Goal: Complete application form

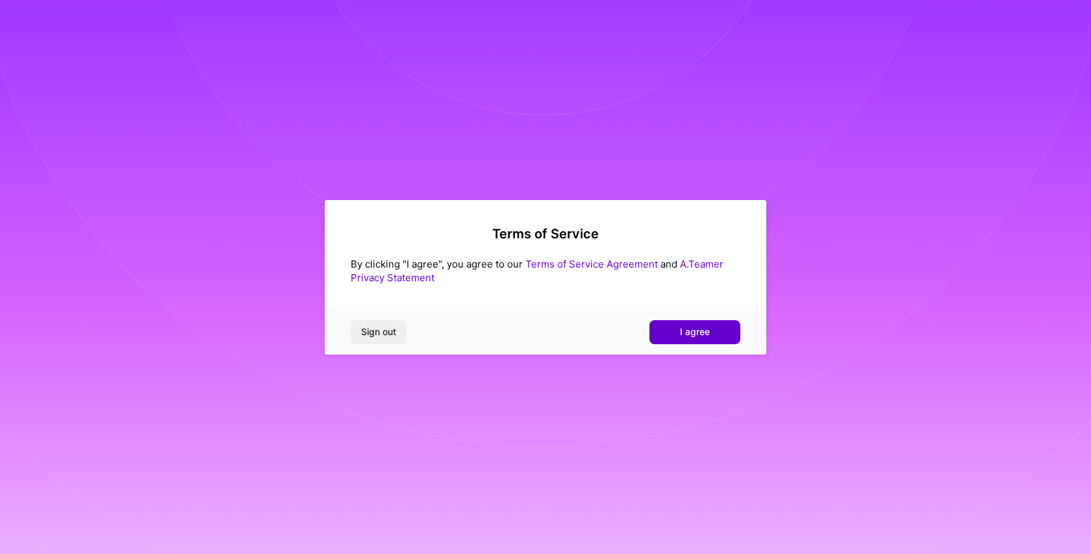
click at [693, 330] on span "I agree" at bounding box center [695, 331] width 30 height 13
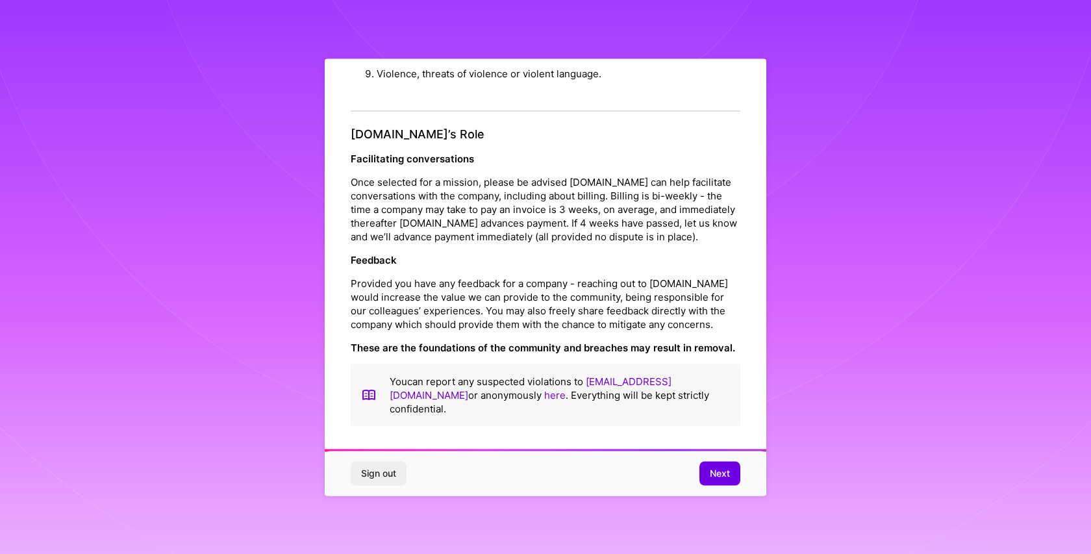
scroll to position [1403, 0]
click at [728, 467] on span "Next" at bounding box center [720, 473] width 20 height 13
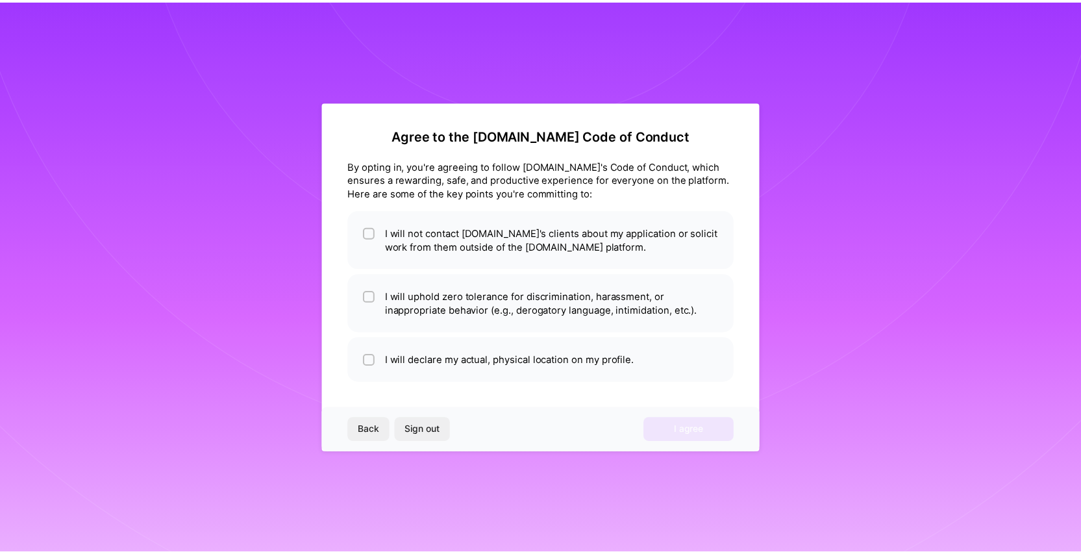
scroll to position [0, 0]
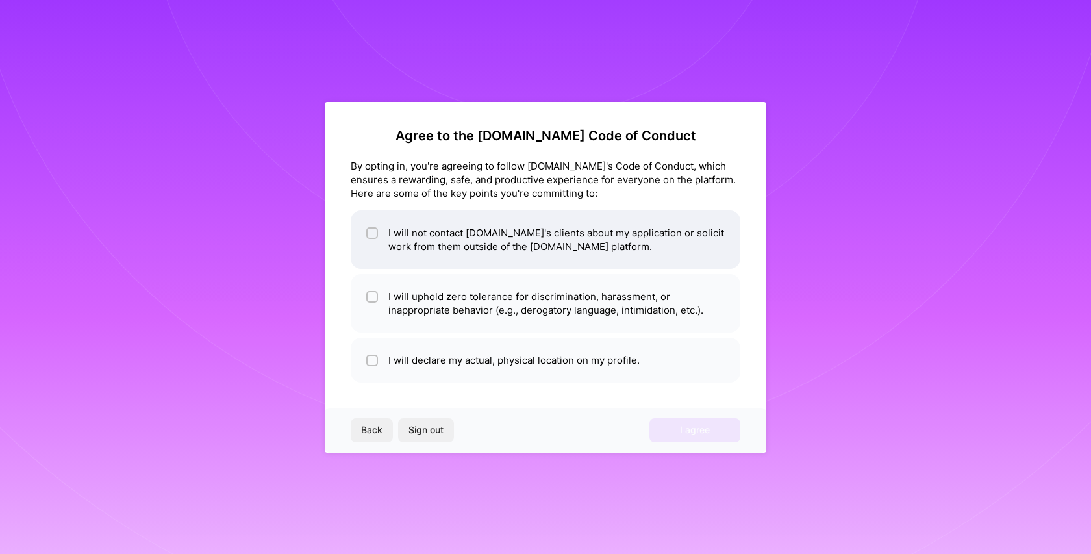
click at [573, 243] on li "I will not contact [DOMAIN_NAME]'s clients about my application or solicit work…" at bounding box center [545, 239] width 389 height 58
checkbox input "true"
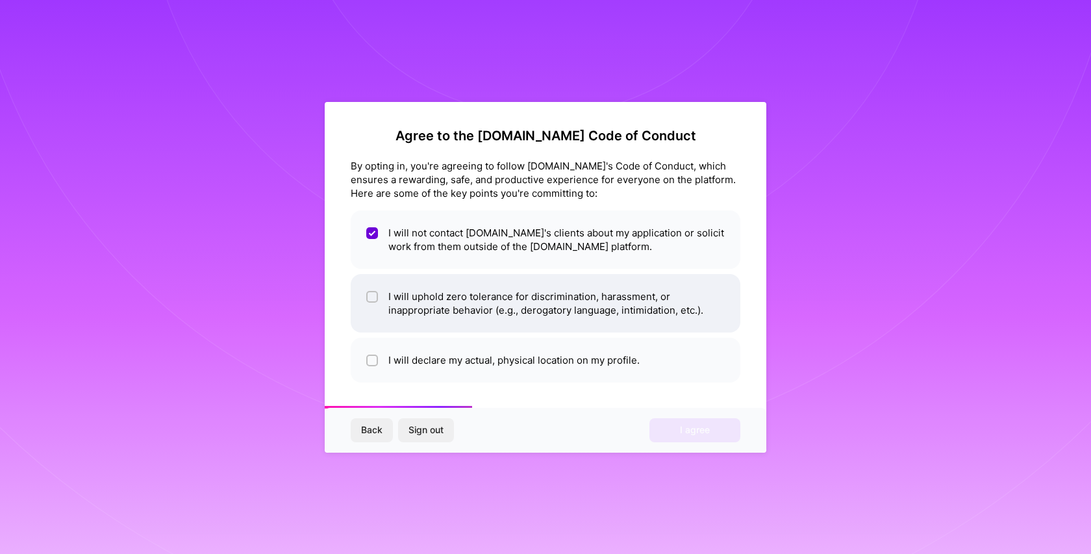
click at [543, 315] on li "I will uphold zero tolerance for discrimination, harassment, or inappropriate b…" at bounding box center [545, 303] width 389 height 58
checkbox input "true"
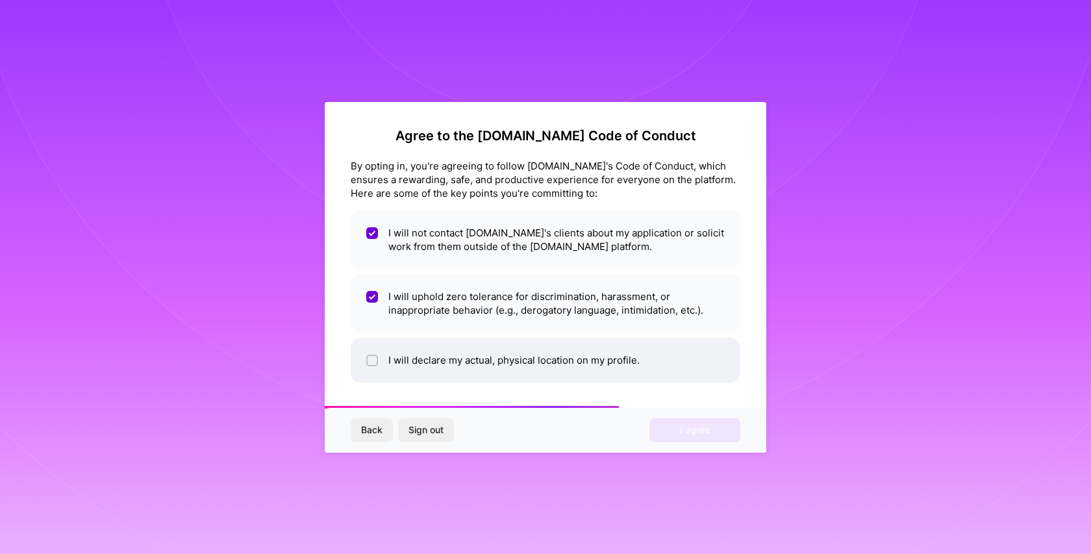
click at [545, 360] on li "I will declare my actual, physical location on my profile." at bounding box center [545, 360] width 389 height 45
checkbox input "true"
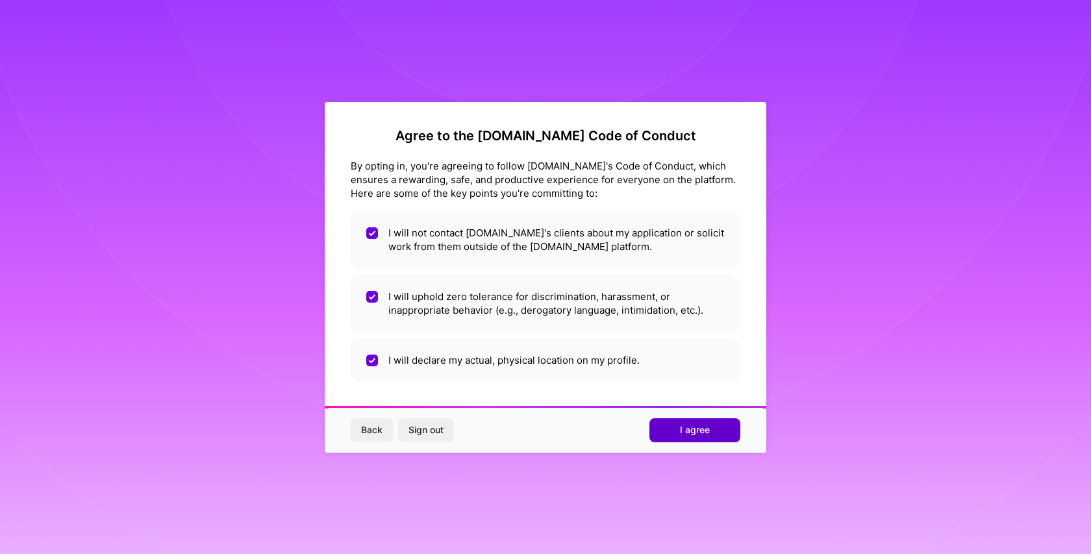
click at [658, 432] on button "I agree" at bounding box center [694, 429] width 91 height 23
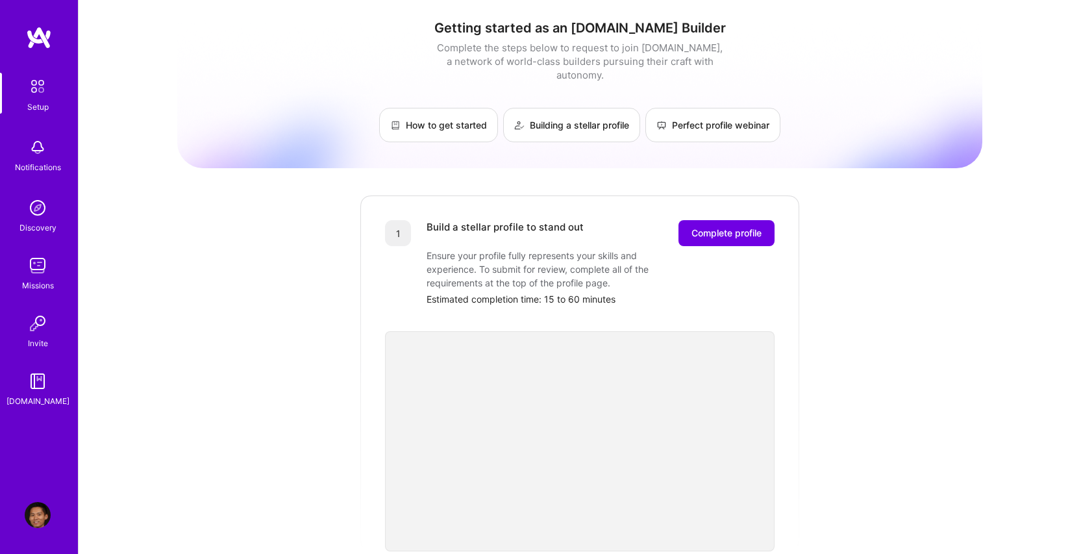
scroll to position [78, 0]
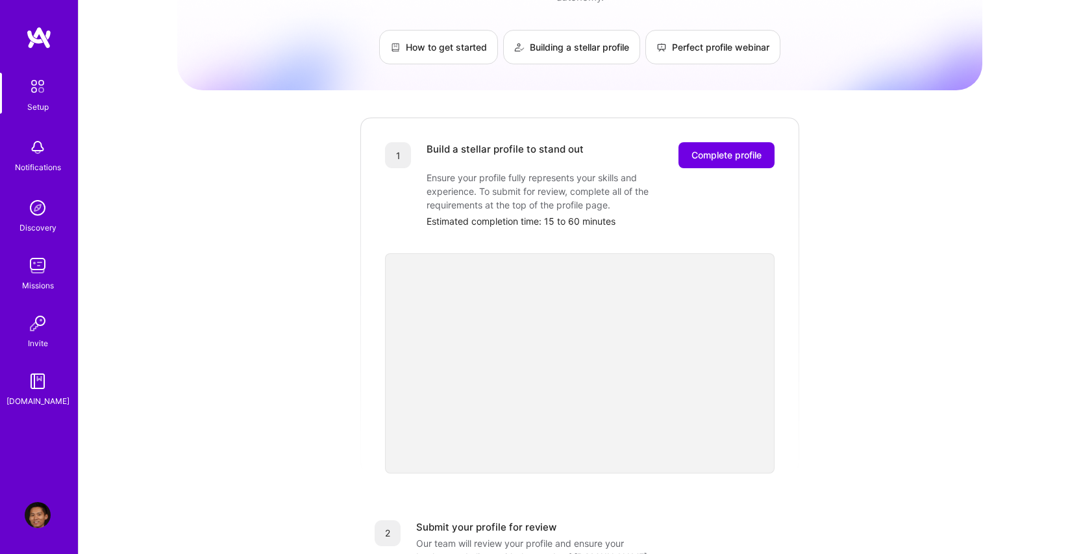
click at [824, 445] on div "Getting started as an [DOMAIN_NAME] Builder Complete the steps below to request…" at bounding box center [579, 429] width 805 height 995
click at [827, 454] on div "Getting started as an [DOMAIN_NAME] Builder Complete the steps below to request…" at bounding box center [579, 429] width 805 height 995
click at [720, 149] on span "Complete profile" at bounding box center [726, 155] width 70 height 13
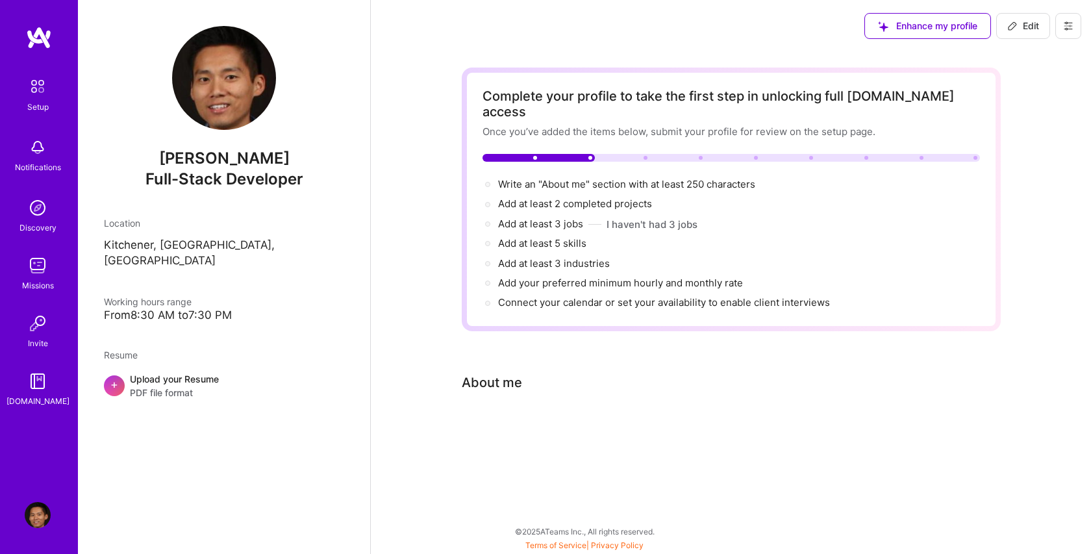
click at [493, 373] on div "About me" at bounding box center [492, 382] width 60 height 19
click at [539, 379] on div "Complete your profile to take the first step in unlocking full [DOMAIN_NAME] ac…" at bounding box center [731, 264] width 539 height 392
click at [498, 373] on div "About me" at bounding box center [492, 382] width 60 height 19
click at [600, 178] on span "Write an "About me" section with at least 250 characters →" at bounding box center [633, 184] width 271 height 12
select select "US"
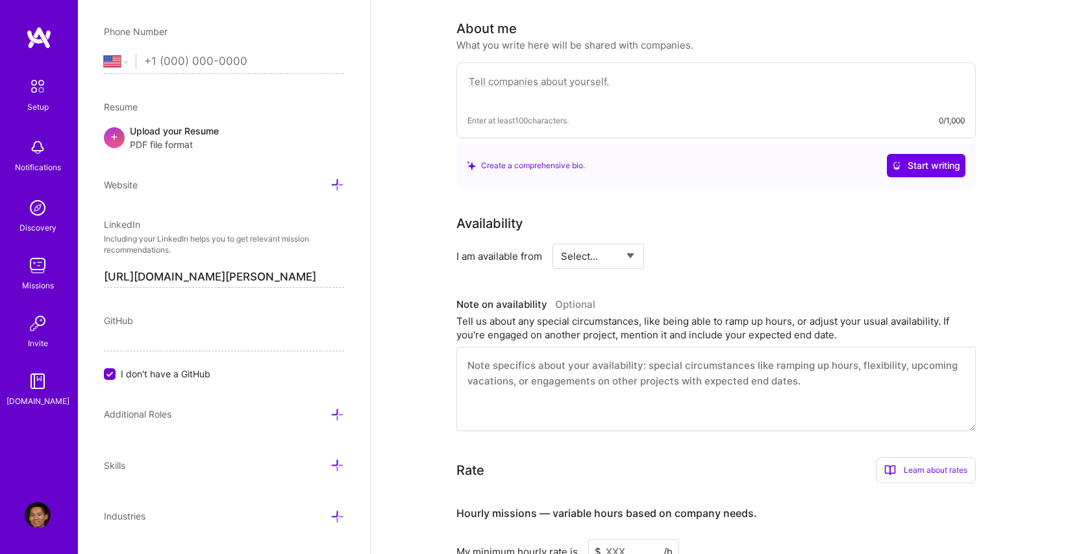
scroll to position [357, 0]
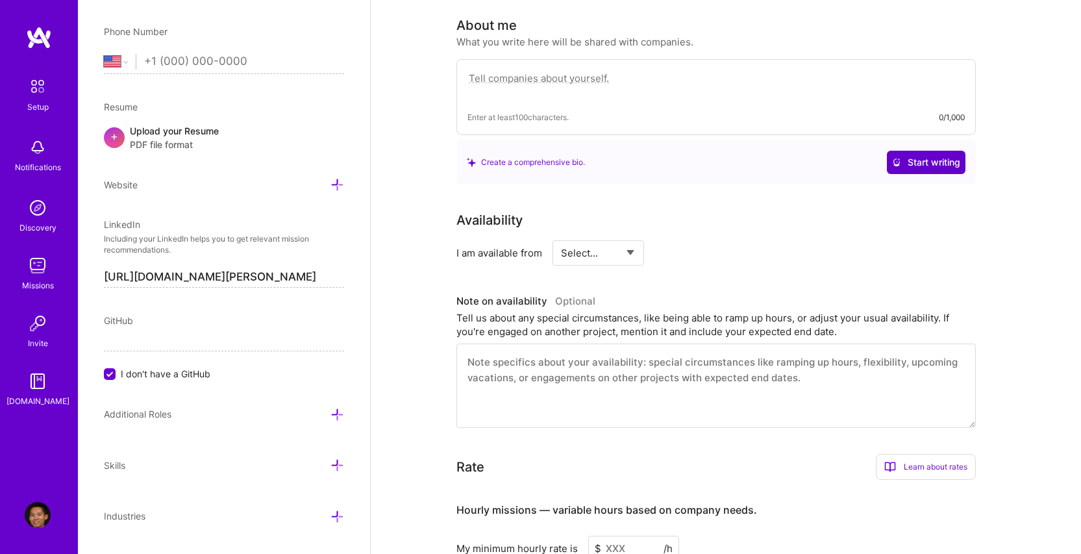
click at [941, 156] on span "Start writing" at bounding box center [926, 162] width 68 height 13
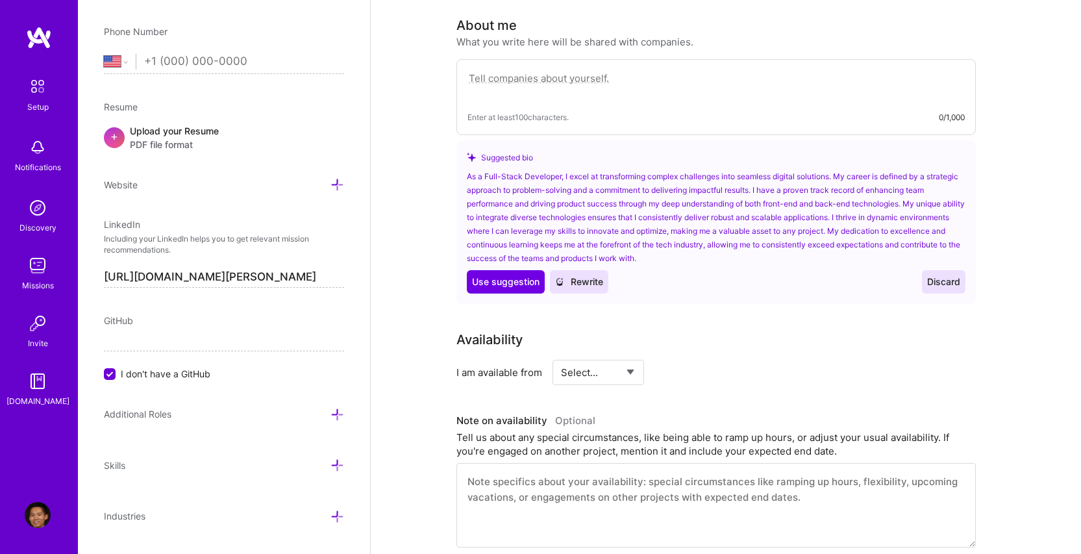
click at [656, 75] on textarea at bounding box center [715, 85] width 497 height 30
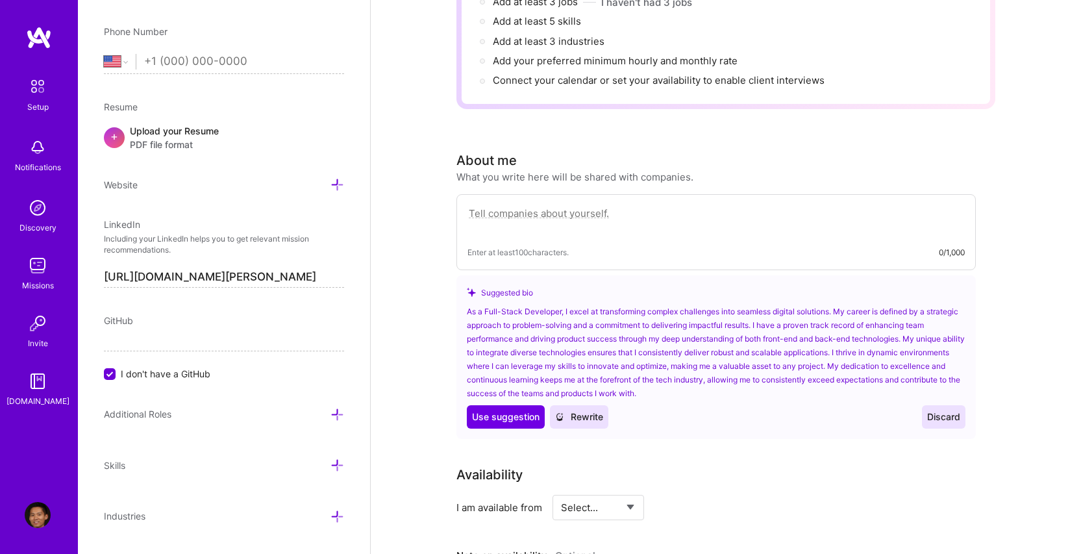
scroll to position [201, 0]
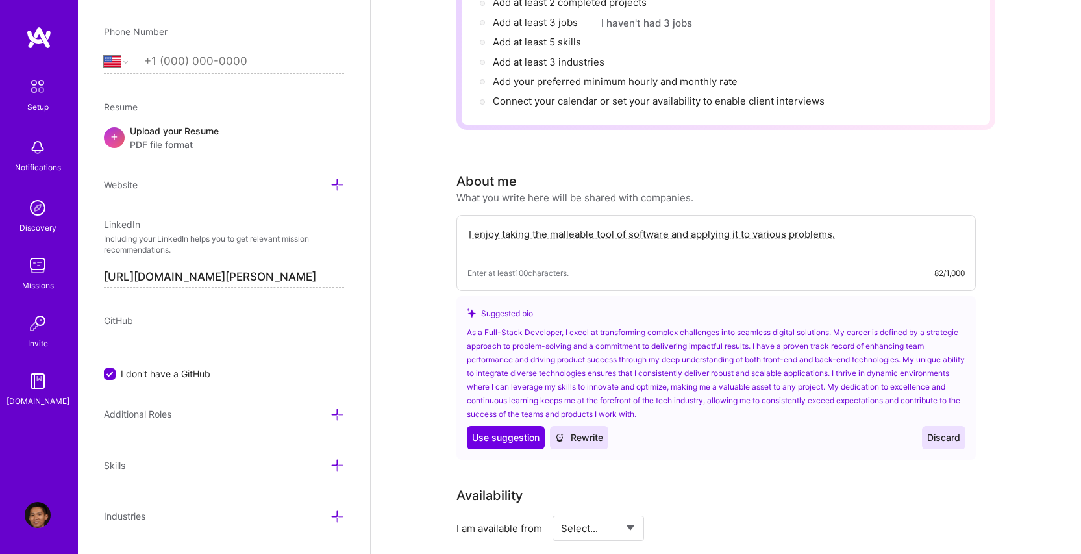
click at [561, 226] on textarea "I enjoy taking the malleable tool of software and applying it to various proble…" at bounding box center [715, 241] width 497 height 30
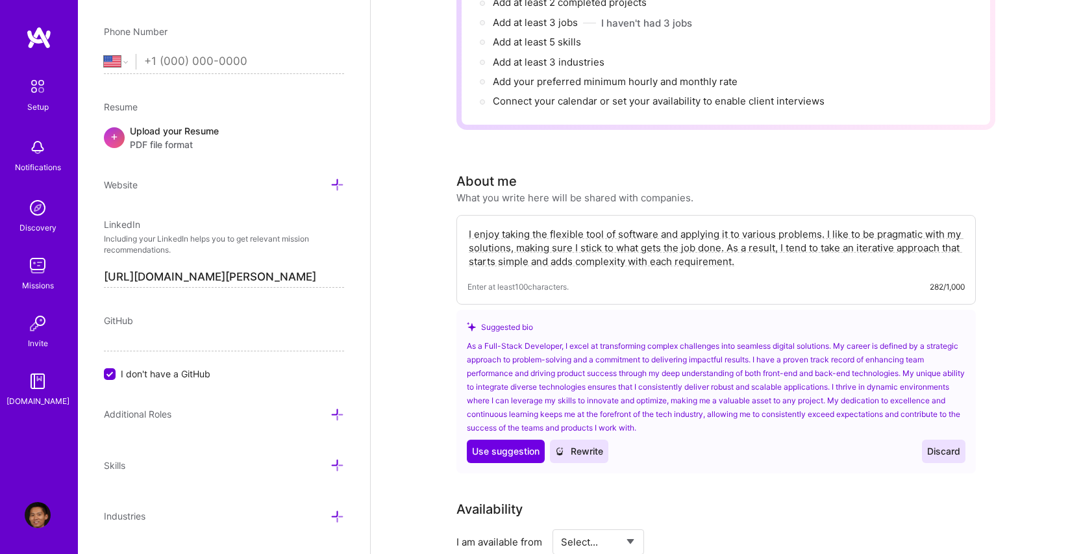
type textarea "I enjoy taking the flexible tool of software and applying it to various problem…"
click at [935, 445] on span "Discard" at bounding box center [943, 451] width 33 height 13
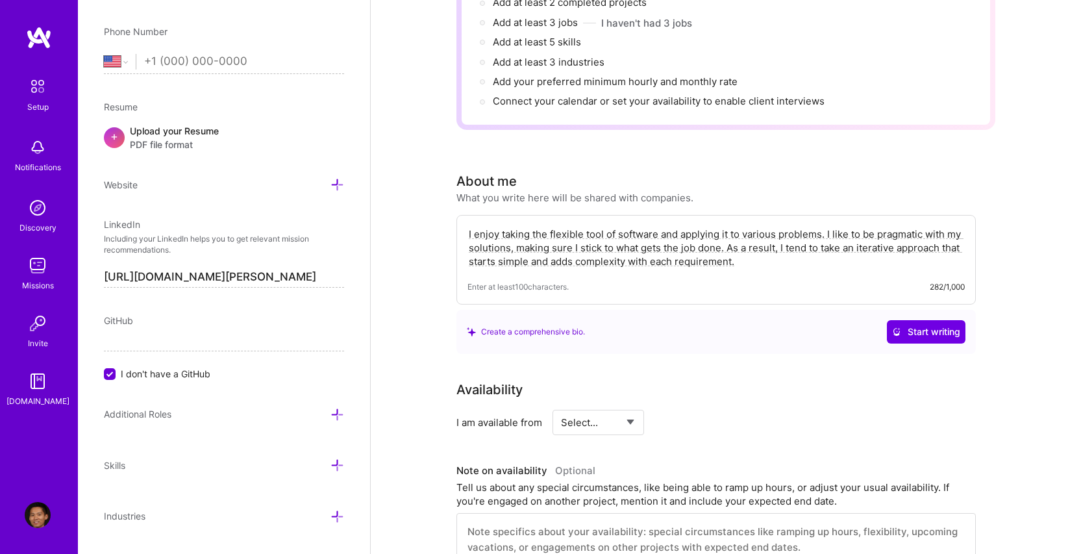
click at [519, 325] on div "Create a comprehensive bio." at bounding box center [526, 332] width 118 height 14
click at [719, 247] on textarea "I enjoy taking the flexible tool of software and applying it to various problem…" at bounding box center [715, 247] width 497 height 43
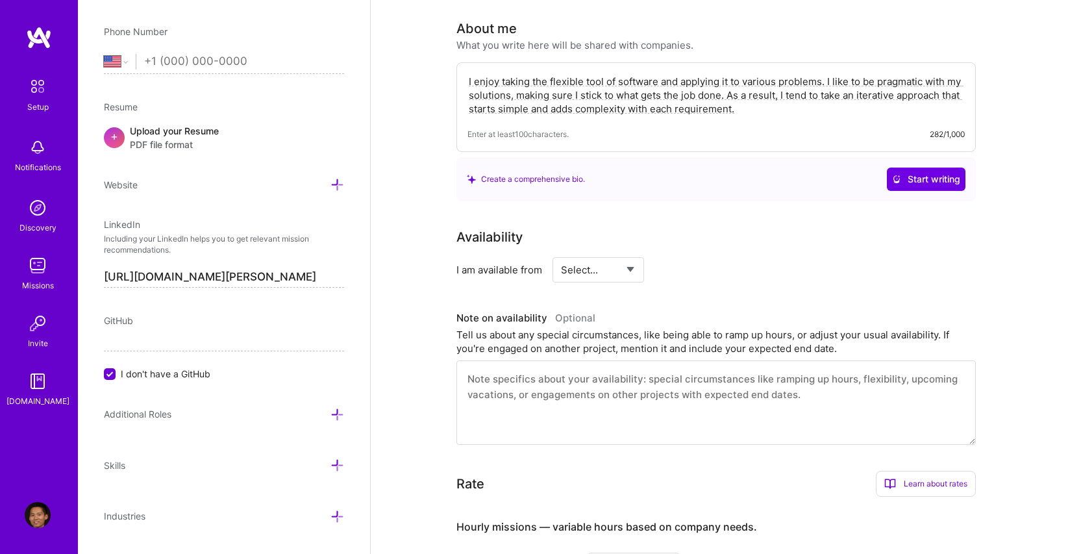
scroll to position [357, 0]
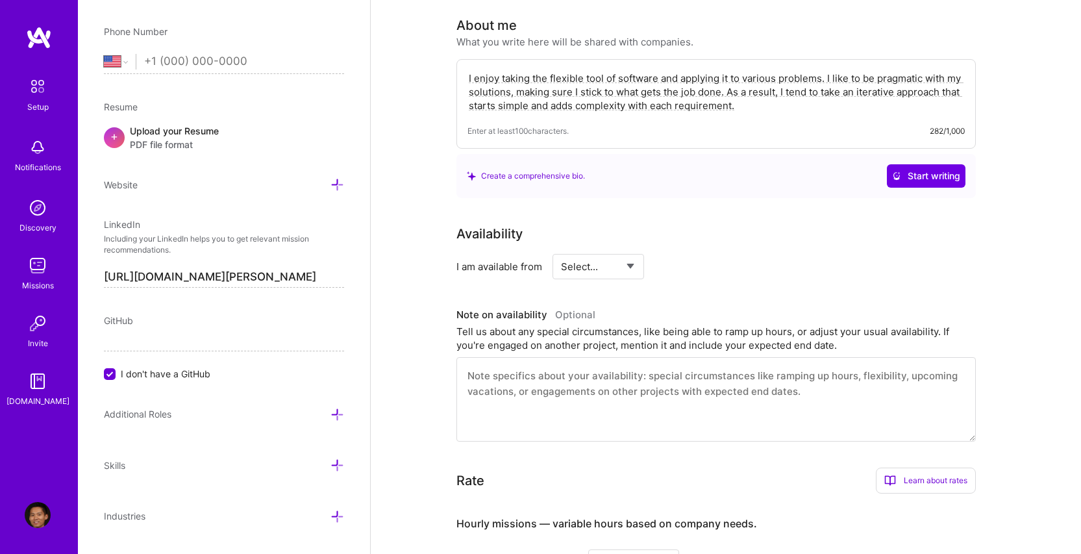
click at [602, 260] on select "Select... Right Now Future Date Not Available" at bounding box center [598, 266] width 75 height 33
select select "Right Now"
click at [561, 250] on select "Select... Right Now Future Date Not Available" at bounding box center [598, 266] width 75 height 33
click at [567, 325] on div "Tell us about any special circumstances, like being able to ramp up hours, or a…" at bounding box center [715, 338] width 519 height 27
click at [724, 259] on input at bounding box center [717, 266] width 78 height 25
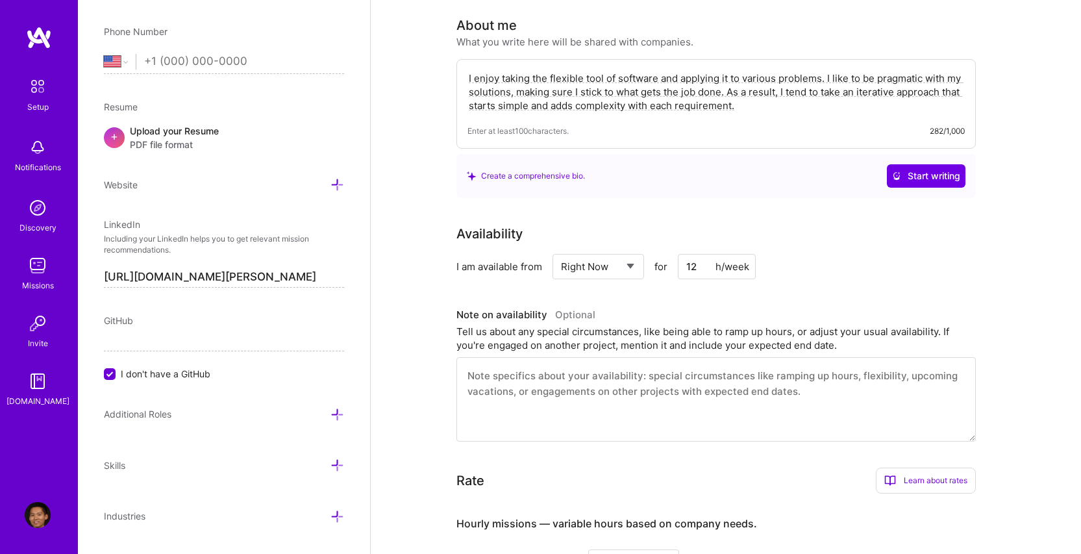
click at [695, 325] on div "Tell us about any special circumstances, like being able to ramp up hours, or a…" at bounding box center [715, 338] width 519 height 27
click at [704, 254] on input "12" at bounding box center [717, 266] width 78 height 25
type input "20"
click at [700, 325] on div "Tell us about any special circumstances, like being able to ramp up hours, or a…" at bounding box center [715, 338] width 519 height 27
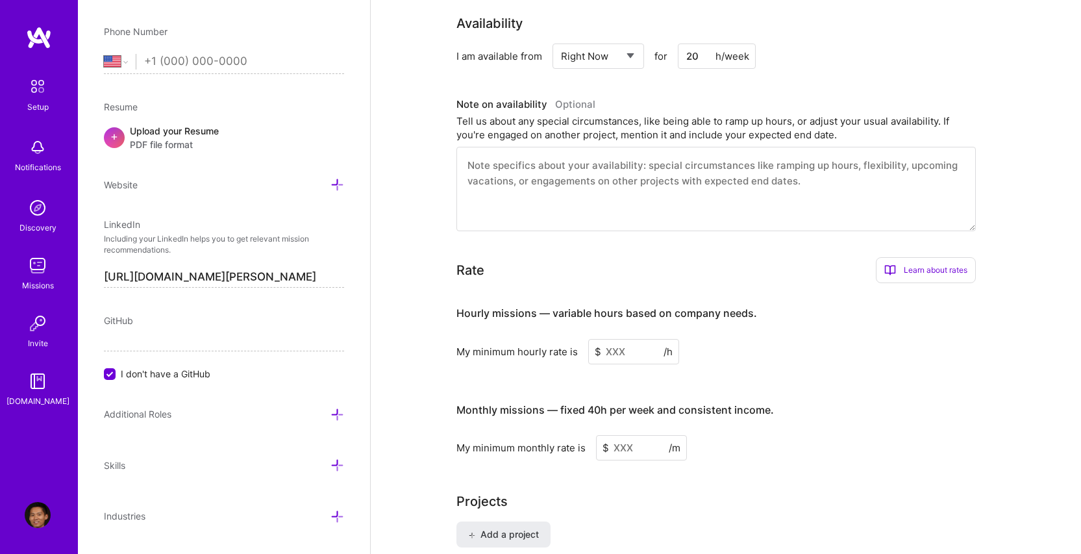
scroll to position [591, 0]
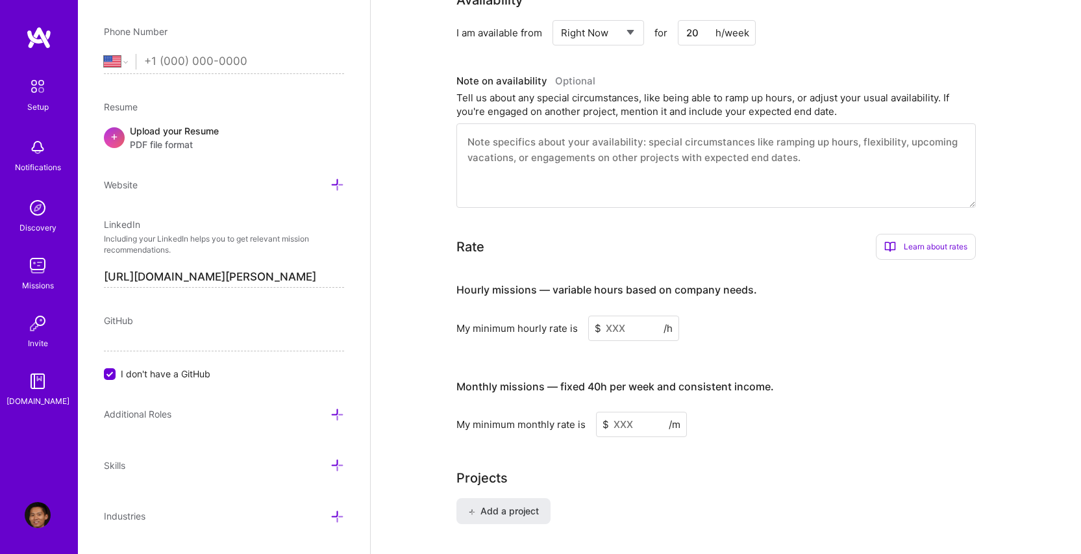
click at [896, 234] on div "Learn about rates" at bounding box center [926, 247] width 100 height 26
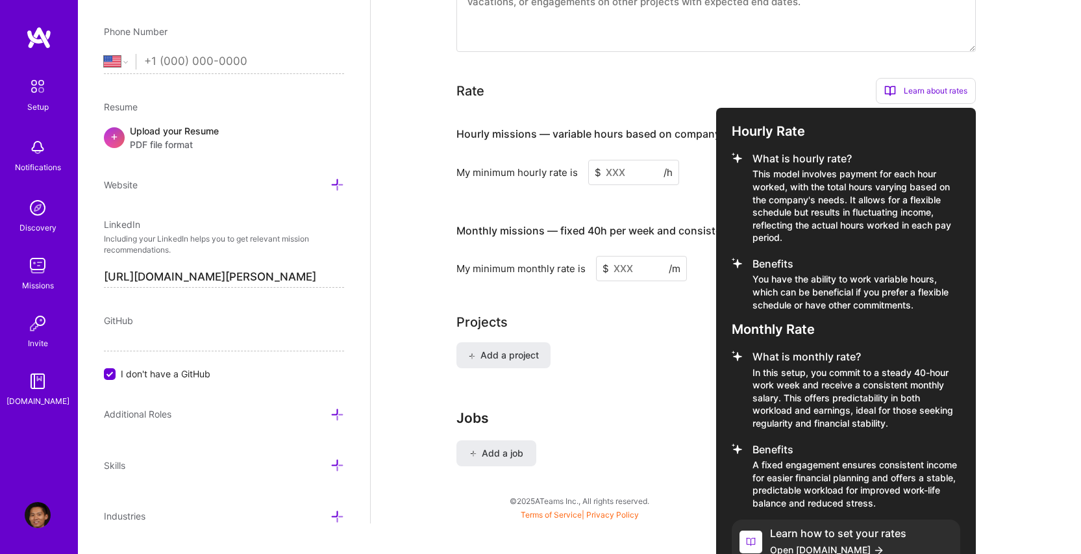
scroll to position [761, 0]
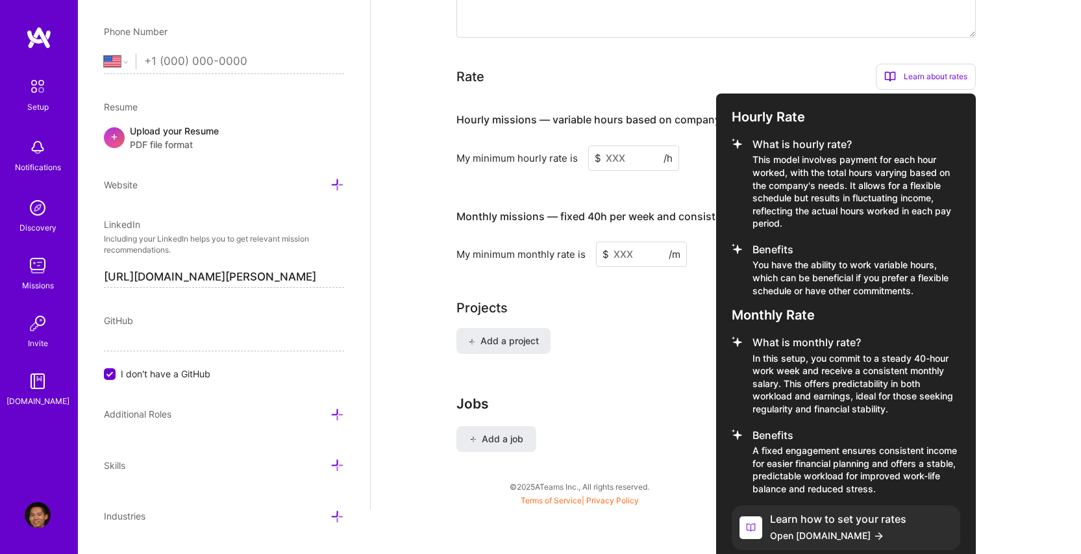
click at [985, 287] on div at bounding box center [540, 277] width 1081 height 554
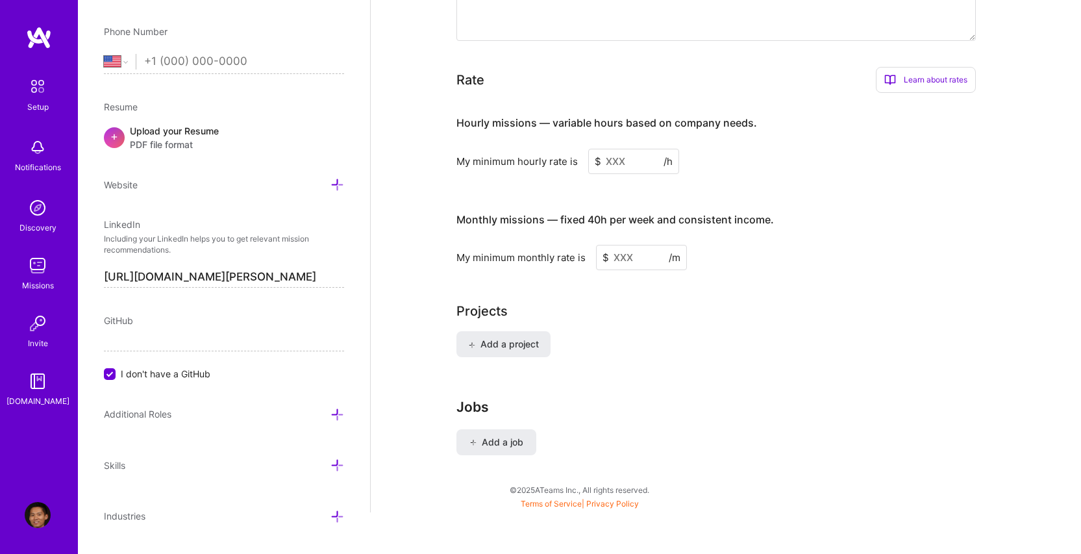
scroll to position [680, 0]
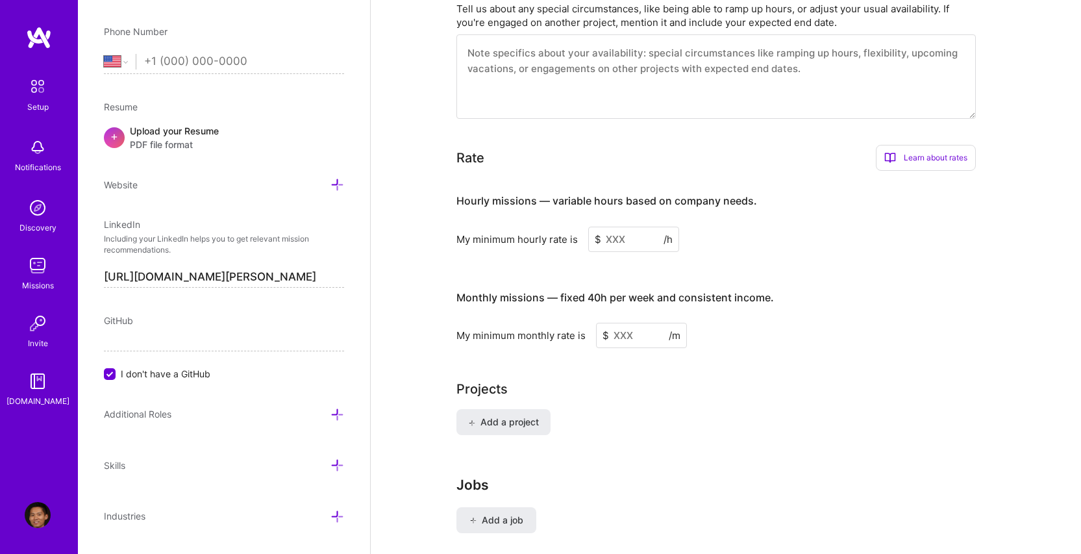
click at [617, 227] on input at bounding box center [633, 239] width 91 height 25
click at [623, 232] on input at bounding box center [633, 239] width 91 height 25
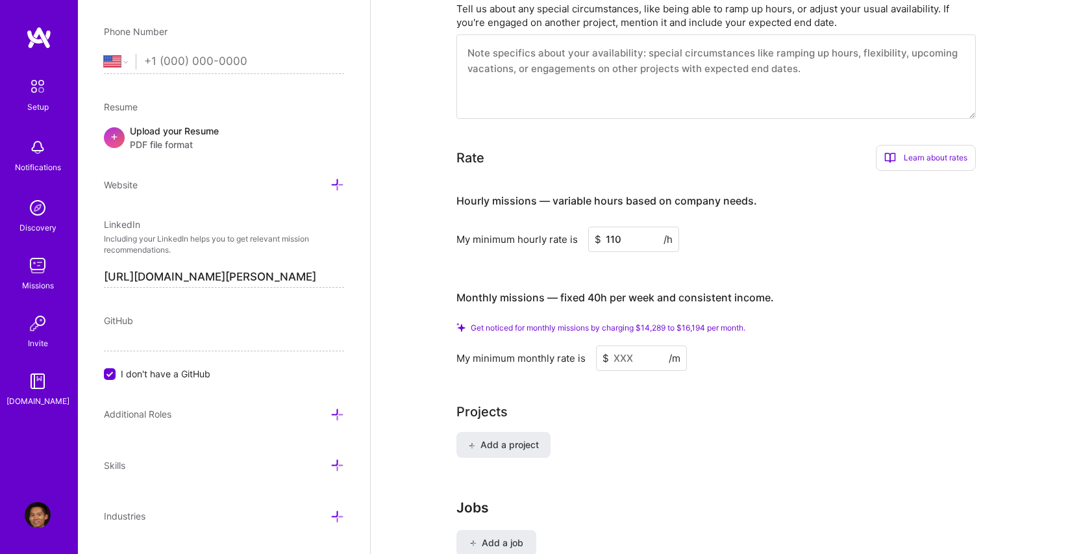
type input "110"
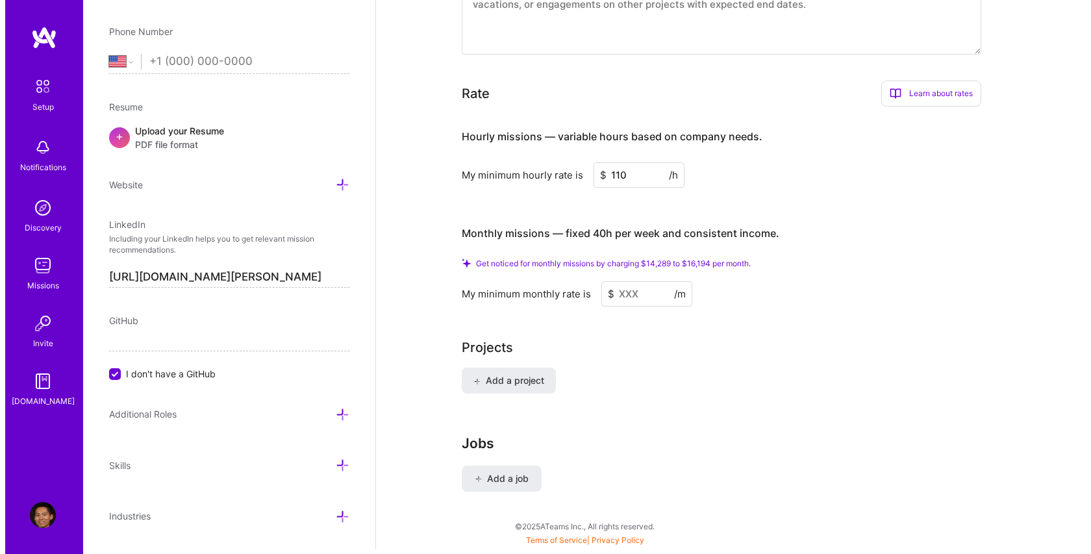
scroll to position [758, 0]
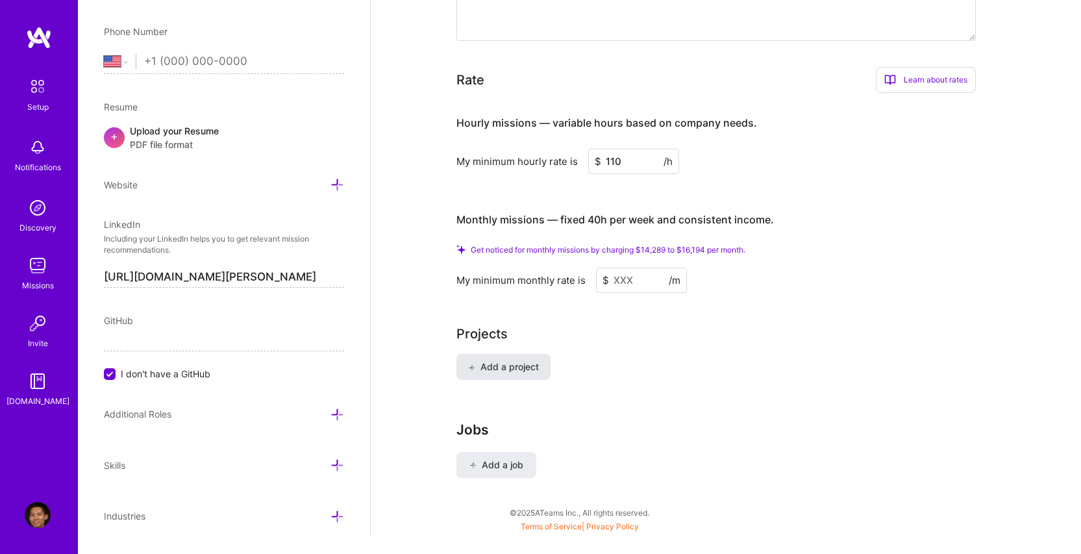
click at [533, 360] on span "Add a project" at bounding box center [503, 366] width 71 height 13
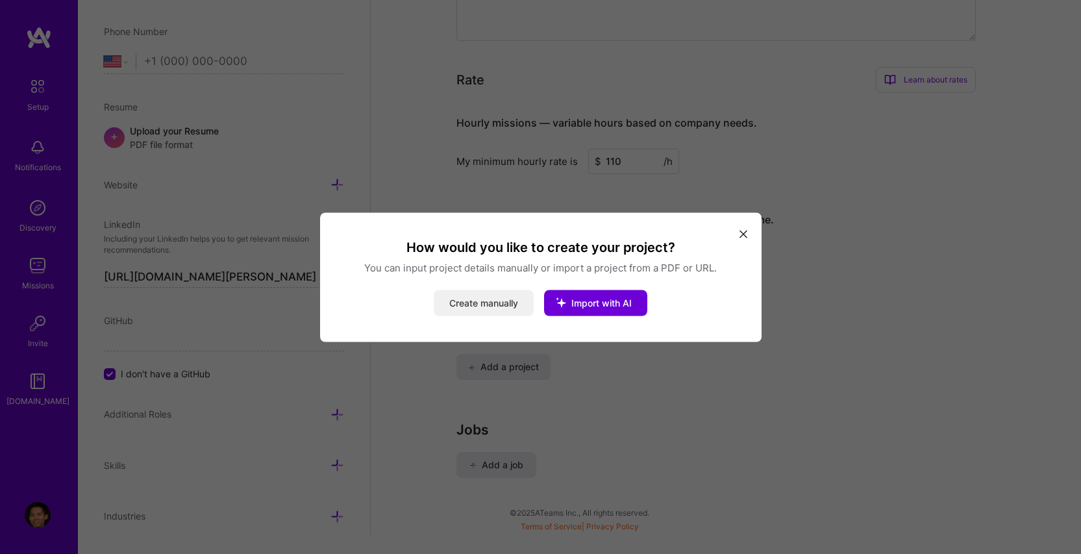
click at [508, 301] on button "Create manually" at bounding box center [484, 303] width 100 height 26
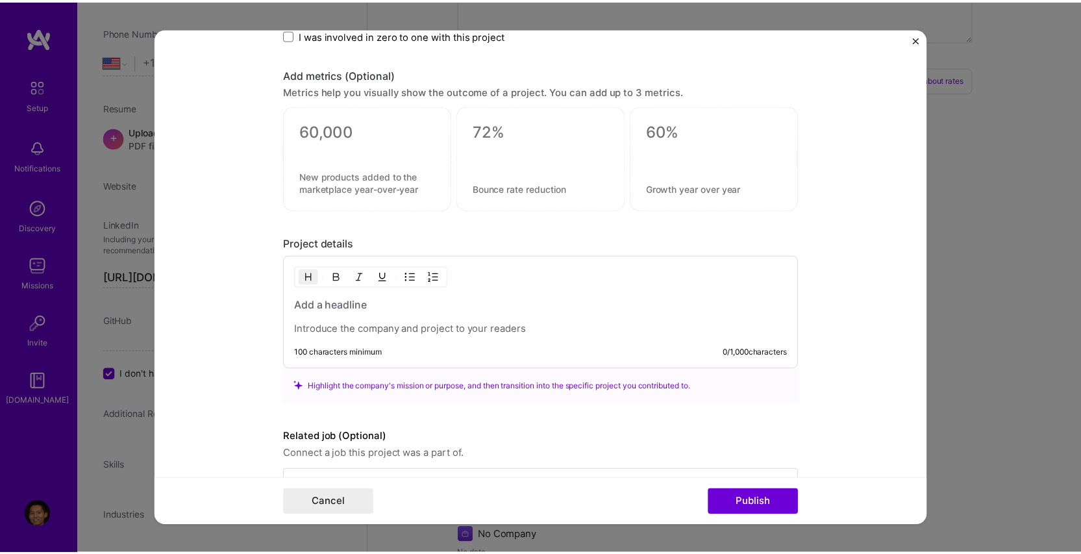
scroll to position [865, 0]
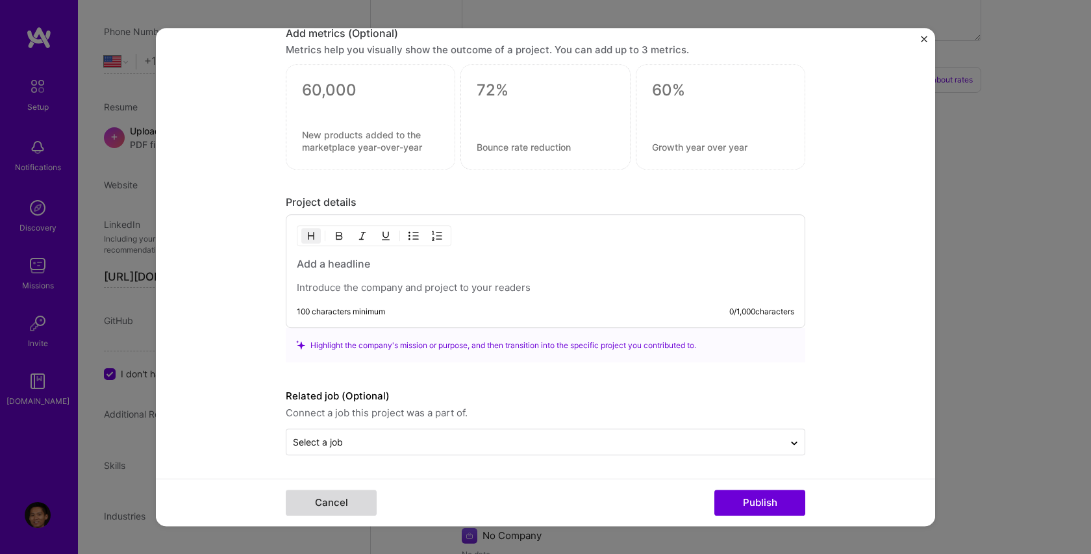
click at [323, 496] on button "Cancel" at bounding box center [331, 502] width 91 height 26
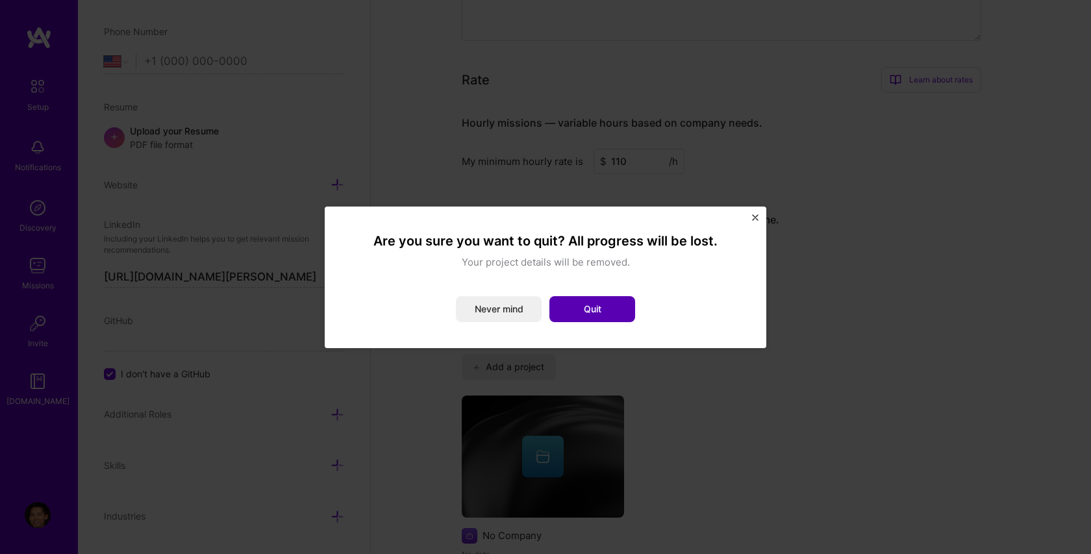
click at [572, 310] on button "Quit" at bounding box center [592, 309] width 86 height 26
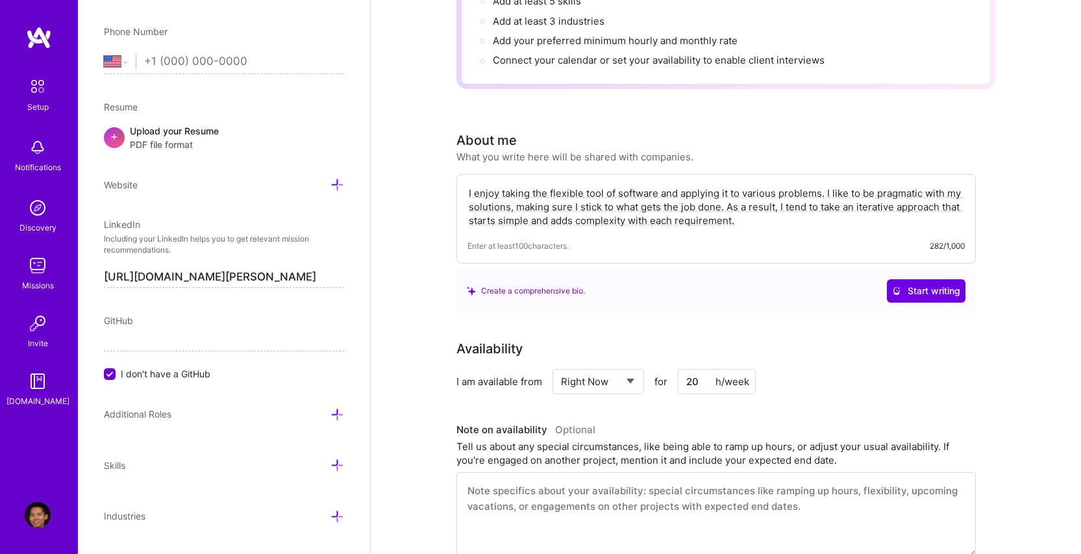
scroll to position [0, 0]
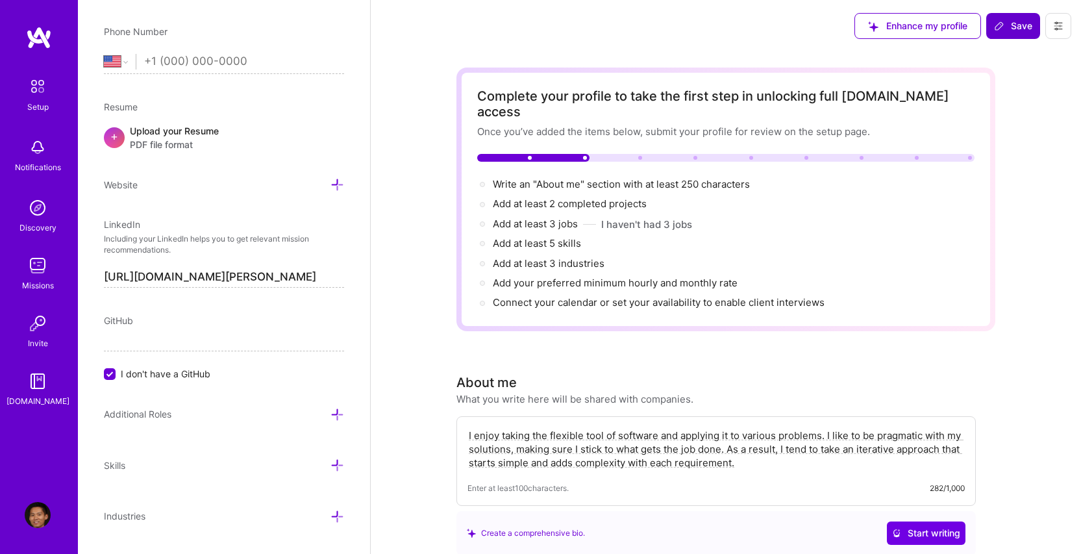
click at [995, 36] on button "Save" at bounding box center [1013, 26] width 54 height 26
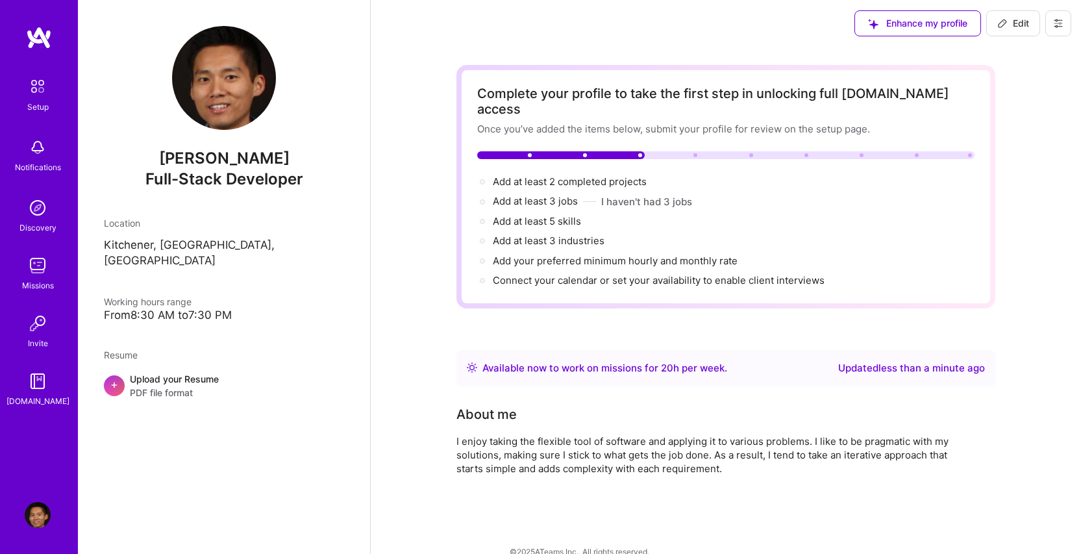
scroll to position [7, 0]
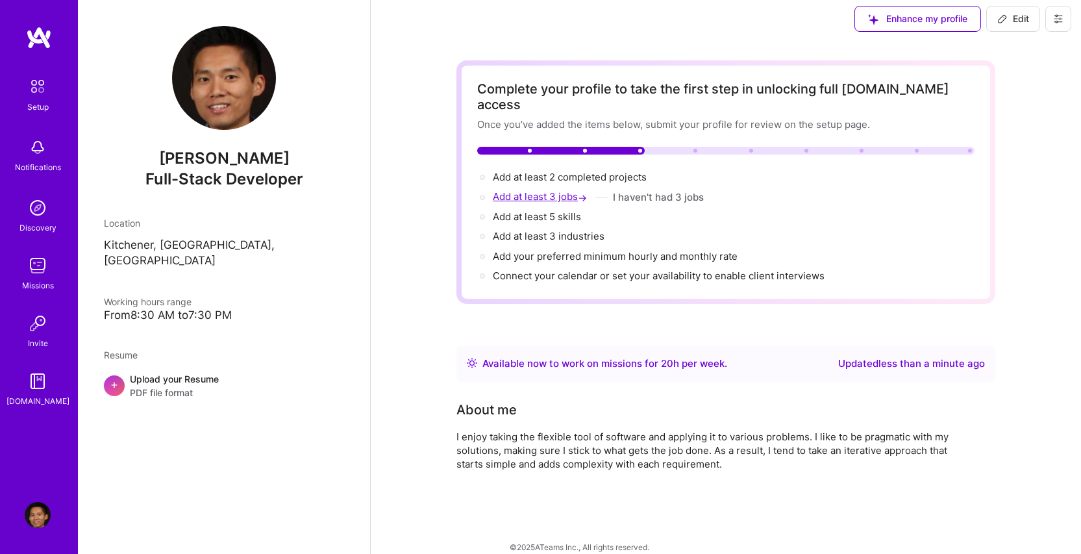
click at [525, 190] on span "Add at least 3 jobs →" at bounding box center [541, 196] width 97 height 12
select select "US"
select select "Right Now"
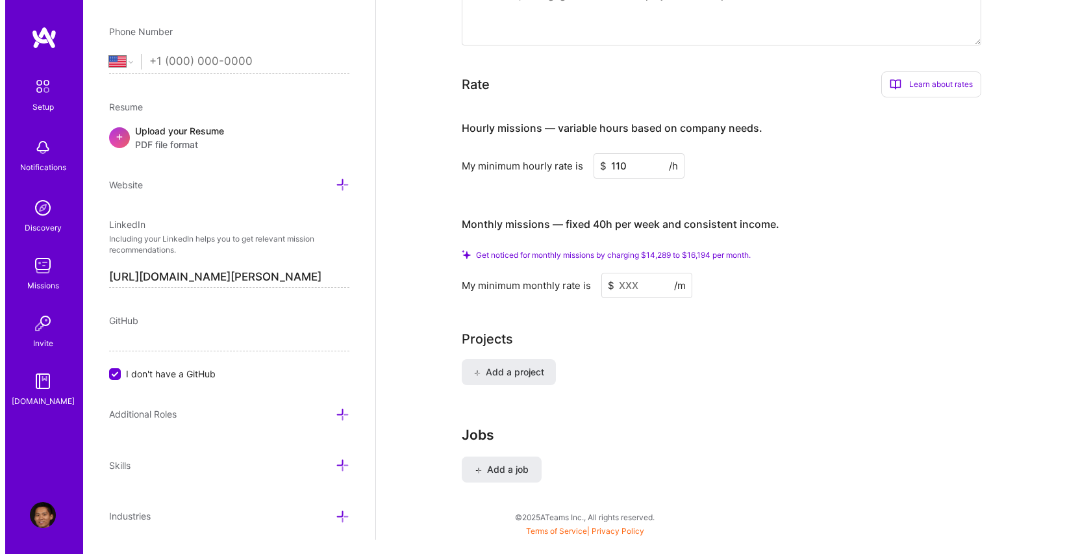
scroll to position [737, 0]
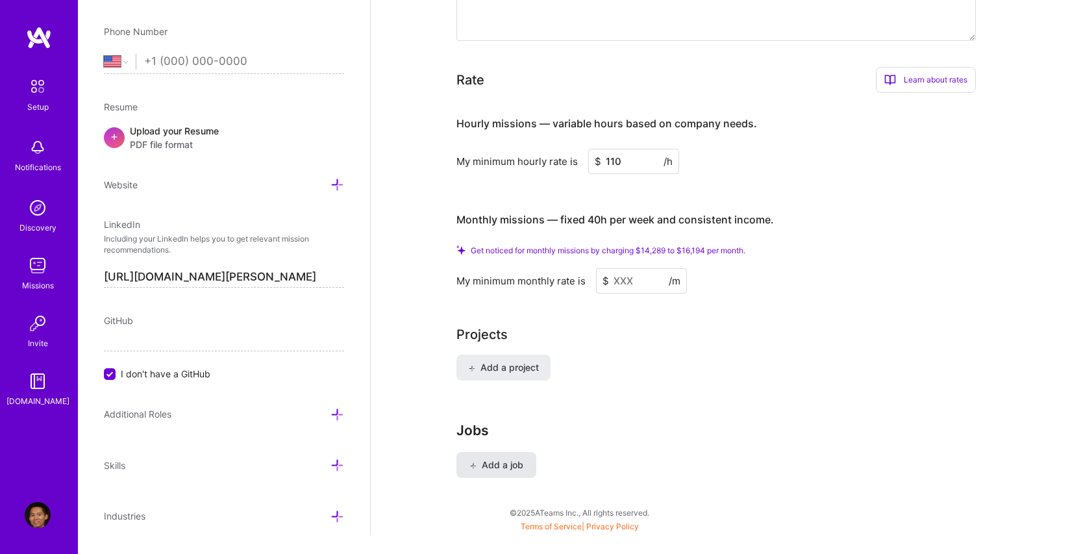
click at [485, 458] on span "Add a job" at bounding box center [496, 464] width 54 height 13
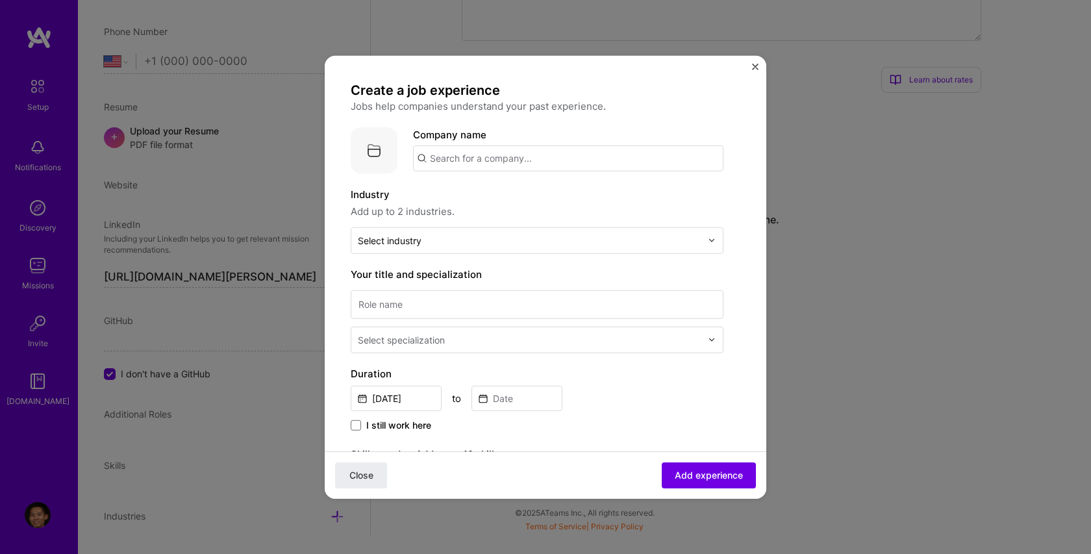
click at [477, 164] on input "text" at bounding box center [568, 158] width 310 height 26
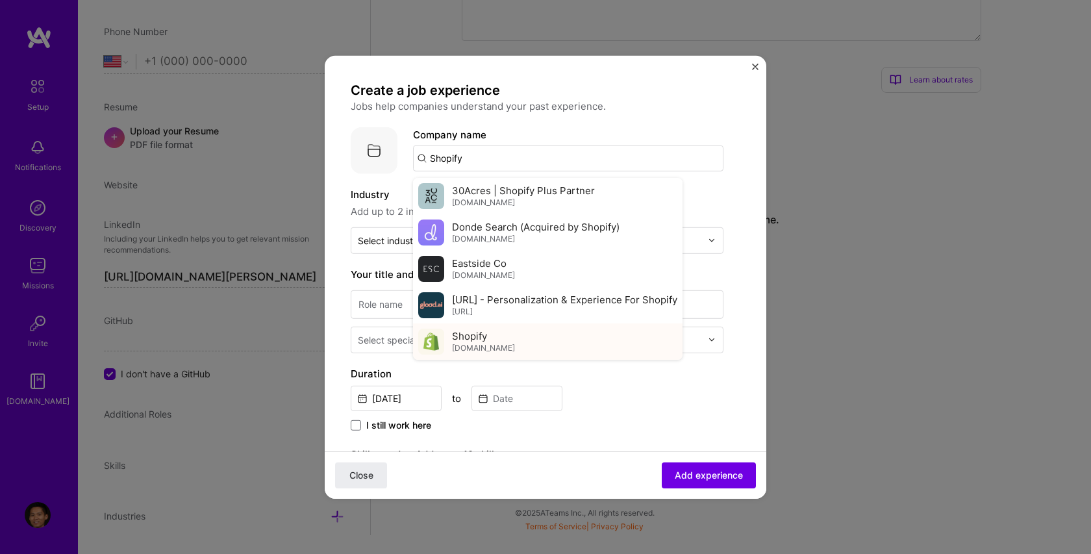
type input "Shopify"
click at [456, 344] on span "[DOMAIN_NAME]" at bounding box center [483, 348] width 63 height 10
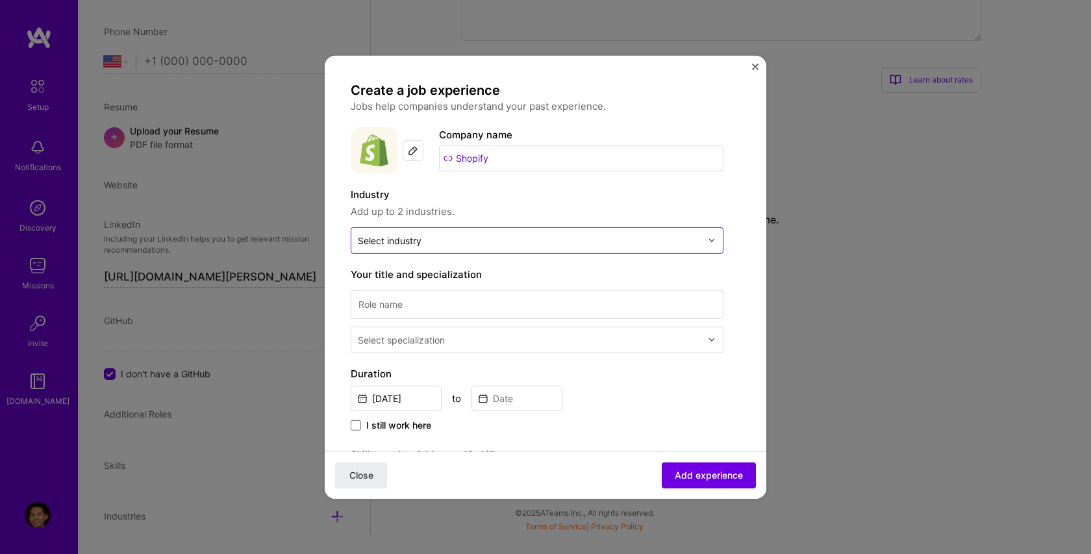
click at [469, 236] on input "text" at bounding box center [529, 240] width 343 height 14
click at [490, 187] on label "Industry" at bounding box center [537, 194] width 373 height 16
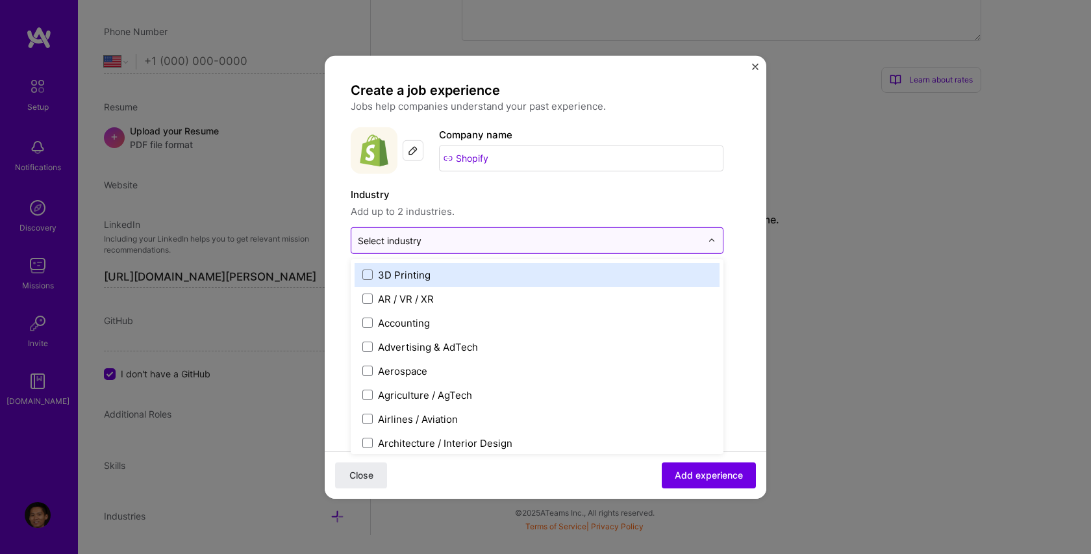
click at [480, 235] on input "text" at bounding box center [529, 240] width 343 height 14
type input "comm"
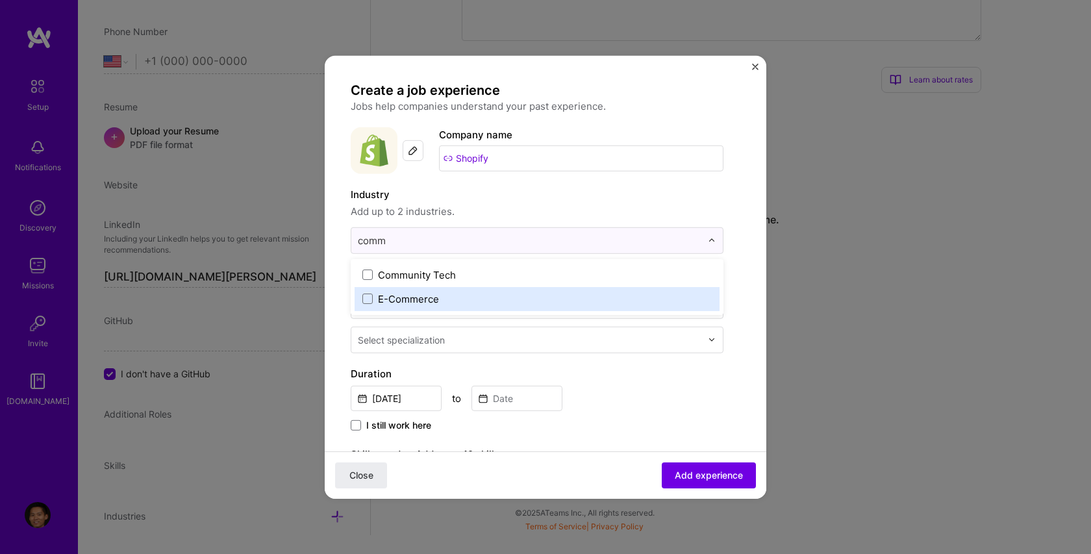
click at [430, 291] on div "E-Commerce" at bounding box center [536, 298] width 365 height 24
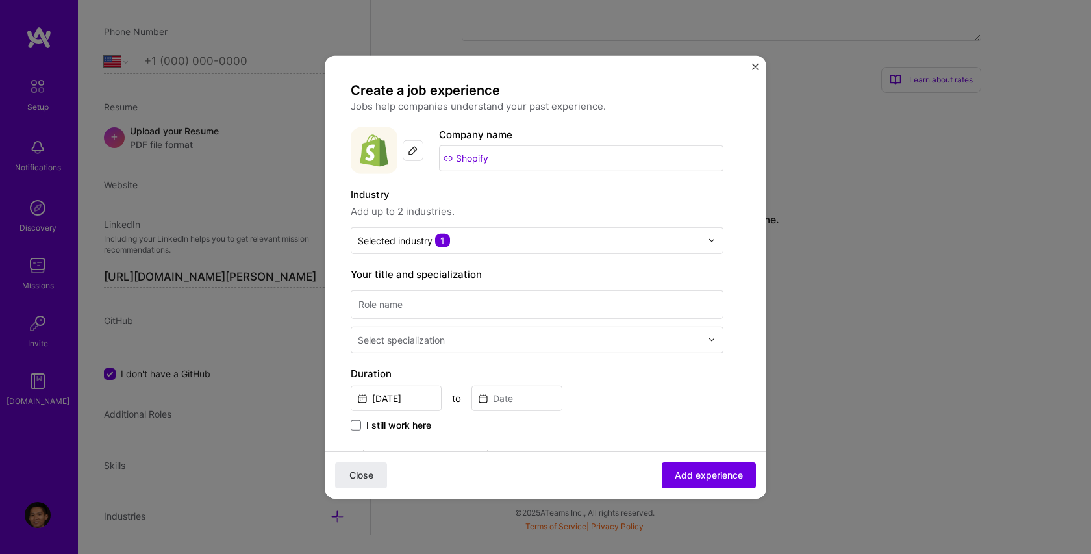
click at [484, 209] on span "Add up to 2 industries." at bounding box center [537, 211] width 373 height 16
click at [438, 302] on input at bounding box center [537, 304] width 373 height 29
type input "Staff developer"
click at [443, 340] on div "Select specialization" at bounding box center [401, 339] width 87 height 14
type input "back"
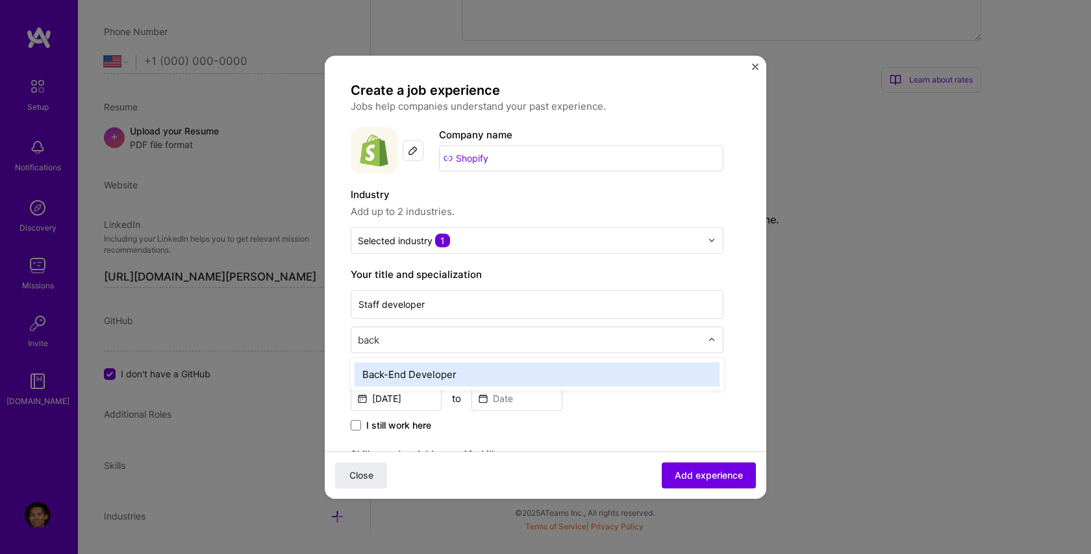
click at [434, 376] on div "Back-End Developer" at bounding box center [536, 374] width 365 height 24
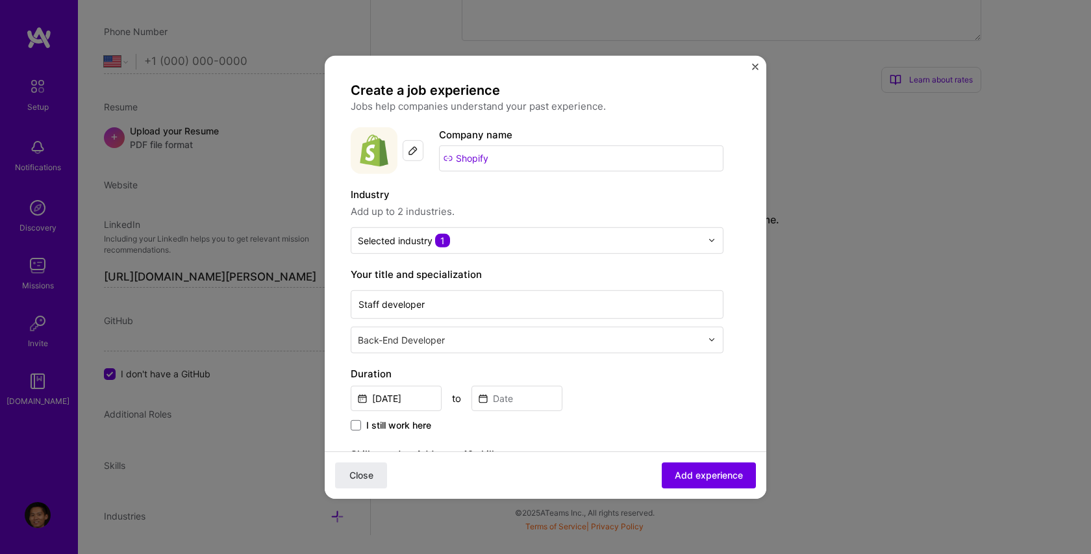
click at [337, 336] on form "Create a job experience Jobs help companies understand your past experience. Co…" at bounding box center [545, 508] width 441 height 855
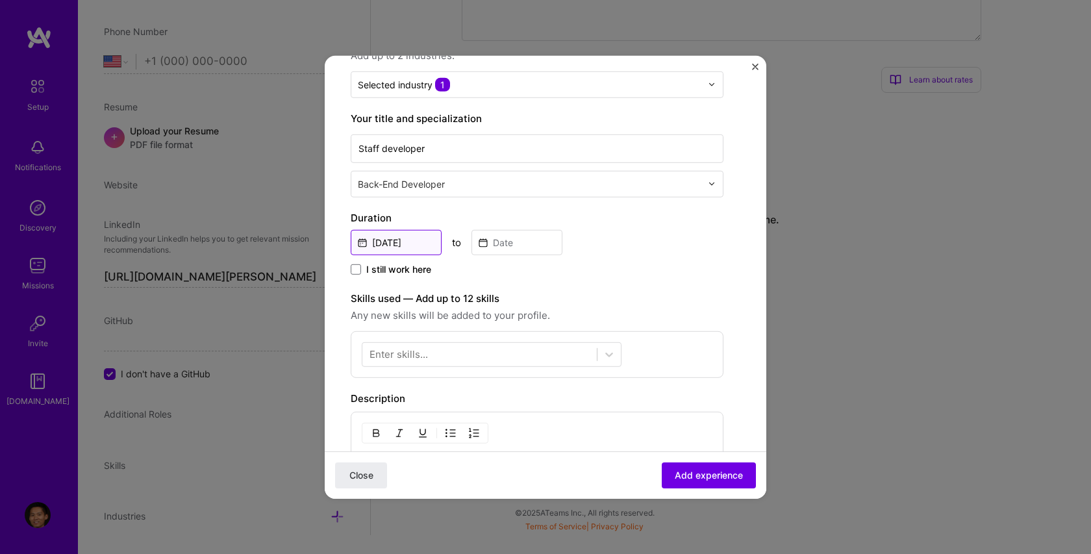
click at [394, 240] on input "[DATE]" at bounding box center [396, 241] width 91 height 25
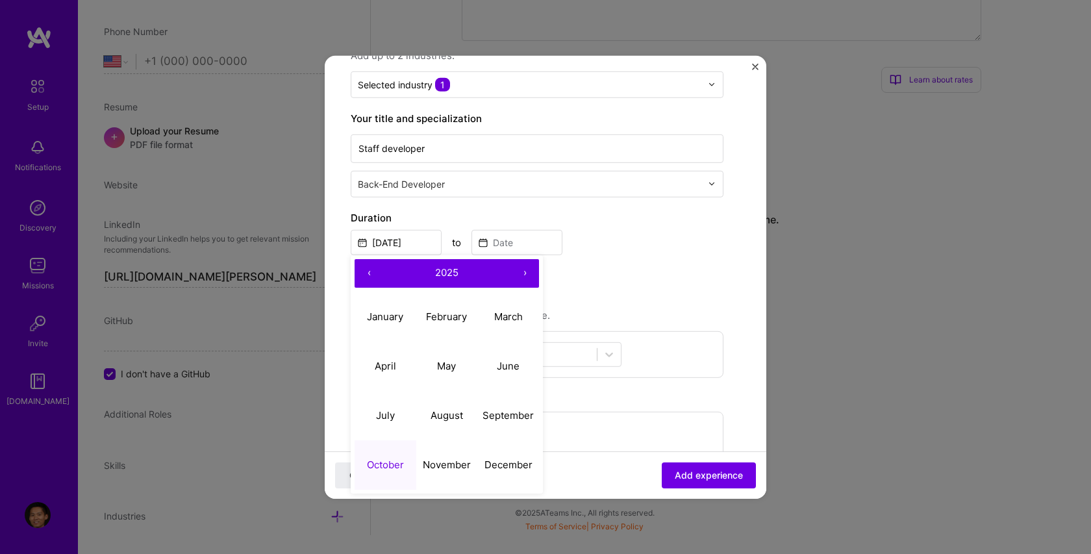
click at [432, 270] on button "2025" at bounding box center [446, 272] width 127 height 29
click at [371, 275] on button "‹" at bounding box center [368, 272] width 29 height 29
click at [515, 372] on button "2016" at bounding box center [508, 365] width 62 height 49
click at [402, 365] on button "April" at bounding box center [385, 365] width 62 height 49
type input "[DATE]"
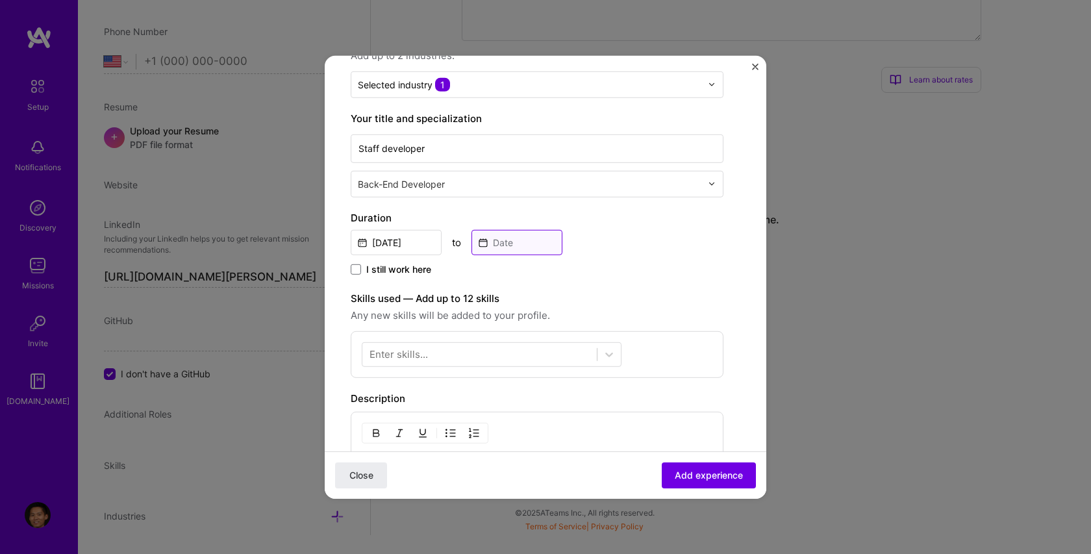
click at [493, 249] on input at bounding box center [516, 241] width 91 height 25
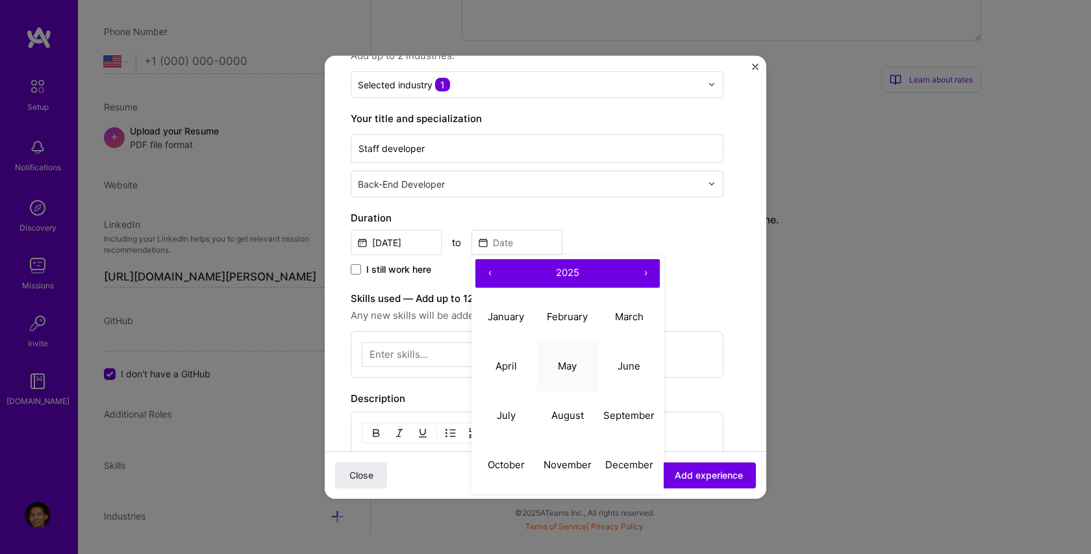
click at [570, 374] on button "May" at bounding box center [568, 365] width 62 height 49
type input "[DATE]"
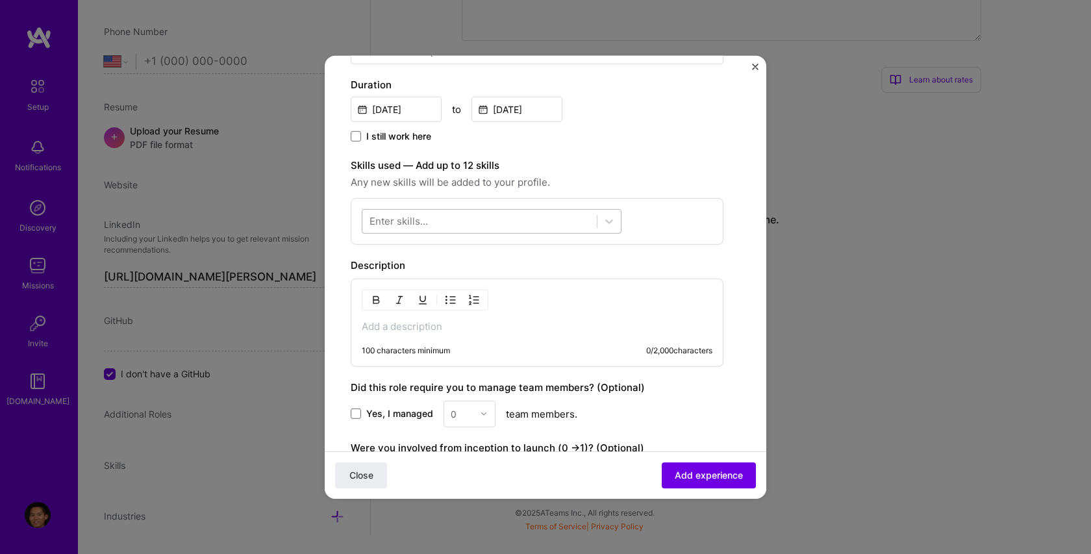
scroll to position [312, 0]
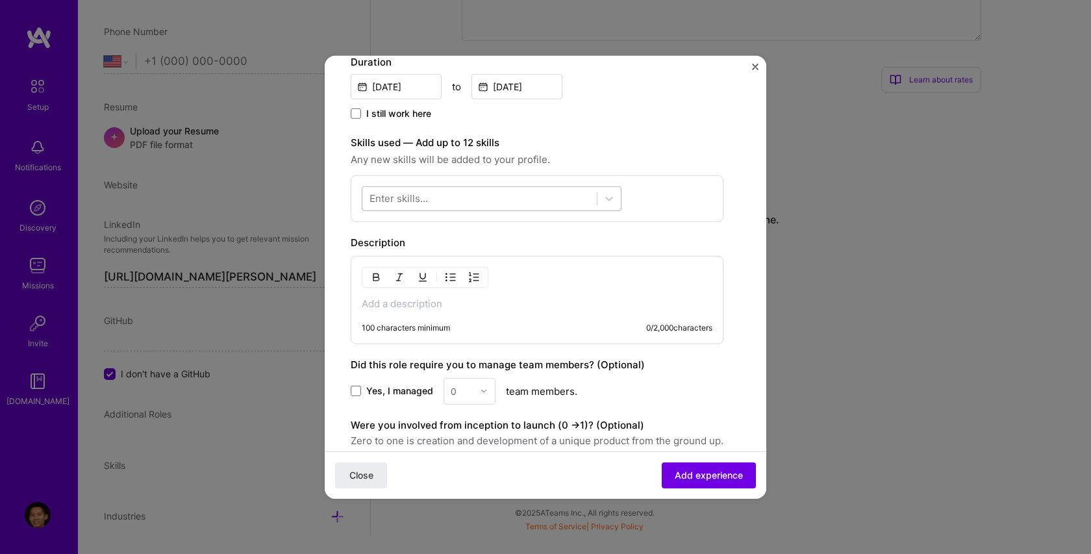
click at [499, 199] on div at bounding box center [479, 198] width 234 height 21
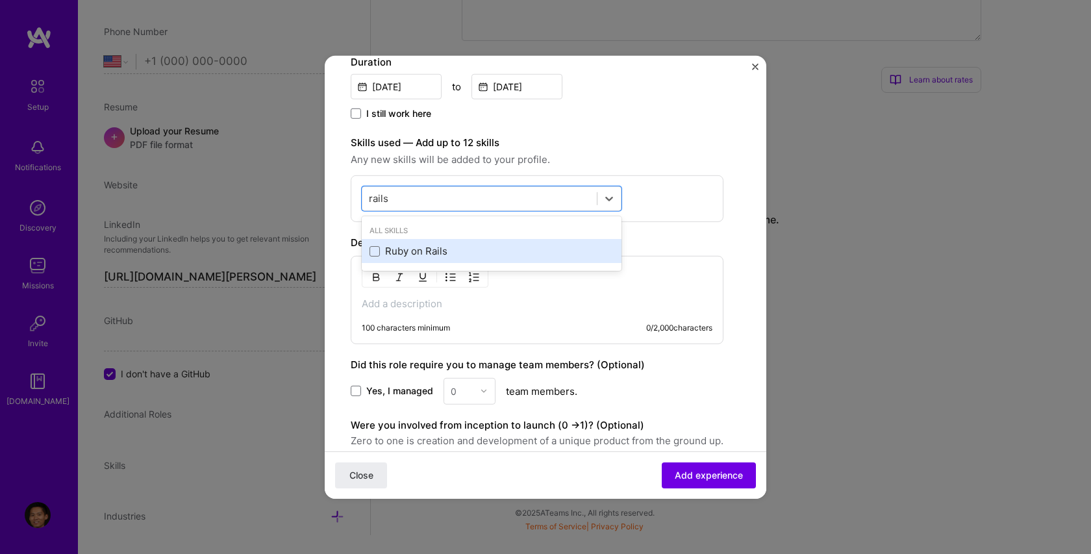
click at [432, 256] on div "Ruby on Rails" at bounding box center [491, 251] width 244 height 14
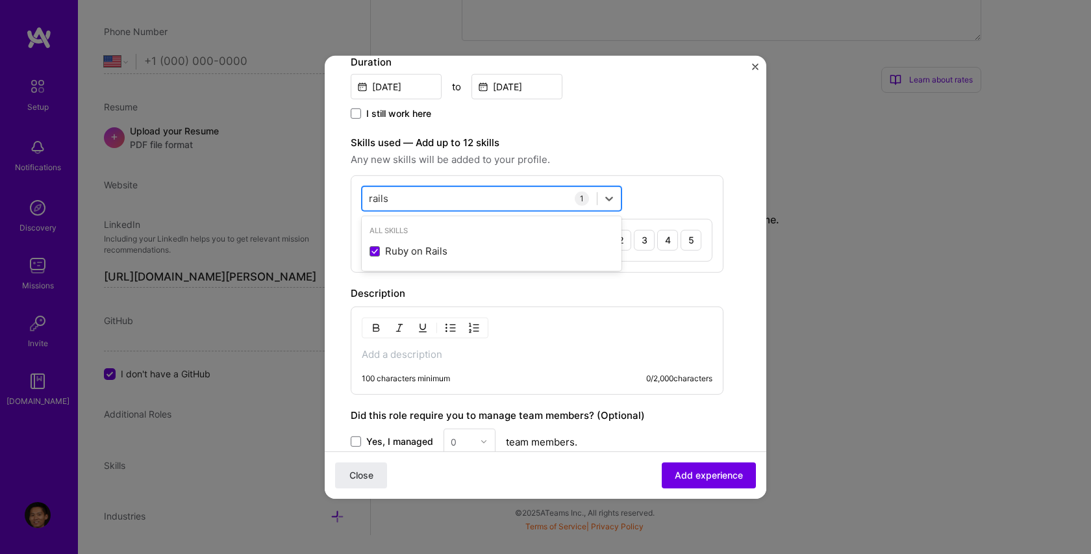
click at [428, 198] on div "rails rails" at bounding box center [479, 198] width 234 height 21
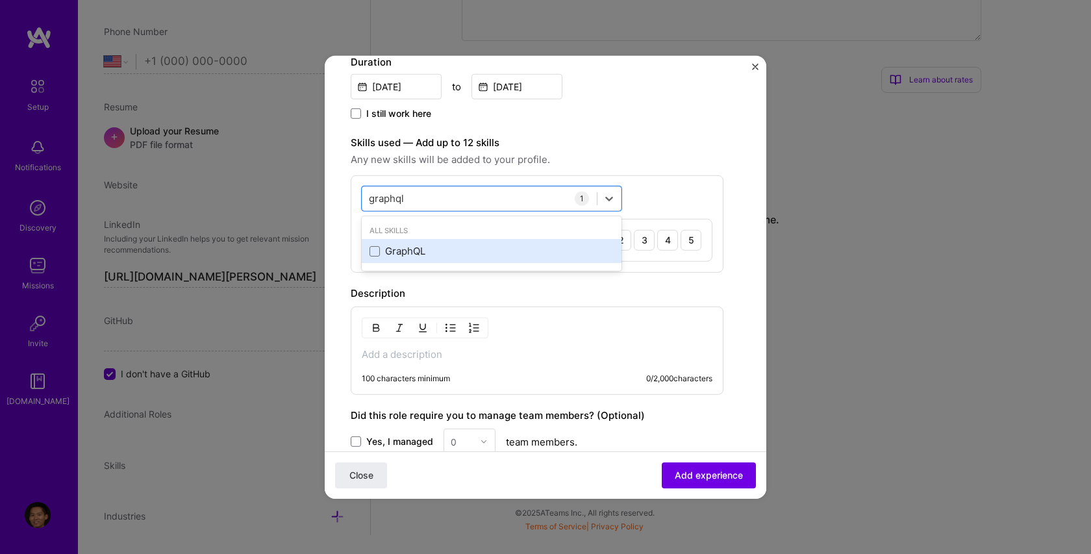
click at [397, 253] on div "GraphQL" at bounding box center [491, 251] width 244 height 14
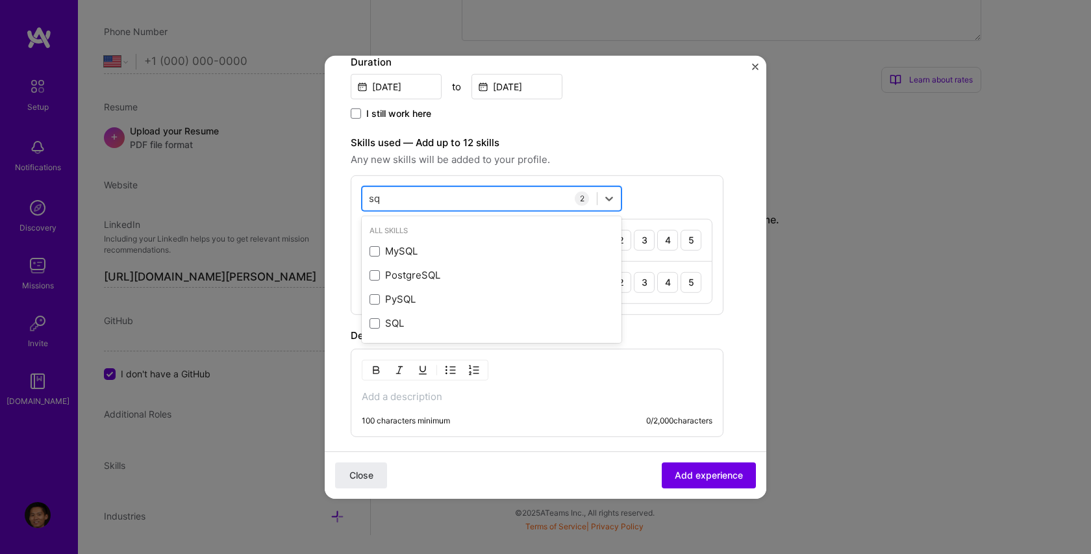
type input "s"
type input "mysql"
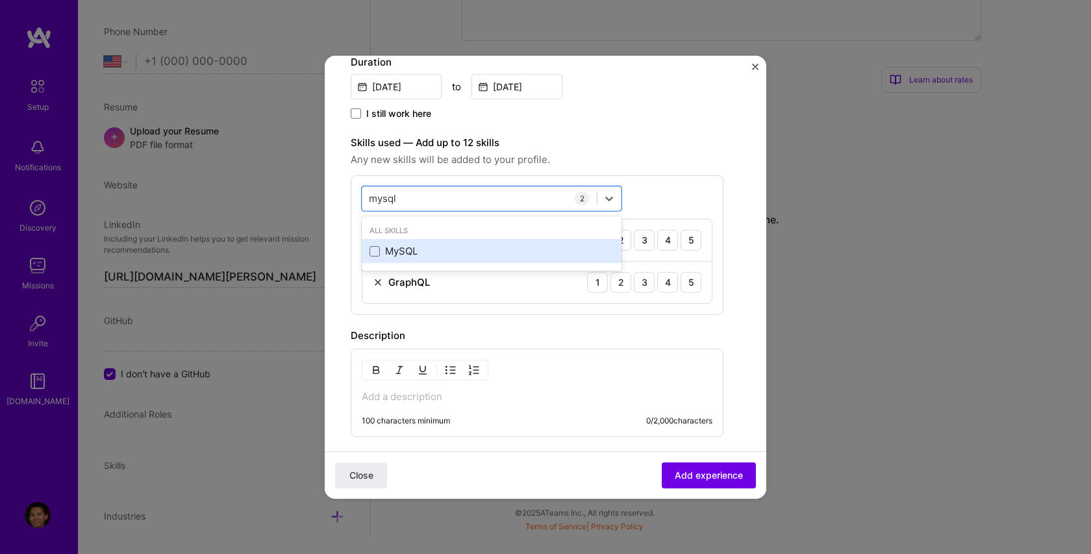
click at [398, 253] on div "MySQL" at bounding box center [491, 251] width 244 height 14
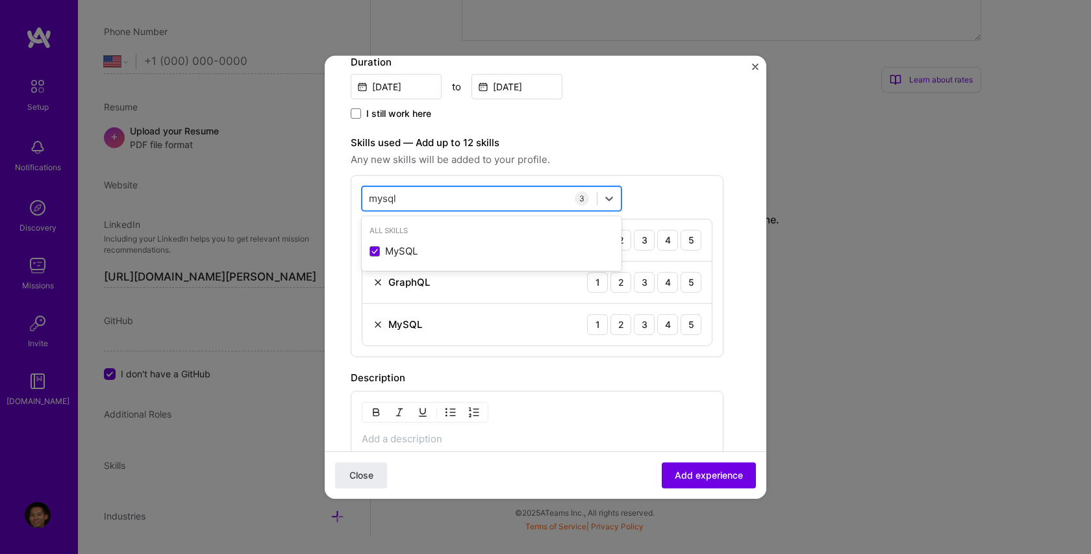
click at [427, 200] on div "mysql mysql" at bounding box center [479, 198] width 234 height 21
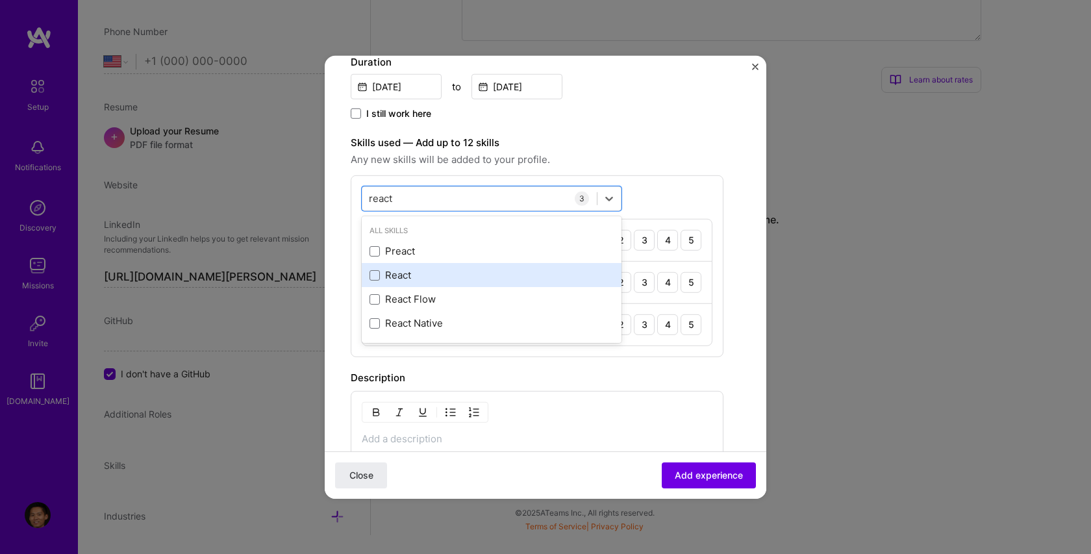
click at [401, 264] on div "React" at bounding box center [492, 275] width 260 height 24
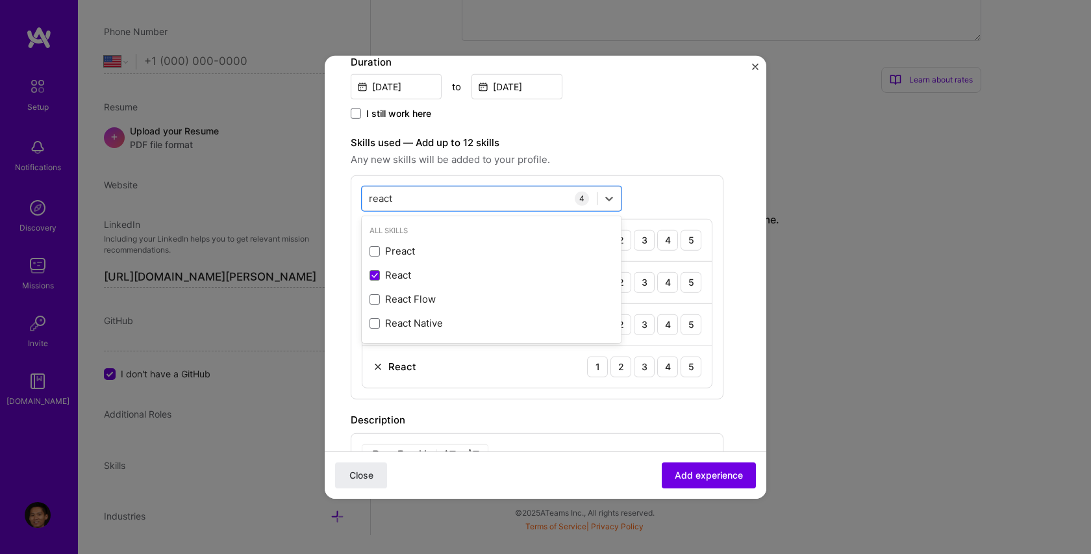
type input "react"
click at [602, 149] on label "Skills used — Add up to 12 skills" at bounding box center [537, 142] width 373 height 16
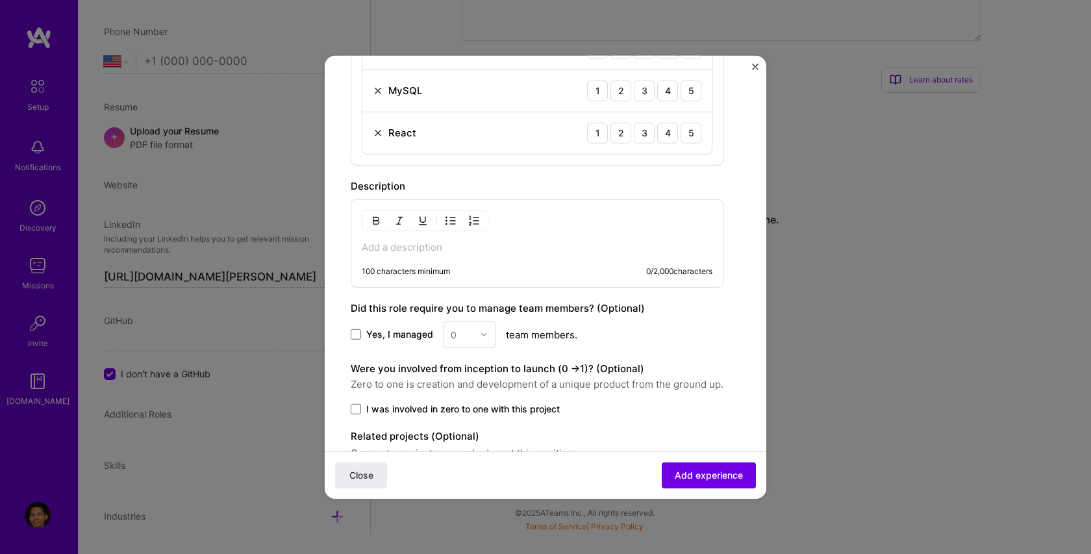
scroll to position [615, 0]
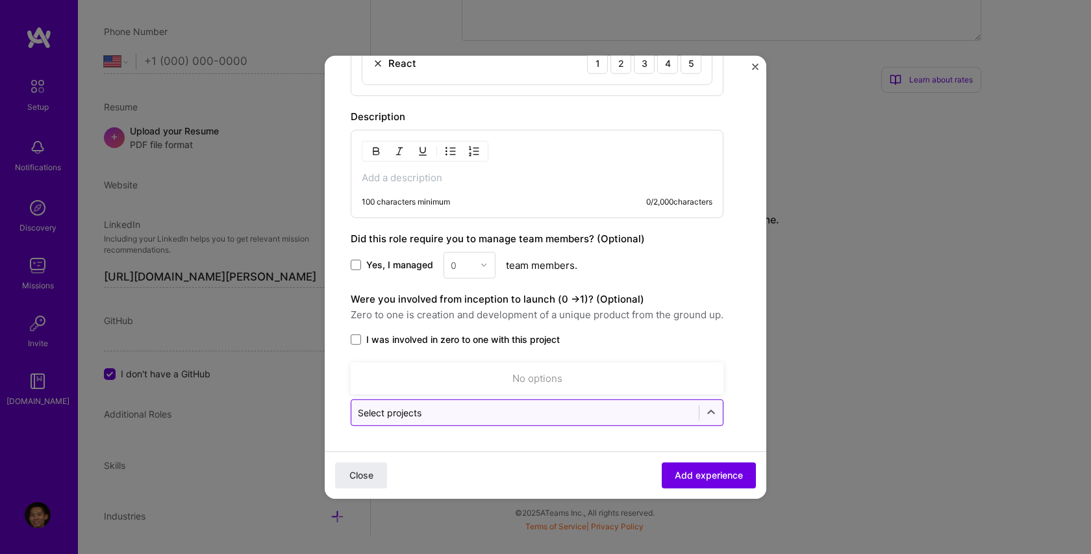
click at [467, 407] on input "text" at bounding box center [525, 412] width 334 height 14
click at [706, 406] on icon at bounding box center [710, 412] width 13 height 13
click at [686, 340] on label "I was involved in zero to one with this project" at bounding box center [537, 338] width 373 height 13
click at [0, 0] on input "I was involved in zero to one with this project" at bounding box center [0, 0] width 0 height 0
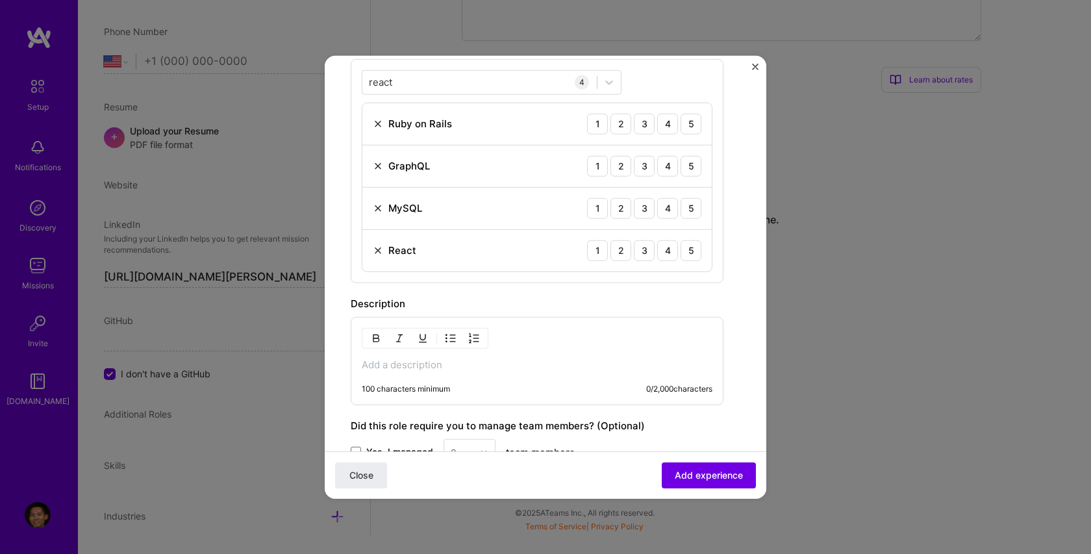
scroll to position [533, 0]
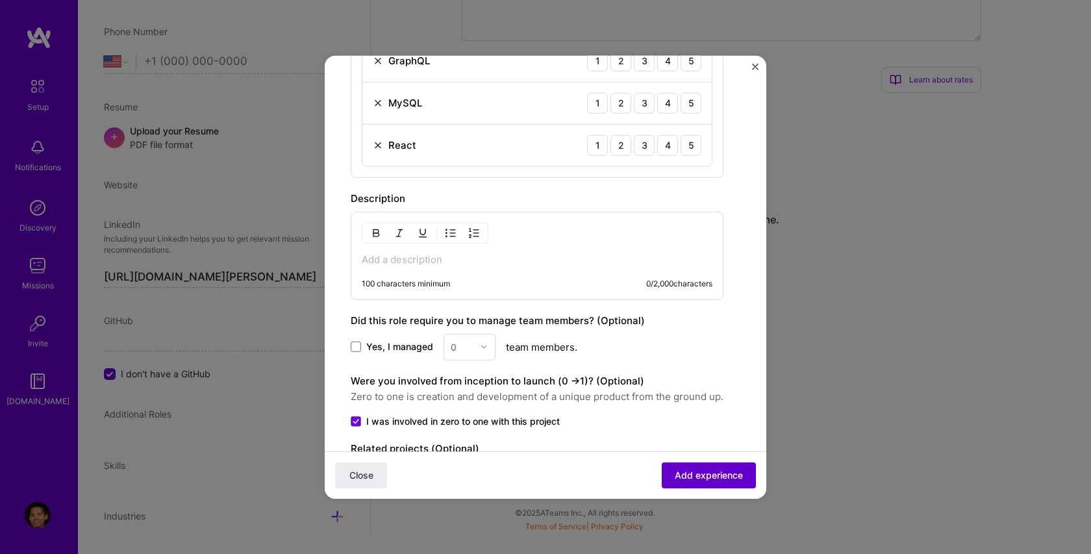
click at [666, 465] on button "Add experience" at bounding box center [708, 475] width 94 height 26
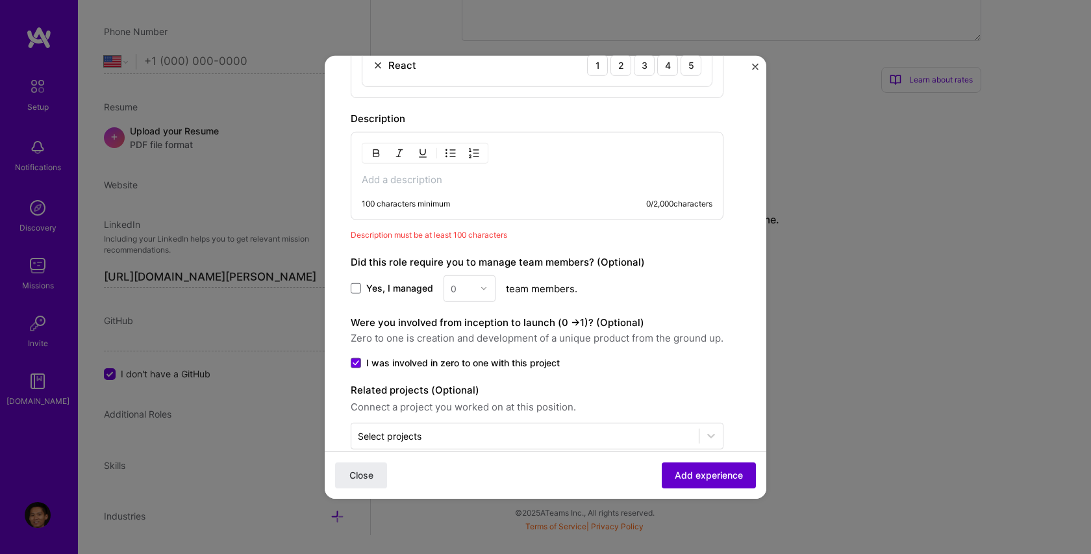
scroll to position [615, 0]
click at [491, 183] on div "100 characters minimum 0 / 2,000 characters" at bounding box center [537, 173] width 373 height 88
click at [489, 177] on p at bounding box center [537, 177] width 351 height 13
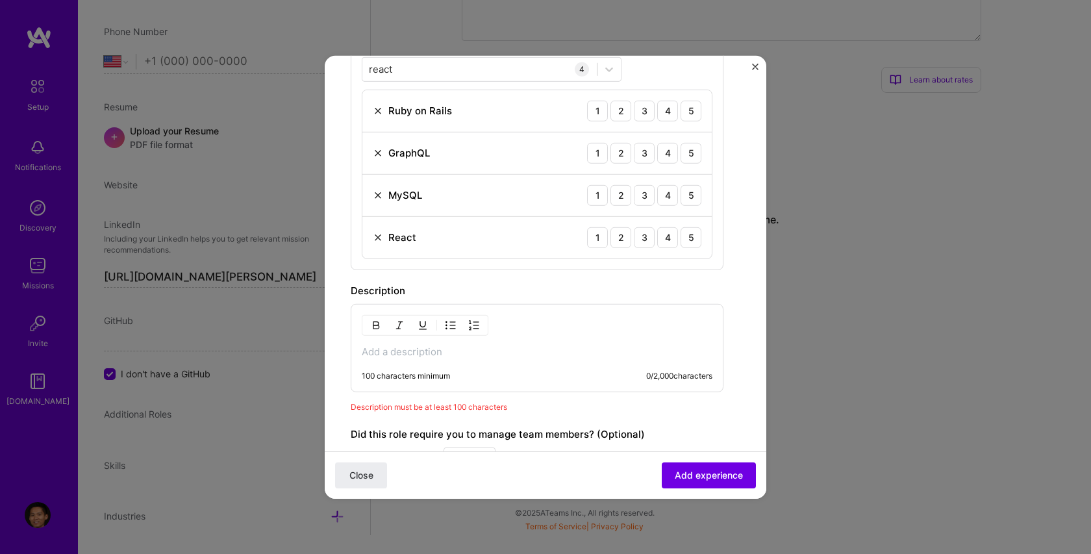
scroll to position [532, 0]
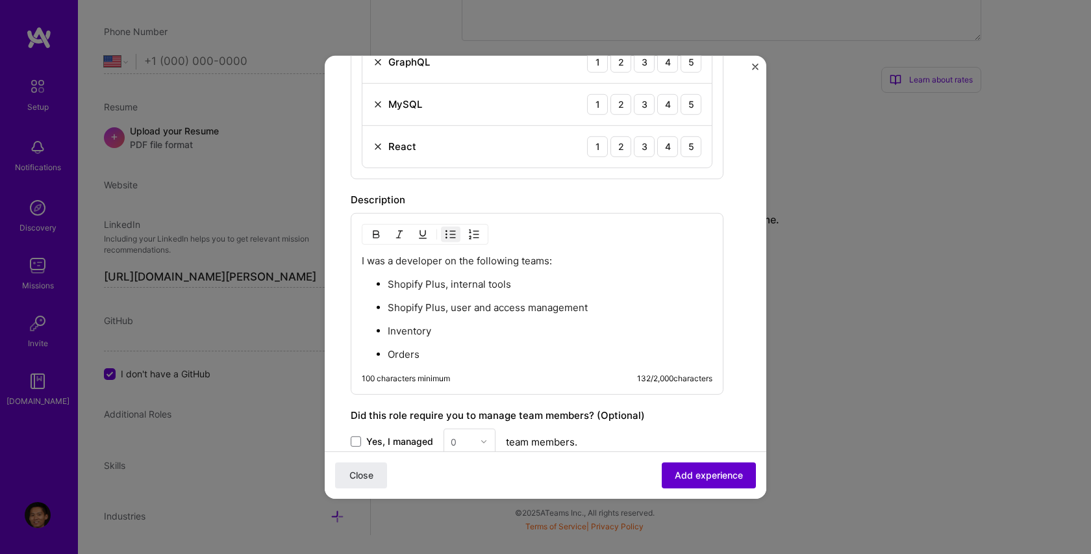
click at [688, 478] on span "Add experience" at bounding box center [708, 475] width 68 height 13
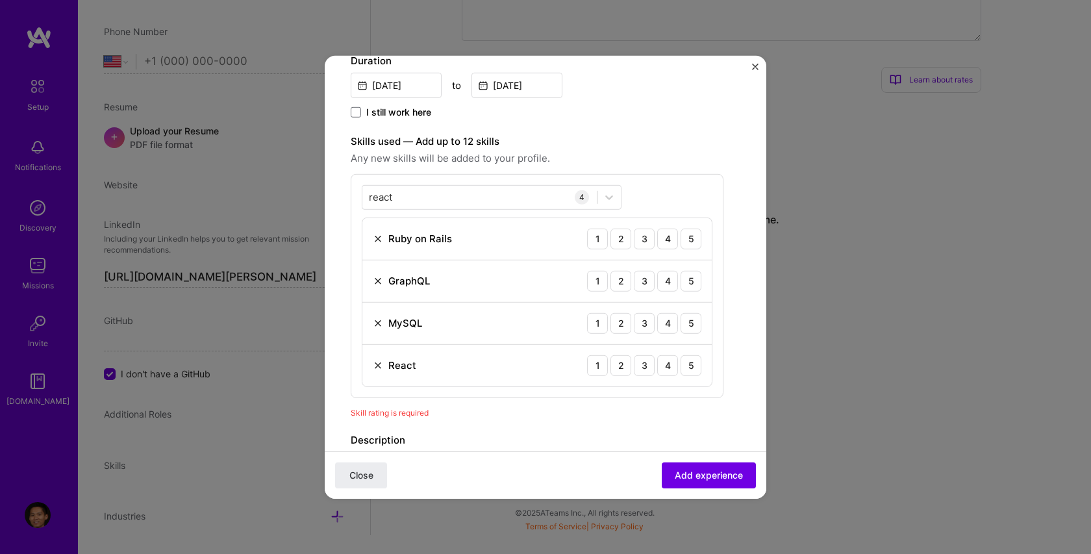
scroll to position [235, 0]
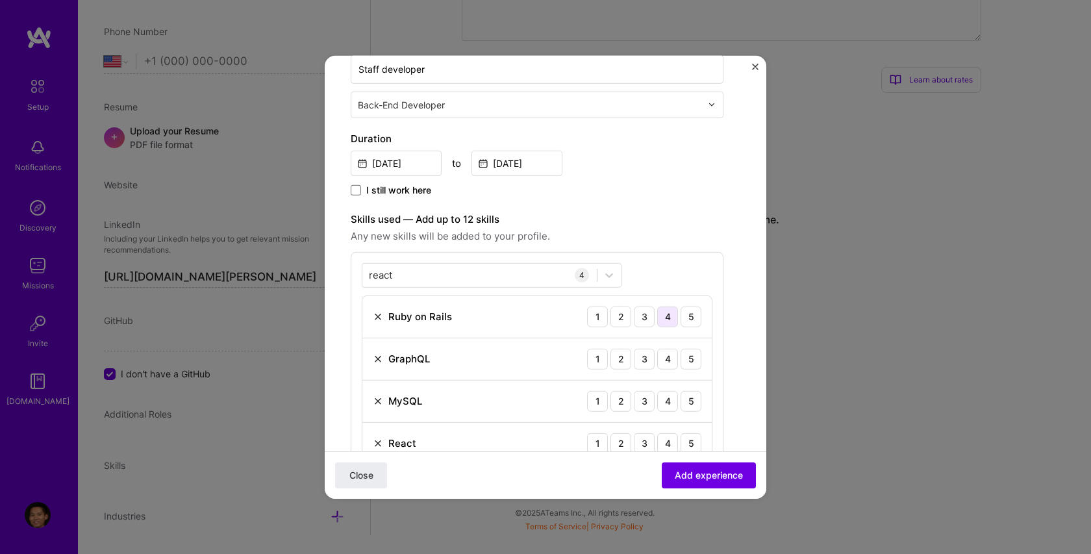
click at [672, 317] on div "4" at bounding box center [667, 316] width 21 height 21
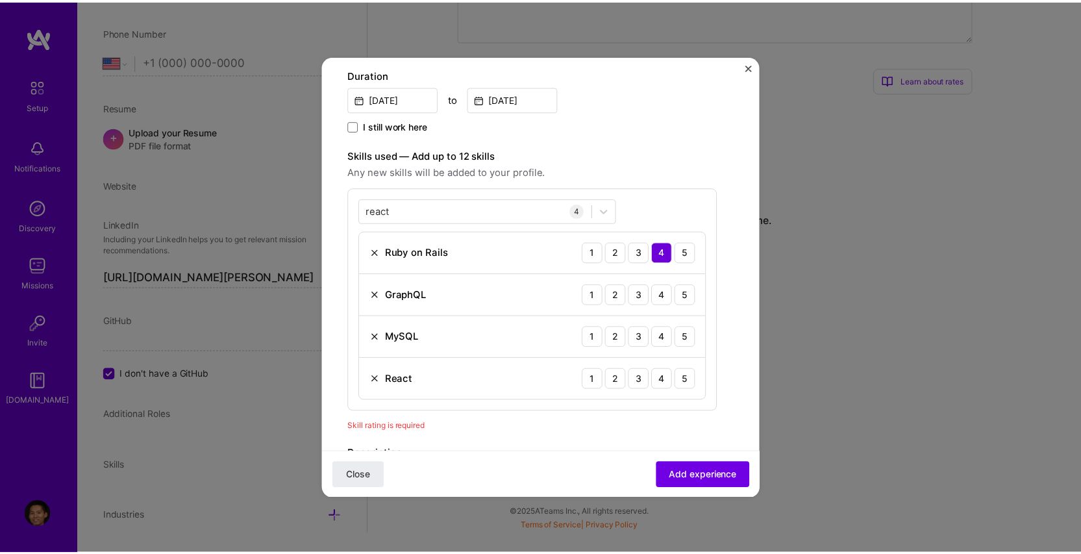
scroll to position [313, 0]
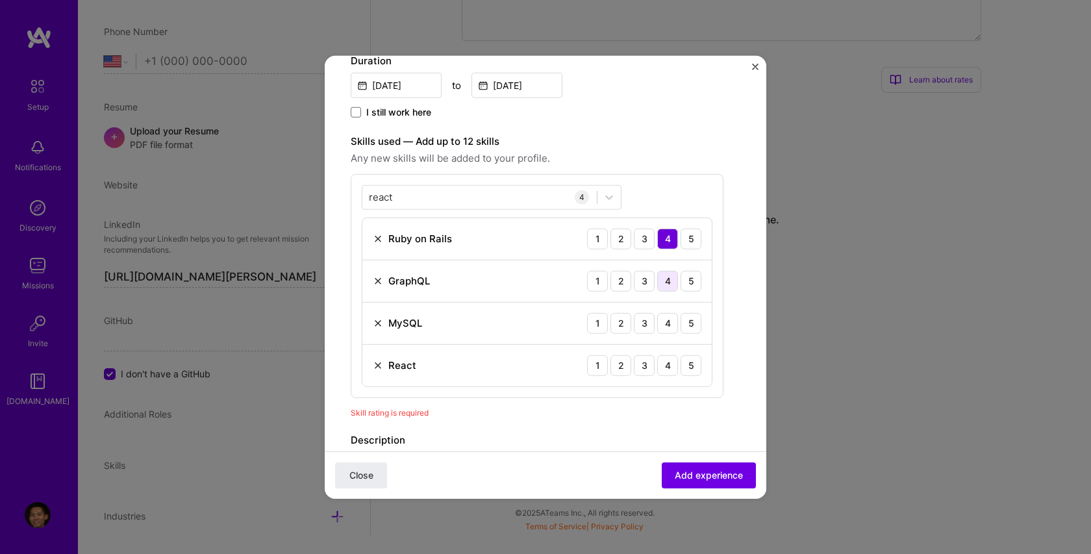
click at [670, 280] on div "4" at bounding box center [667, 280] width 21 height 21
click at [640, 327] on div "3" at bounding box center [644, 322] width 21 height 21
click at [623, 367] on div "2" at bounding box center [620, 364] width 21 height 21
click at [693, 467] on button "Add experience" at bounding box center [708, 475] width 94 height 26
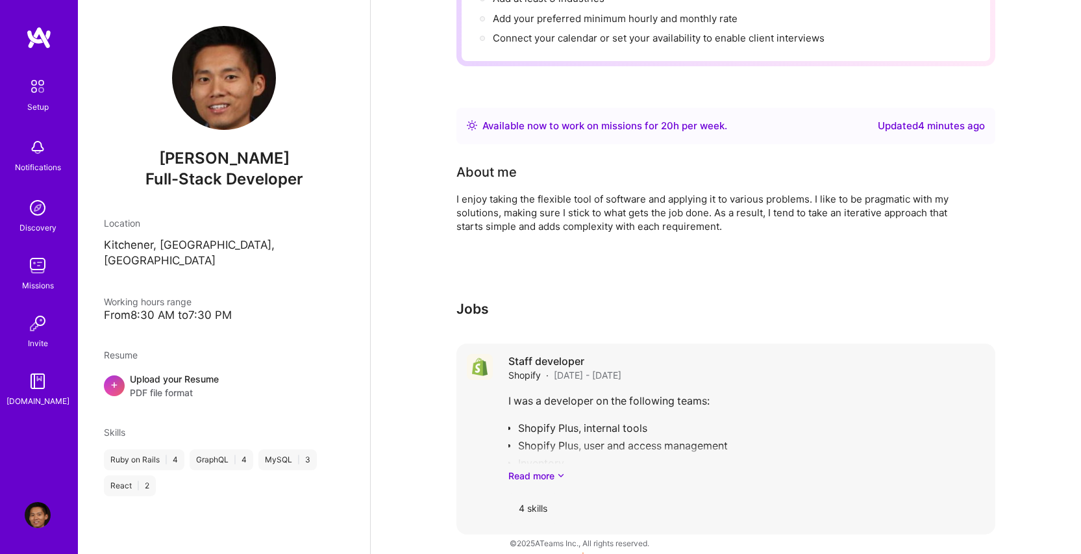
scroll to position [240, 0]
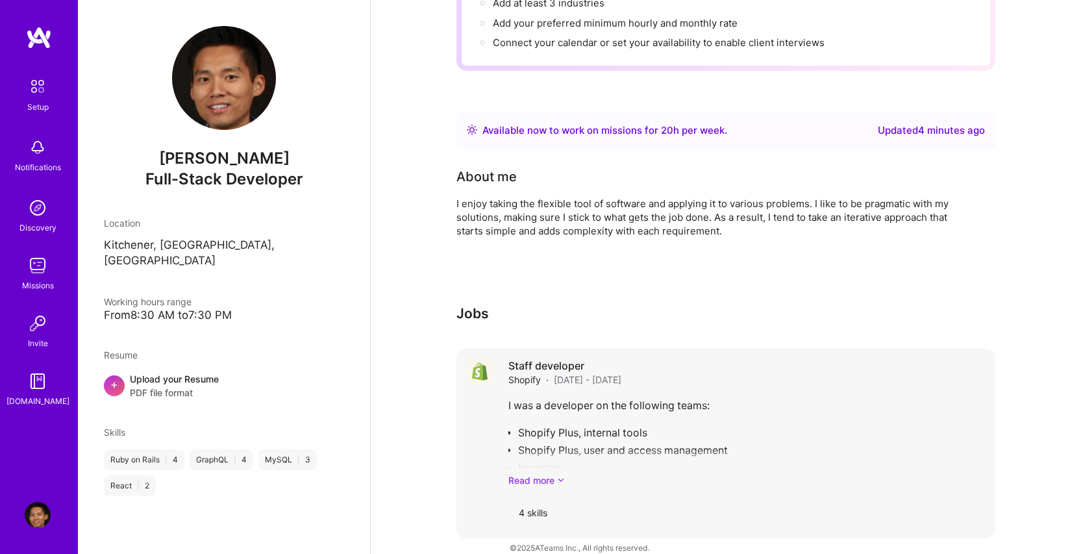
click at [542, 473] on link "Read more" at bounding box center [746, 480] width 476 height 14
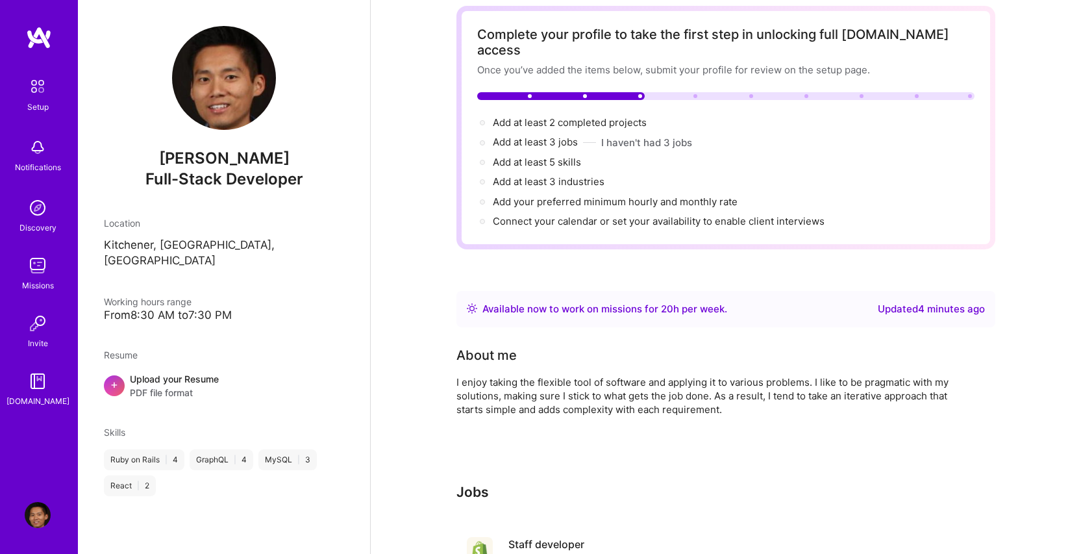
scroll to position [0, 0]
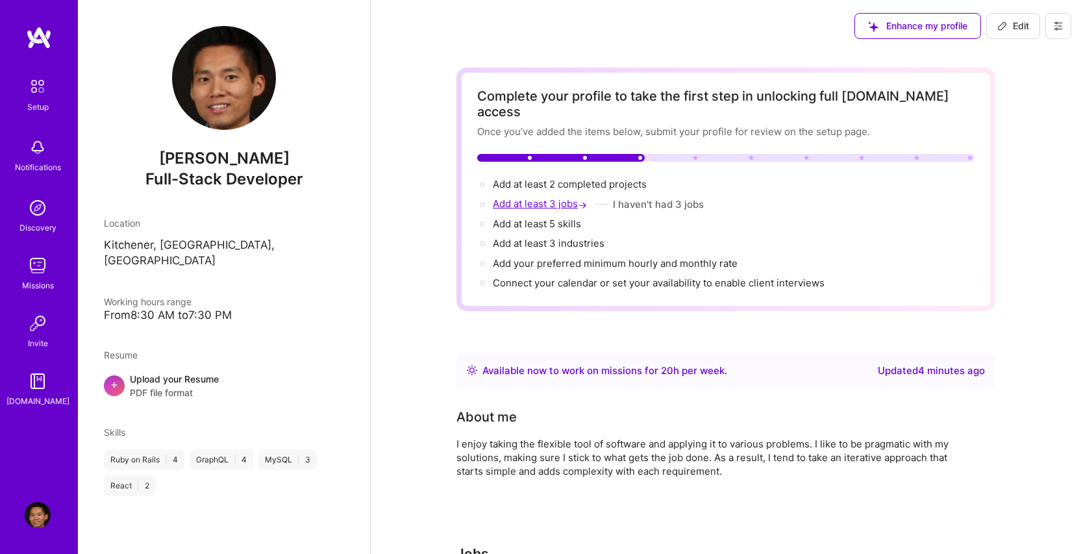
click at [558, 197] on span "Add at least 3 jobs →" at bounding box center [541, 203] width 97 height 12
select select "US"
select select "Right Now"
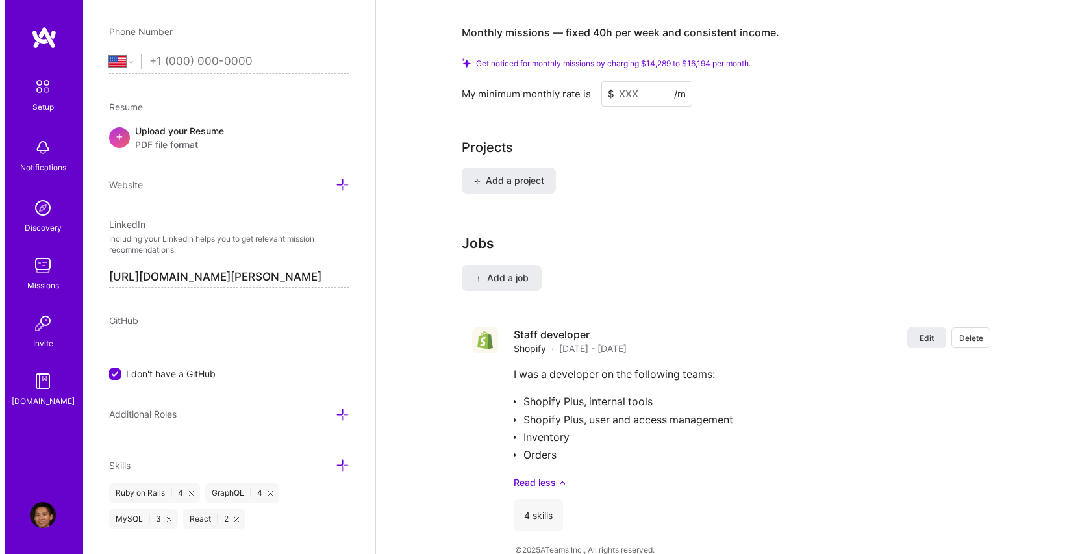
scroll to position [927, 0]
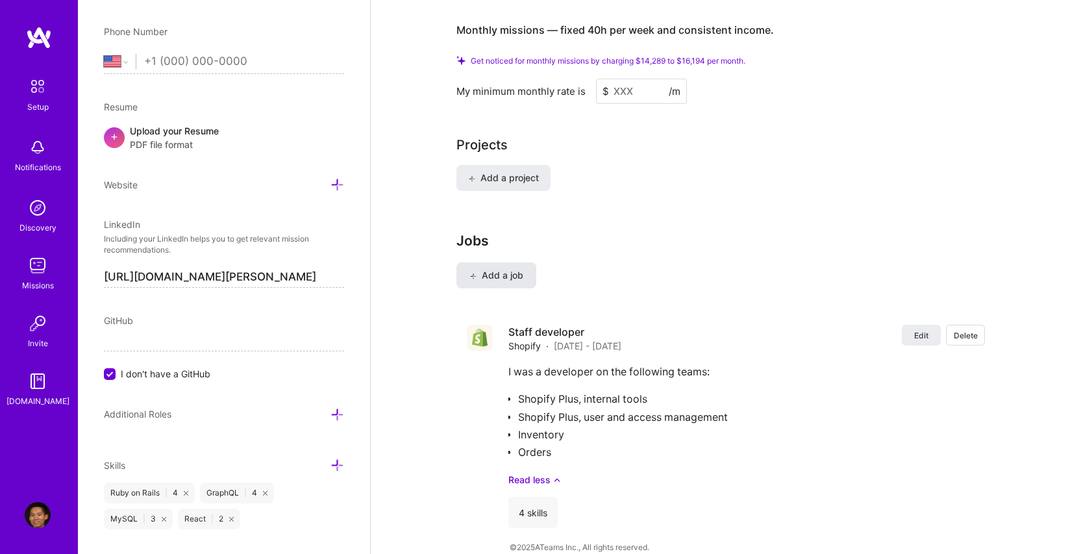
click at [493, 269] on span "Add a job" at bounding box center [496, 275] width 54 height 13
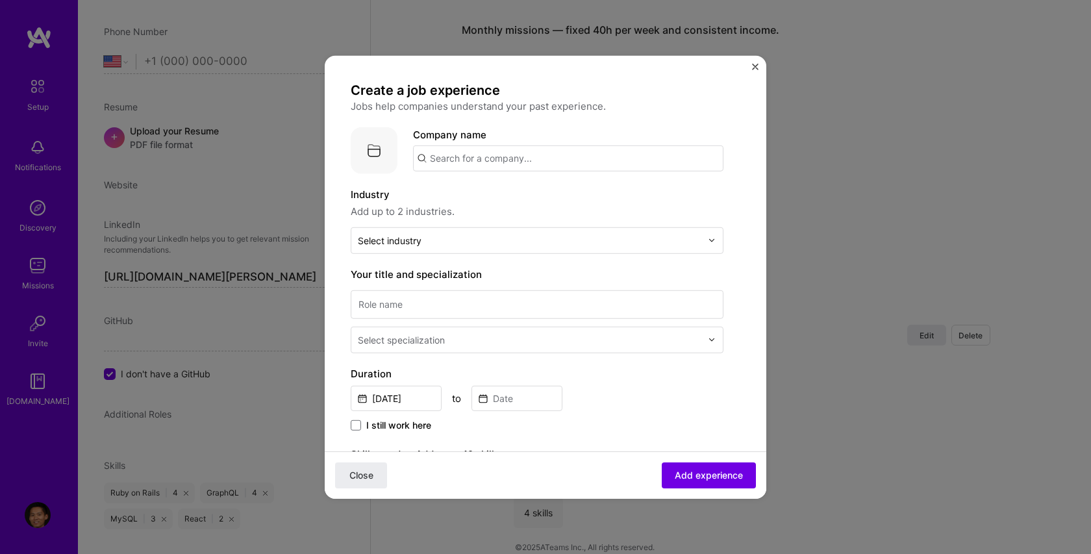
click at [505, 162] on input "text" at bounding box center [568, 158] width 310 height 26
type input "D2L"
click at [491, 198] on div "D2L [DOMAIN_NAME]" at bounding box center [510, 195] width 195 height 36
click at [482, 238] on input "text" at bounding box center [529, 240] width 343 height 14
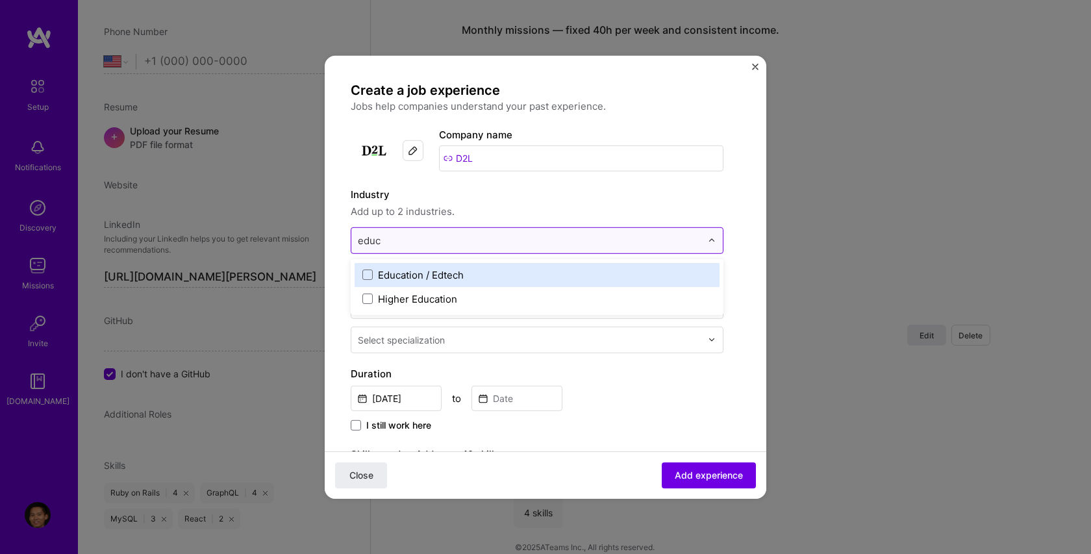
type input "educa"
click at [371, 277] on span at bounding box center [367, 274] width 10 height 10
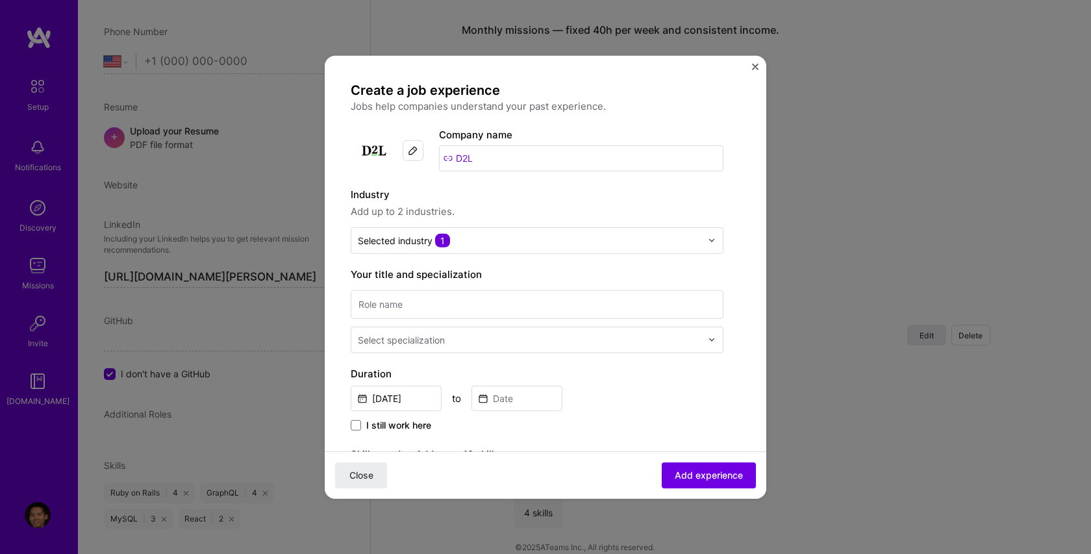
click at [543, 192] on label "Industry" at bounding box center [537, 194] width 373 height 16
click at [466, 295] on input at bounding box center [537, 304] width 373 height 29
type input "s"
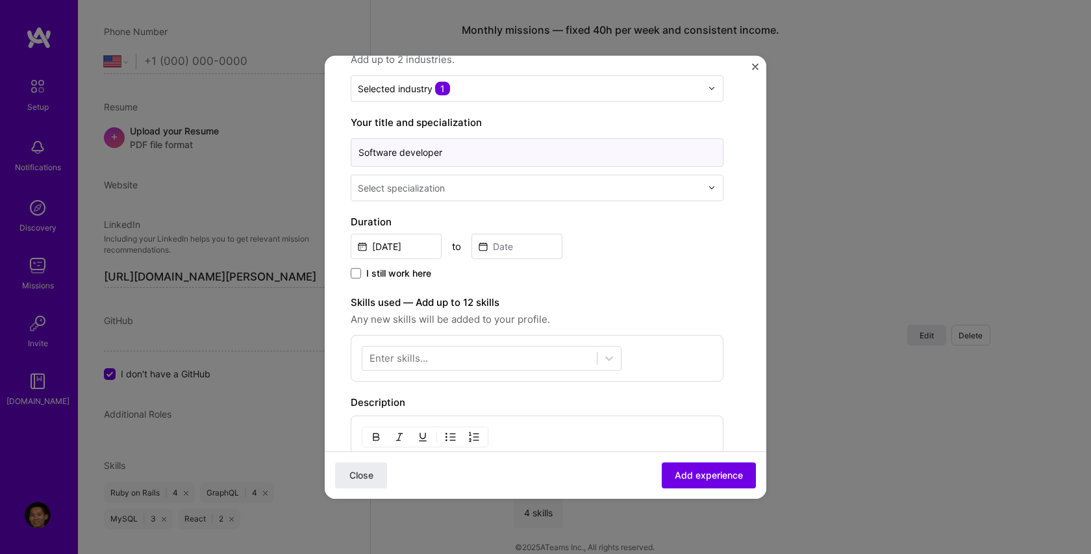
scroll to position [156, 0]
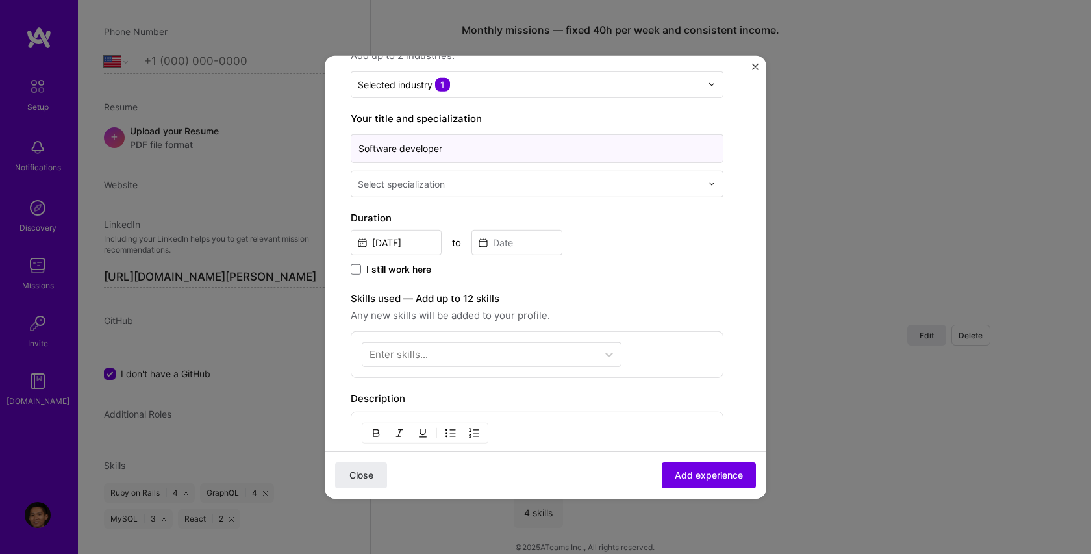
type input "Software developer"
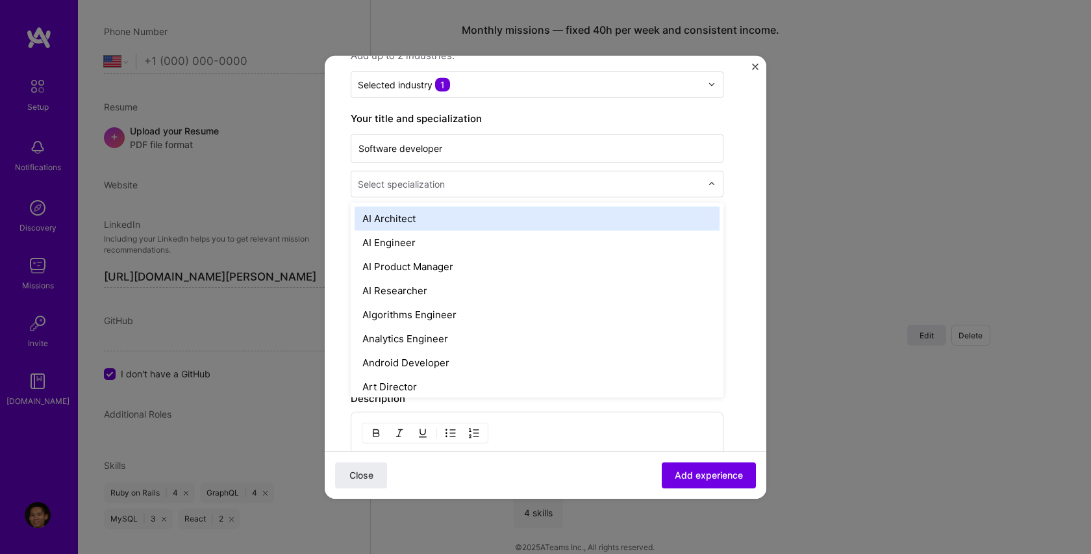
click at [435, 190] on div "Select specialization" at bounding box center [401, 184] width 87 height 14
type input "develop"
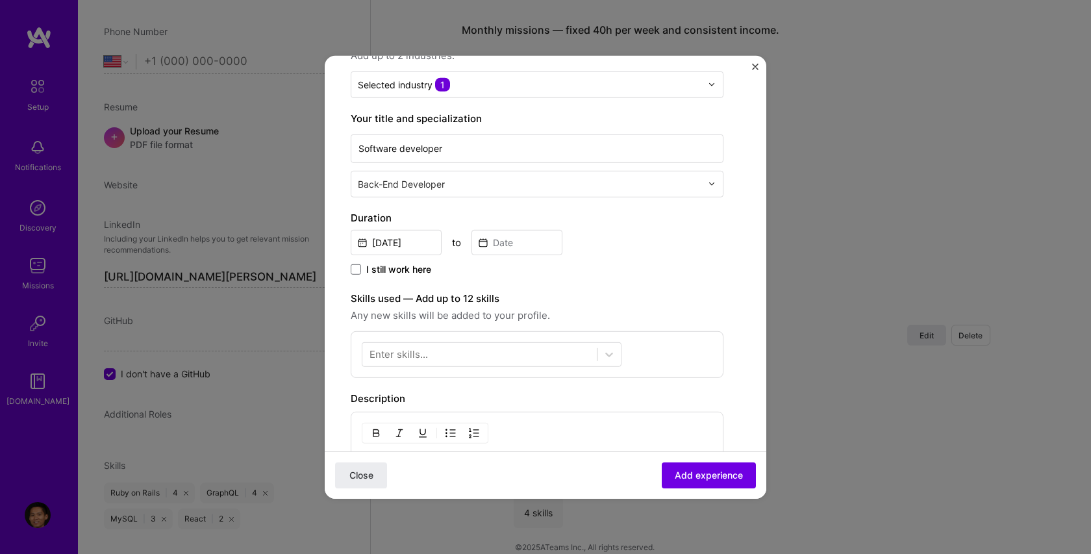
click at [384, 177] on input "text" at bounding box center [531, 184] width 346 height 14
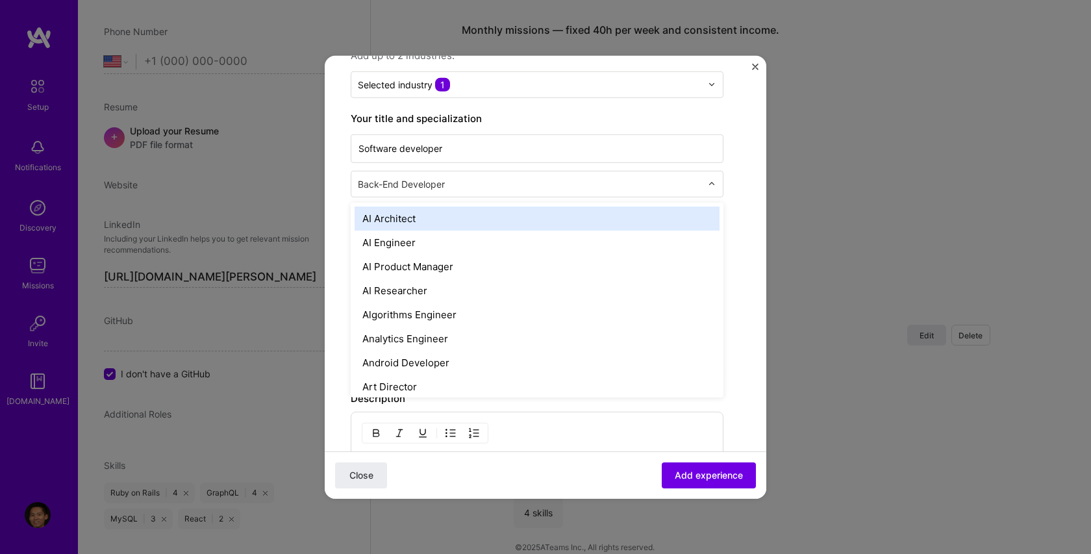
click at [412, 186] on input "text" at bounding box center [531, 184] width 346 height 14
click at [465, 182] on input "text" at bounding box center [531, 184] width 346 height 14
drag, startPoint x: 440, startPoint y: 186, endPoint x: 349, endPoint y: 173, distance: 91.8
click at [349, 173] on form "Create a job experience Jobs help companies understand your past experience. Co…" at bounding box center [545, 352] width 441 height 855
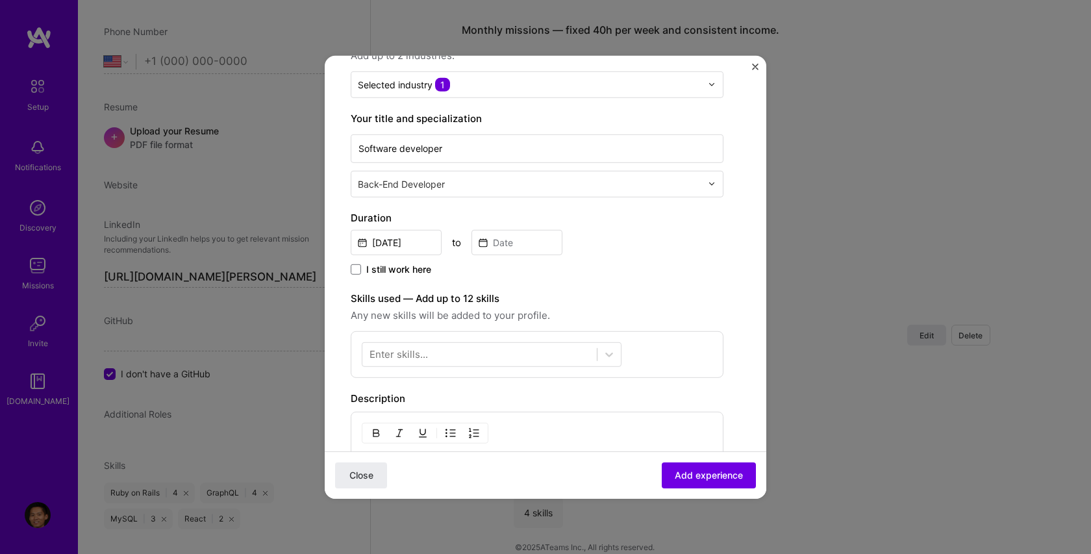
click at [345, 194] on form "Create a job experience Jobs help companies understand your past experience. Co…" at bounding box center [545, 352] width 441 height 855
click at [385, 245] on input "[DATE]" at bounding box center [396, 241] width 91 height 25
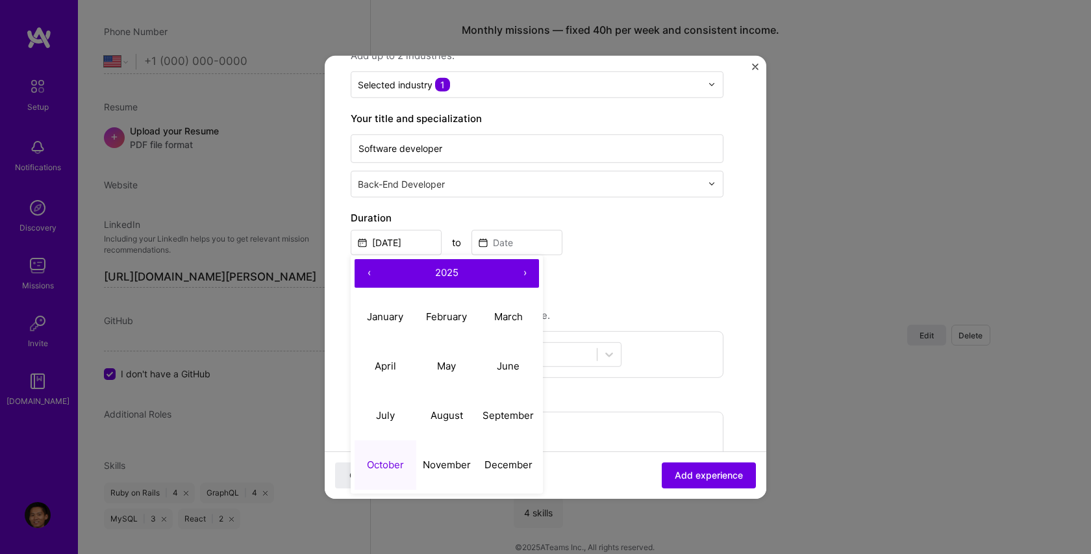
click at [411, 274] on button "2025" at bounding box center [446, 272] width 127 height 29
click at [372, 282] on button "‹" at bounding box center [368, 272] width 29 height 29
click at [386, 317] on button "2011" at bounding box center [385, 316] width 62 height 49
click at [510, 317] on abbr "March" at bounding box center [508, 316] width 29 height 12
type input "[DATE]"
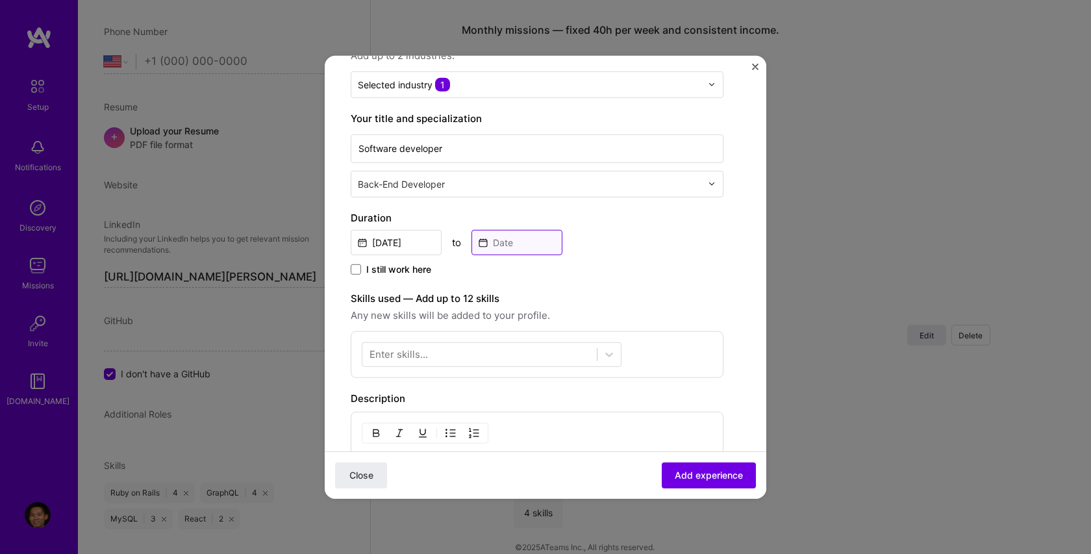
click at [484, 249] on input at bounding box center [516, 241] width 91 height 25
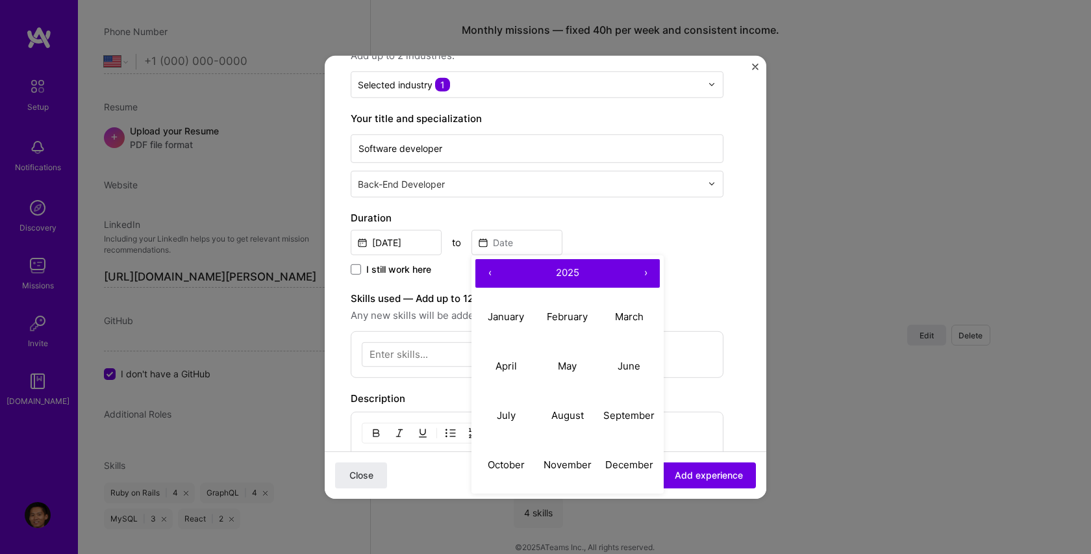
click at [494, 271] on button "‹" at bounding box center [489, 272] width 29 height 29
click at [530, 275] on button "2024" at bounding box center [567, 272] width 127 height 29
click at [493, 280] on button "‹" at bounding box center [489, 272] width 29 height 29
click at [617, 358] on button "2016" at bounding box center [629, 365] width 62 height 49
click at [508, 369] on abbr "April" at bounding box center [505, 366] width 21 height 12
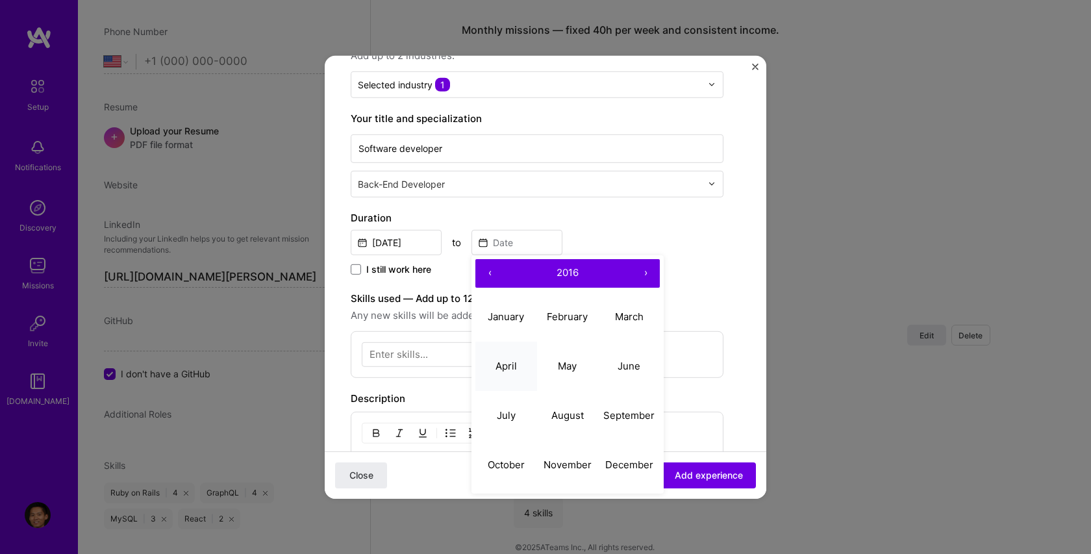
type input "[DATE]"
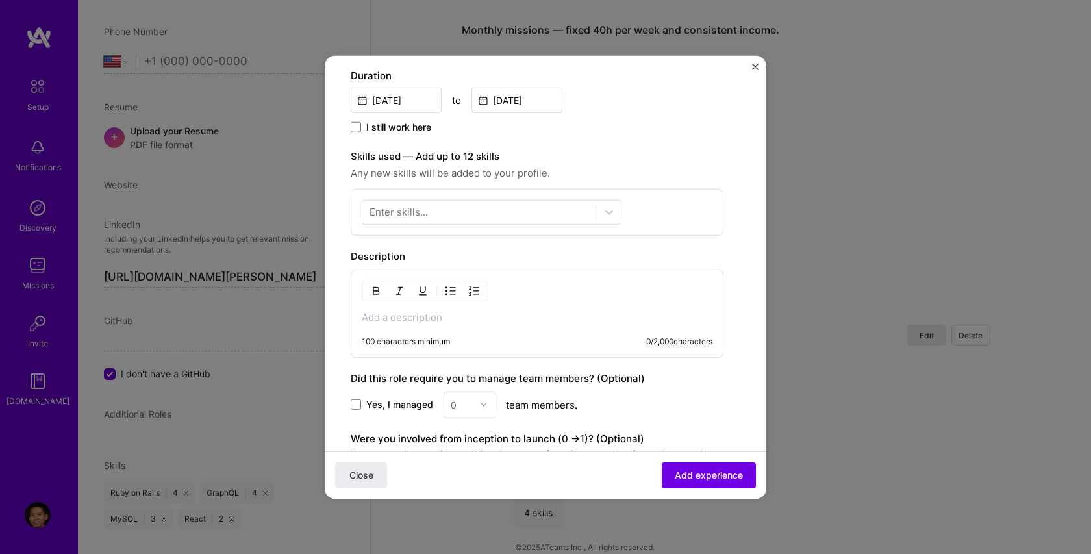
scroll to position [312, 0]
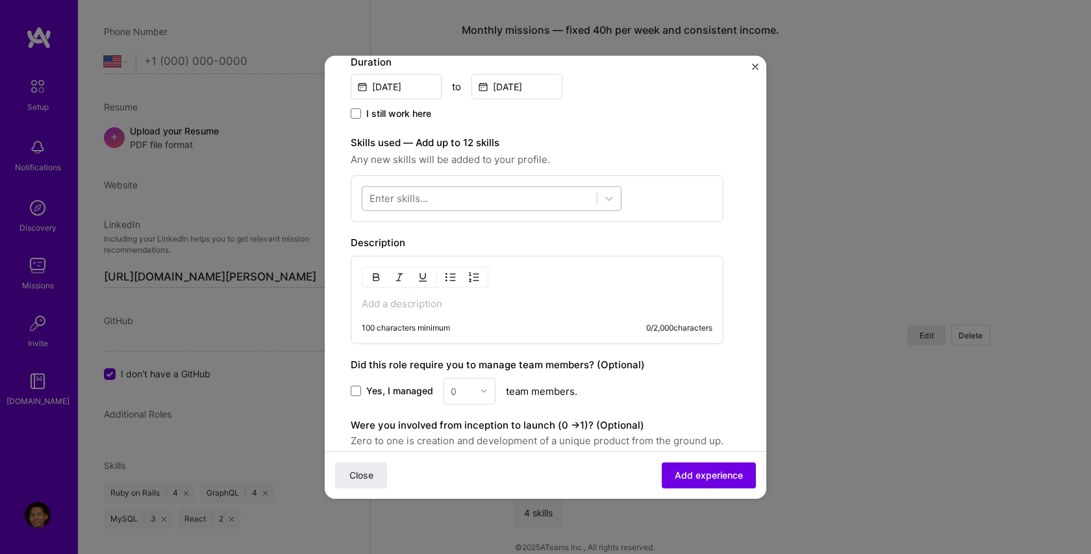
click at [541, 190] on div at bounding box center [479, 198] width 234 height 21
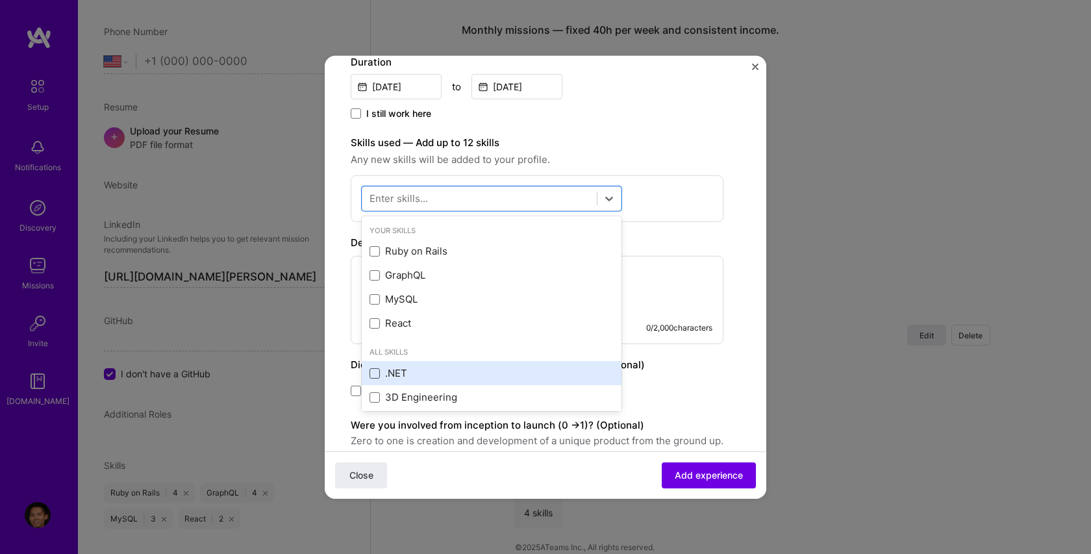
click at [369, 374] on span at bounding box center [374, 372] width 10 height 10
click at [0, 0] on input "checkbox" at bounding box center [0, 0] width 0 height 0
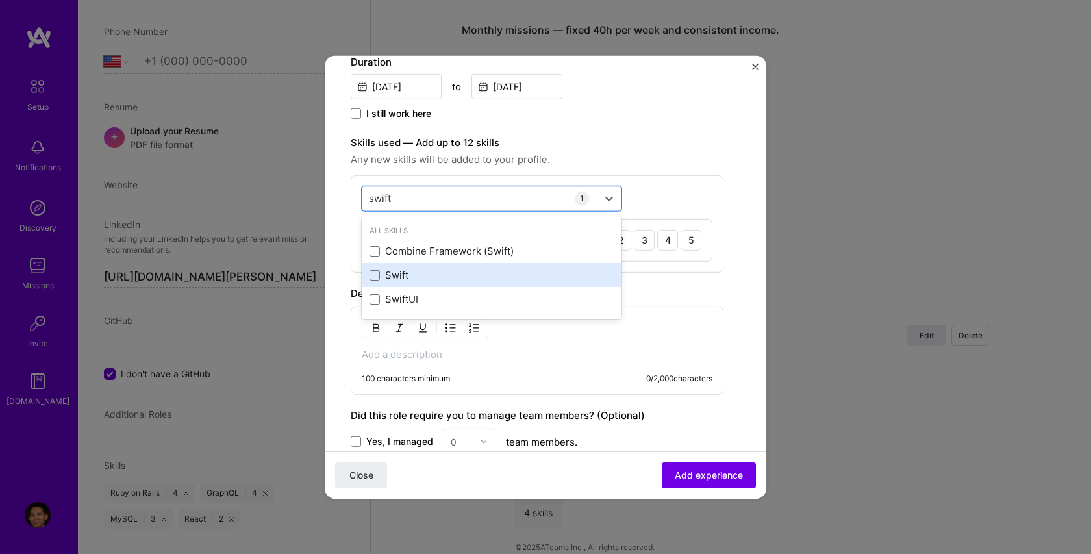
click at [386, 278] on div "Swift" at bounding box center [491, 275] width 244 height 14
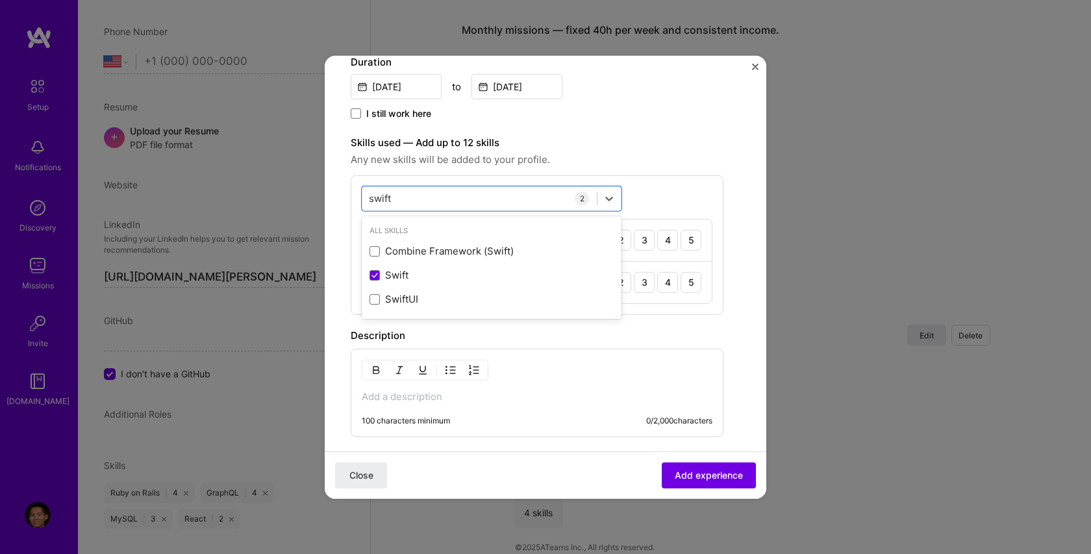
click at [543, 164] on span "Any new skills will be added to your profile." at bounding box center [537, 159] width 373 height 16
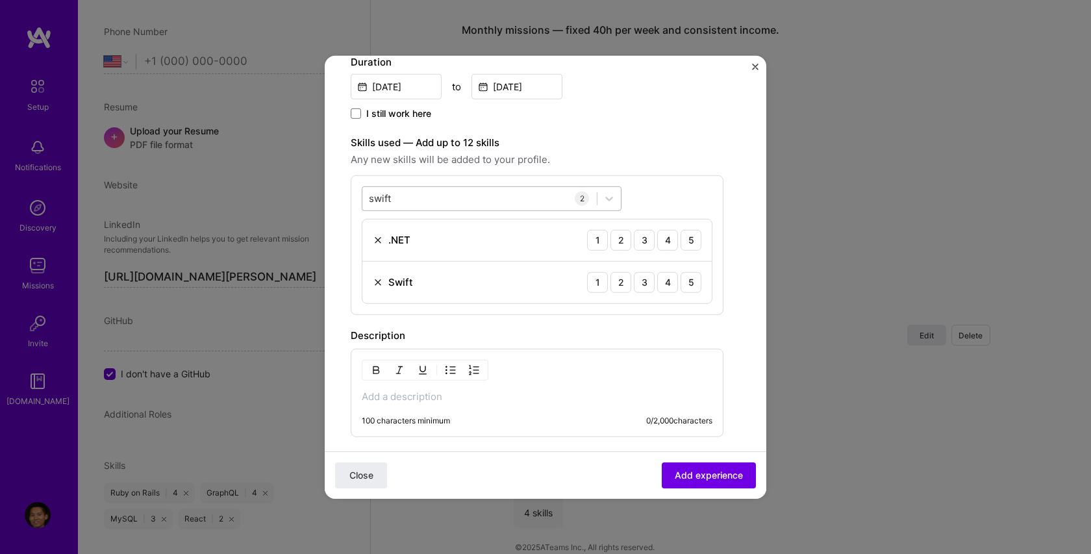
click at [522, 190] on div "swift swift" at bounding box center [479, 198] width 234 height 21
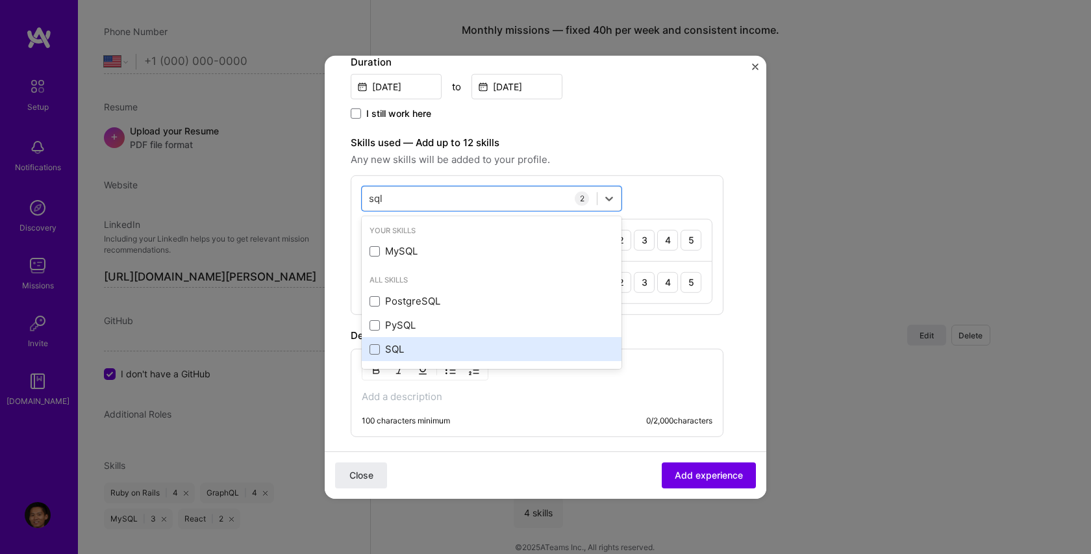
click at [416, 352] on div "SQL" at bounding box center [491, 349] width 244 height 14
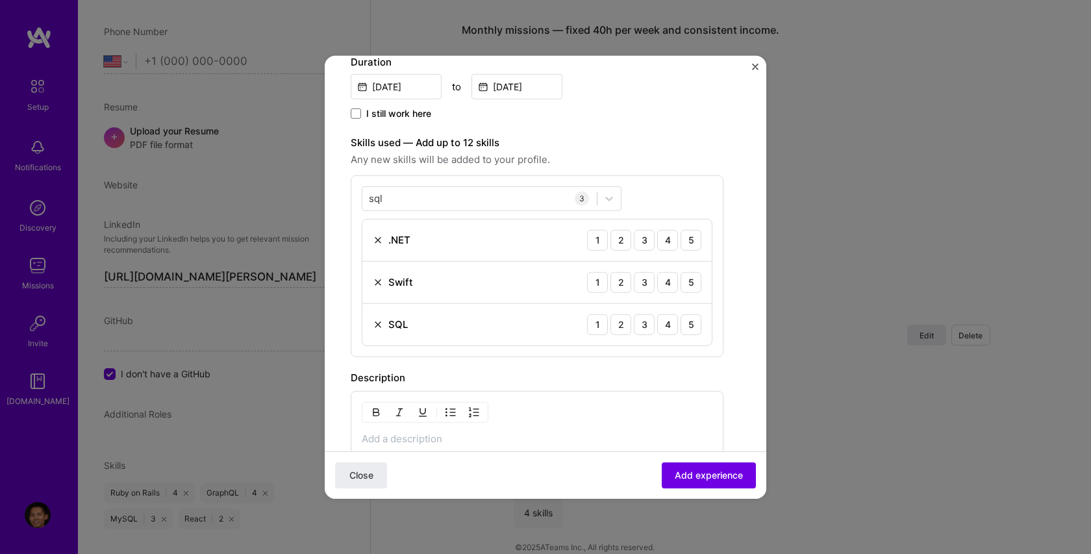
click at [600, 140] on label "Skills used — Add up to 12 skills" at bounding box center [537, 142] width 373 height 16
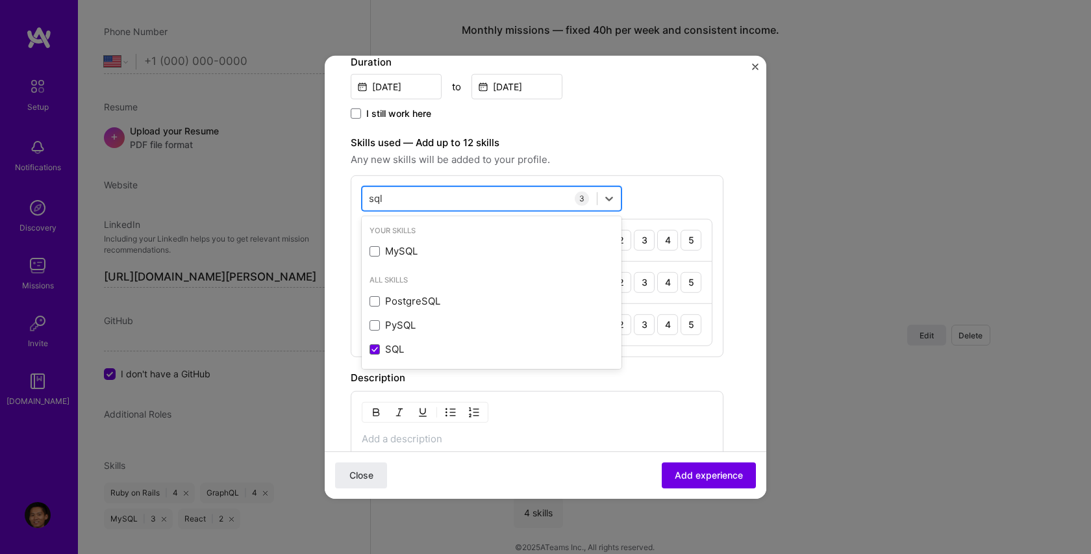
click at [505, 197] on div "sql sql" at bounding box center [479, 198] width 234 height 21
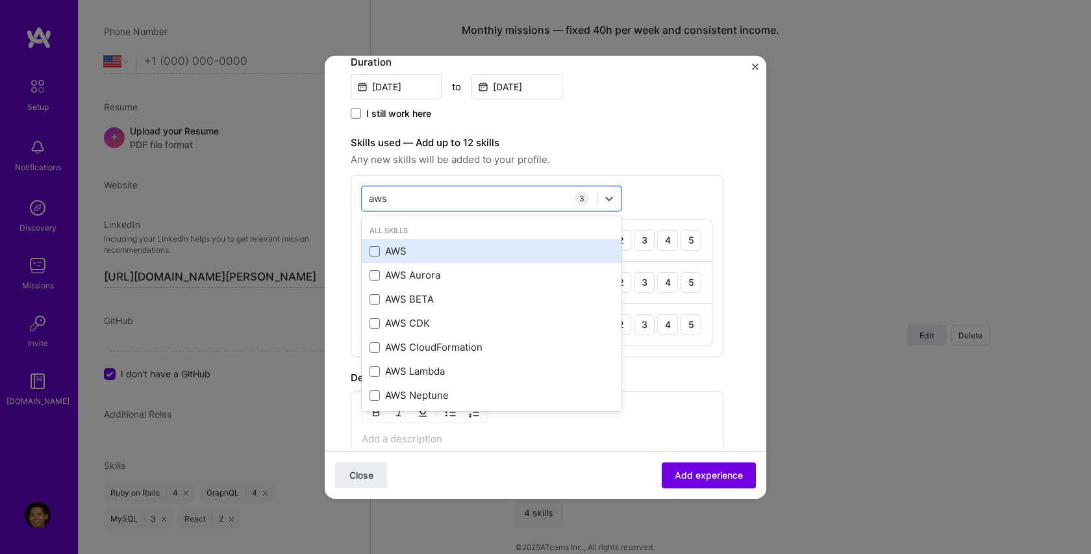
click at [397, 248] on div "AWS" at bounding box center [491, 251] width 244 height 14
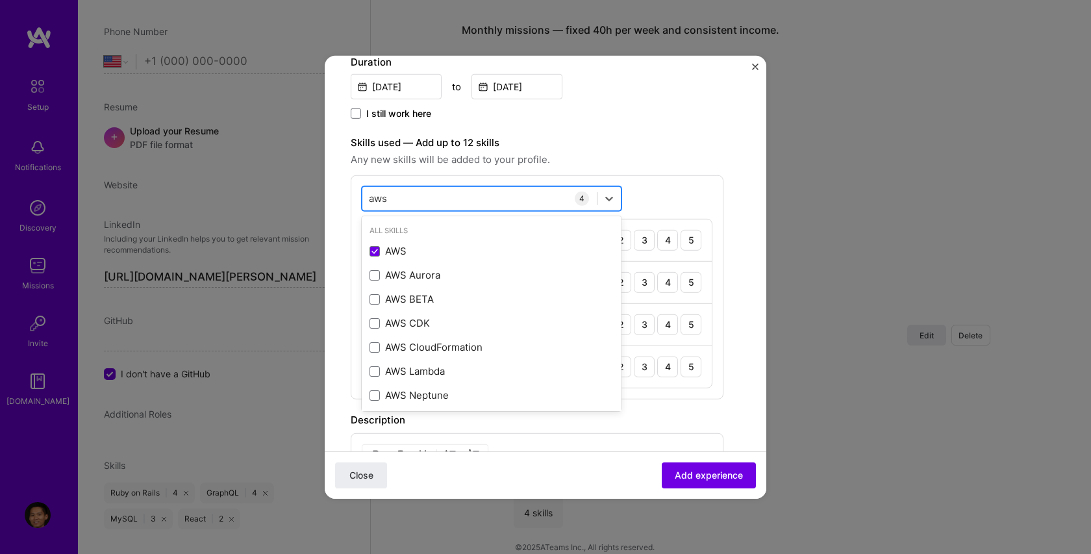
click at [417, 196] on div "aws aws" at bounding box center [479, 198] width 234 height 21
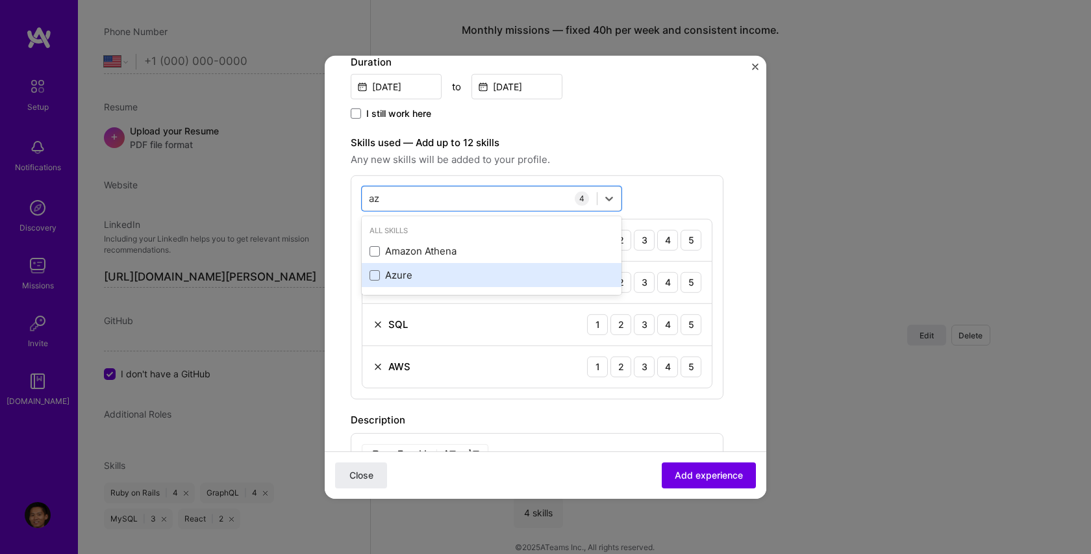
click at [393, 270] on div "Azure" at bounding box center [491, 275] width 244 height 14
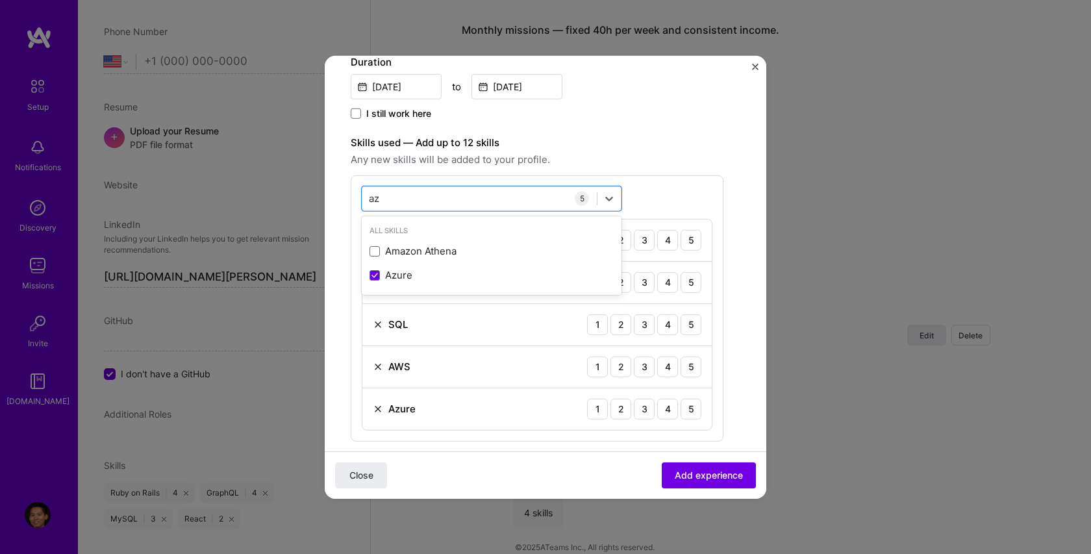
type input "az"
click at [528, 143] on label "Skills used — Add up to 12 skills" at bounding box center [537, 142] width 373 height 16
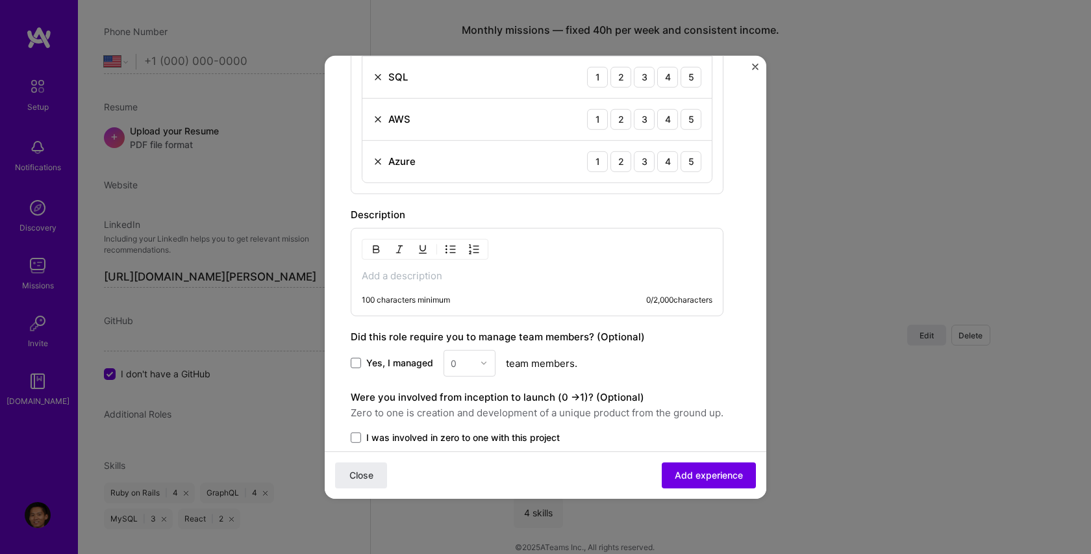
scroll to position [623, 0]
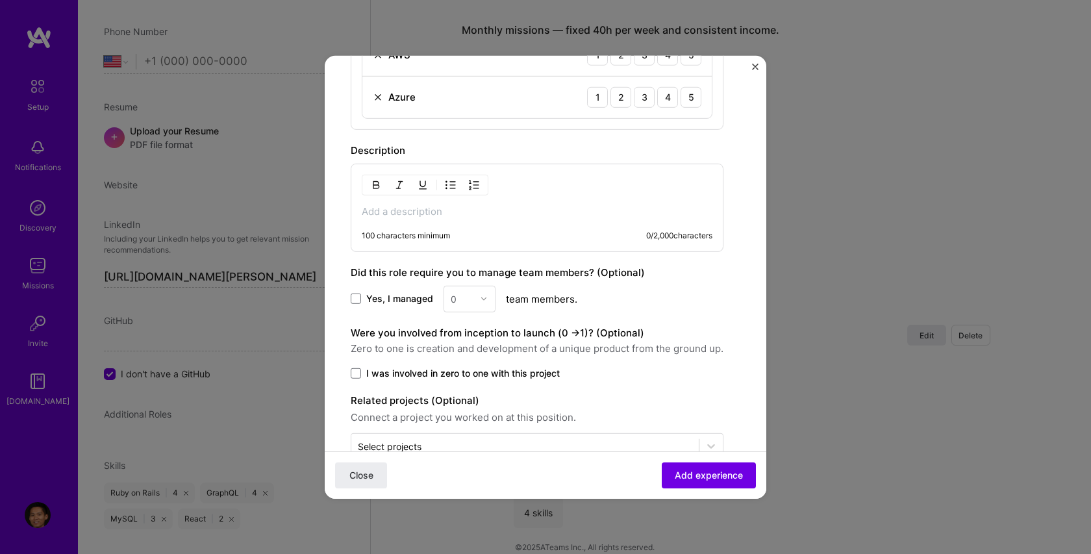
click at [457, 210] on p at bounding box center [537, 210] width 351 height 13
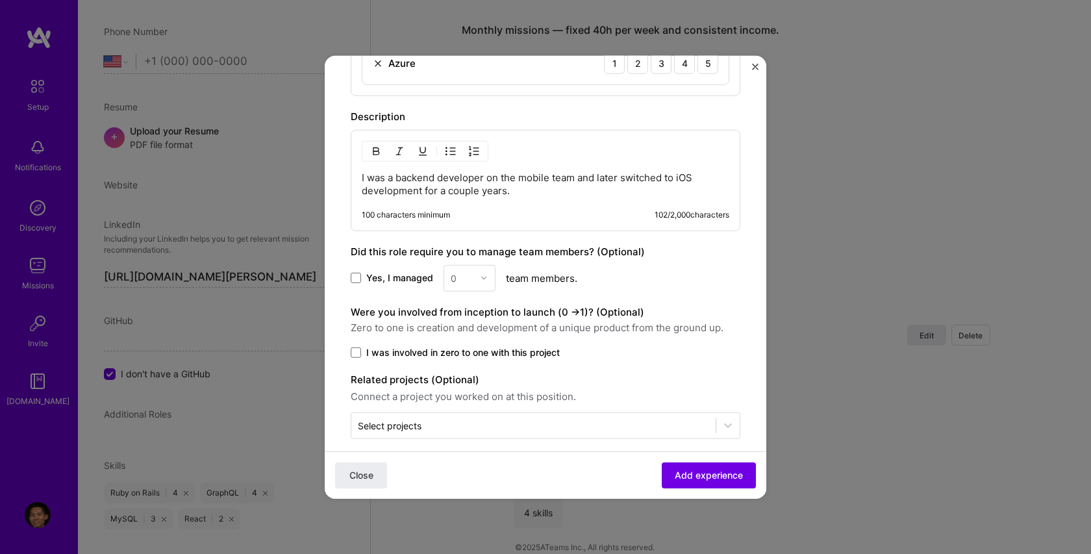
scroll to position [670, 0]
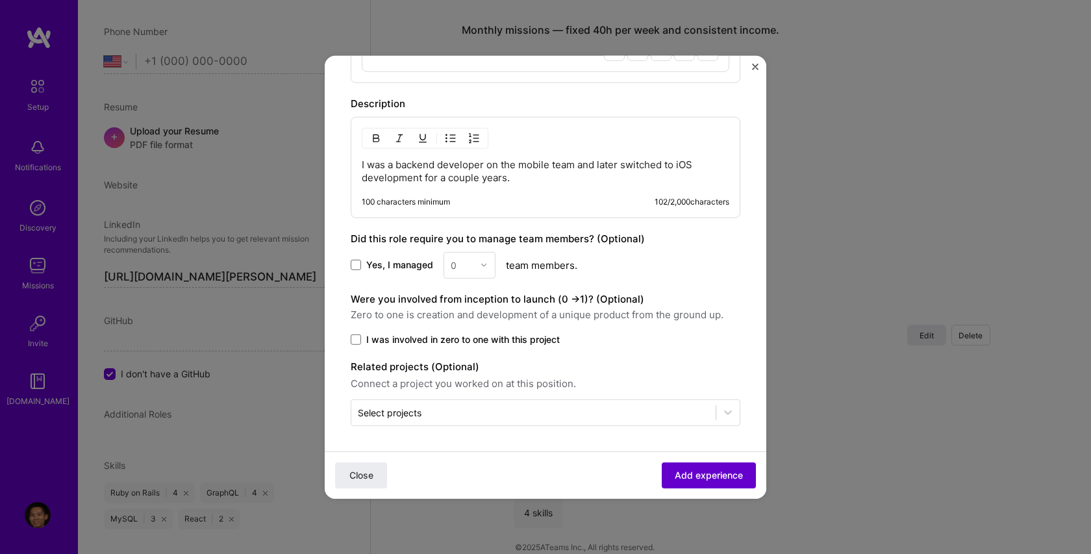
click at [706, 479] on span "Add experience" at bounding box center [708, 475] width 68 height 13
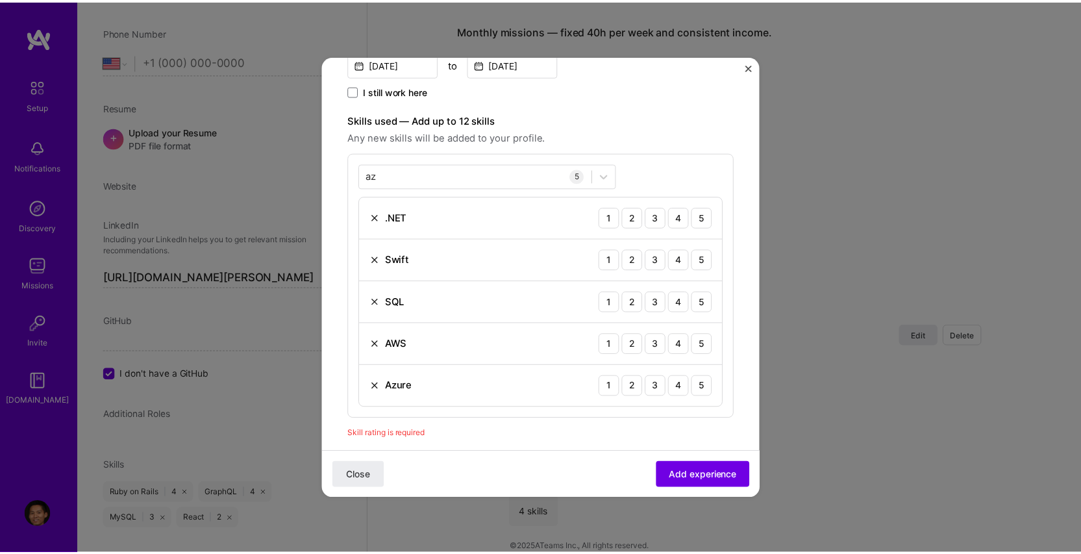
scroll to position [313, 0]
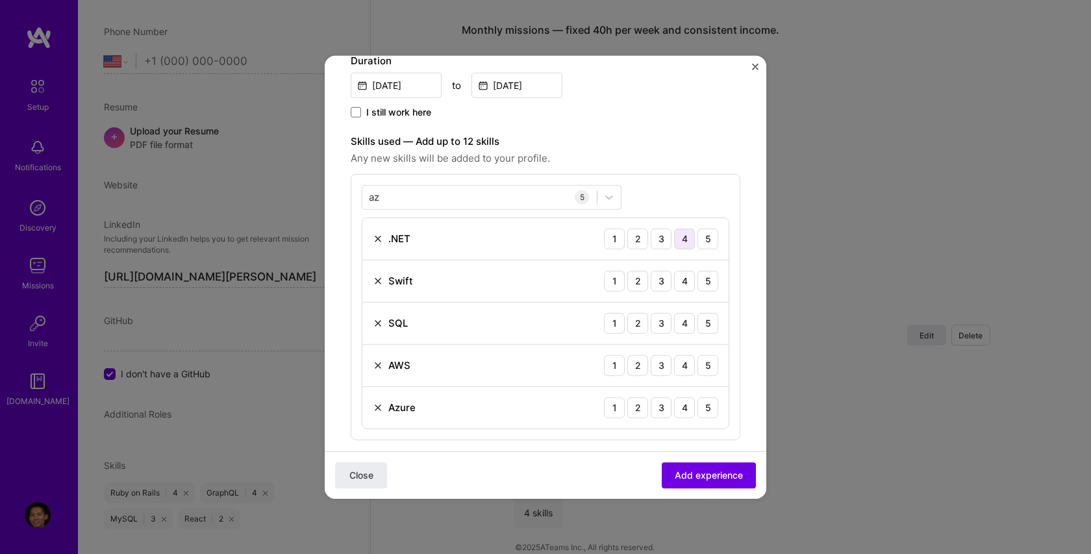
click at [674, 245] on div "4" at bounding box center [684, 238] width 21 height 21
click at [650, 285] on div "3" at bounding box center [660, 280] width 21 height 21
click at [660, 327] on div "3" at bounding box center [660, 322] width 21 height 21
click at [660, 371] on div "3" at bounding box center [660, 364] width 21 height 21
click at [634, 408] on div "2" at bounding box center [637, 407] width 21 height 21
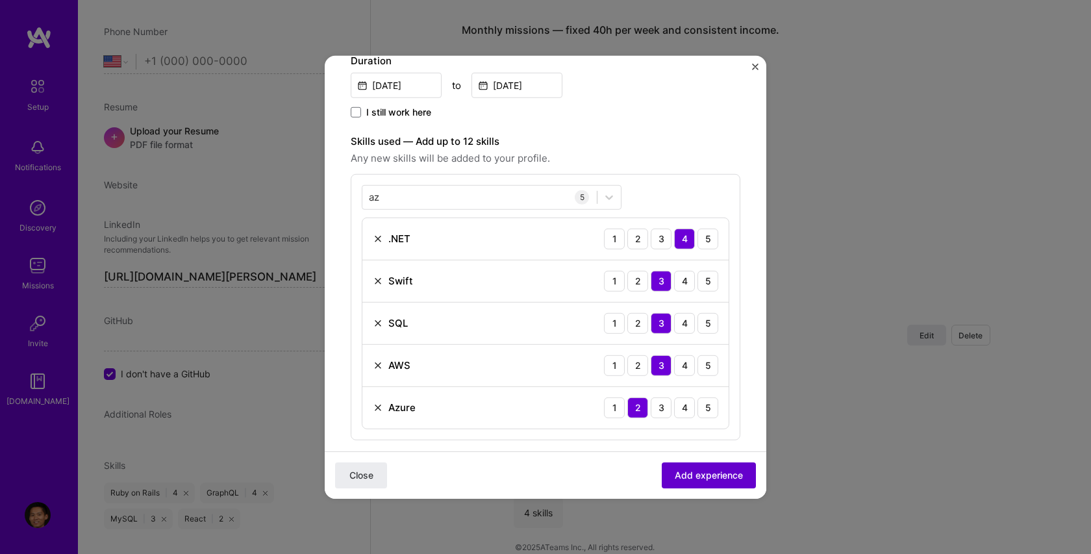
click at [688, 484] on button "Add experience" at bounding box center [708, 475] width 94 height 26
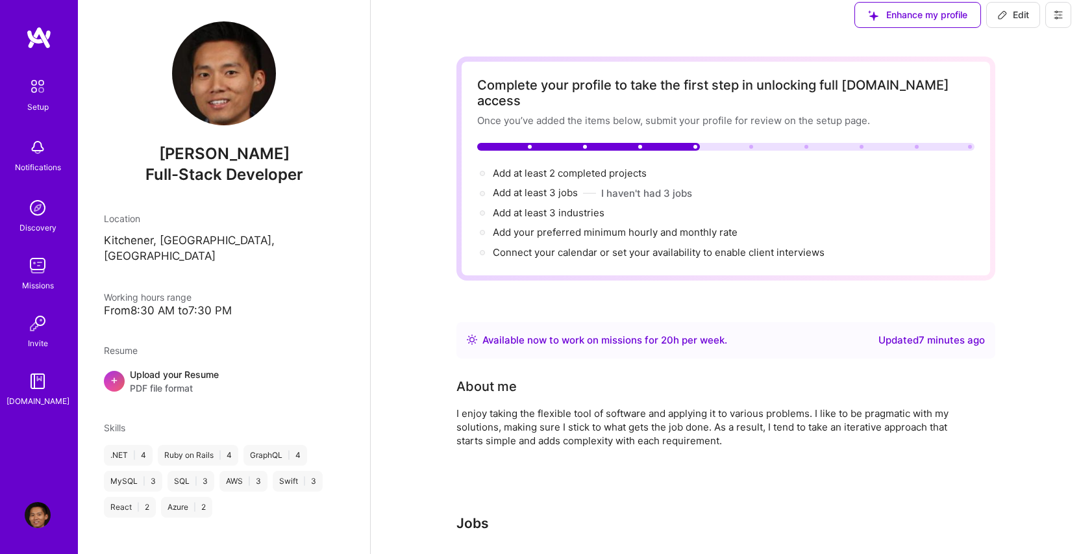
scroll to position [0, 0]
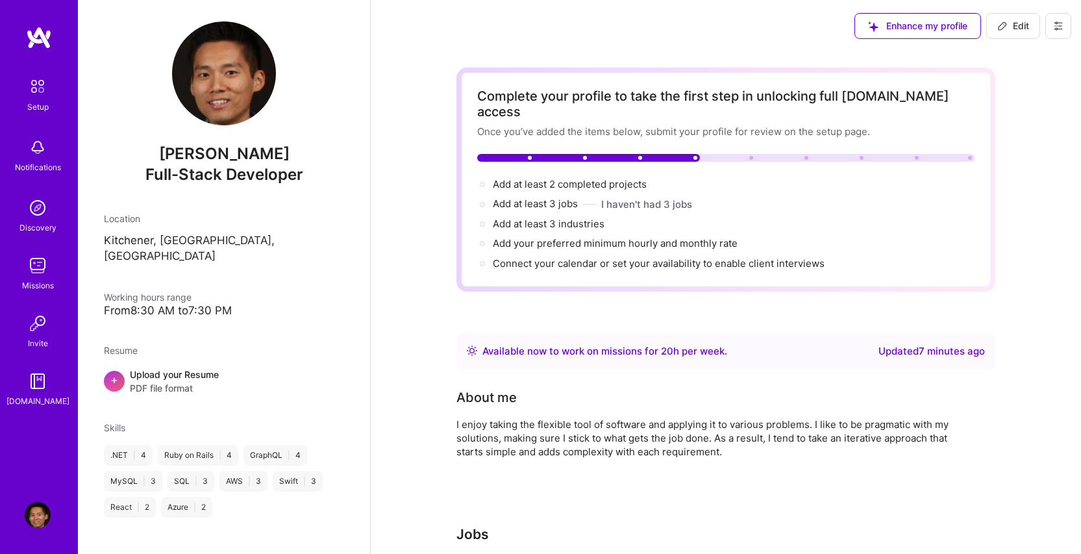
click at [42, 95] on img at bounding box center [37, 86] width 27 height 27
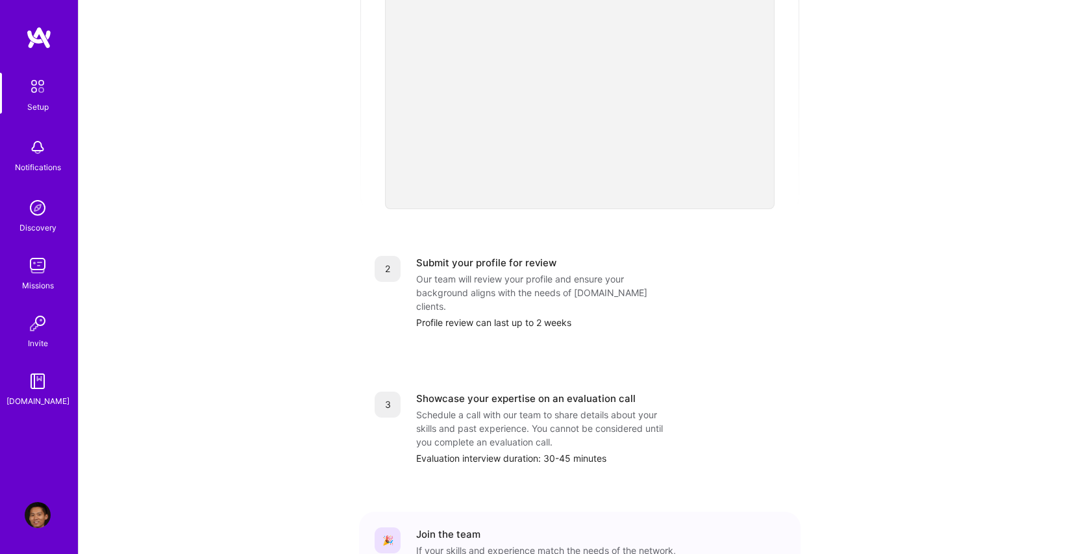
scroll to position [432, 0]
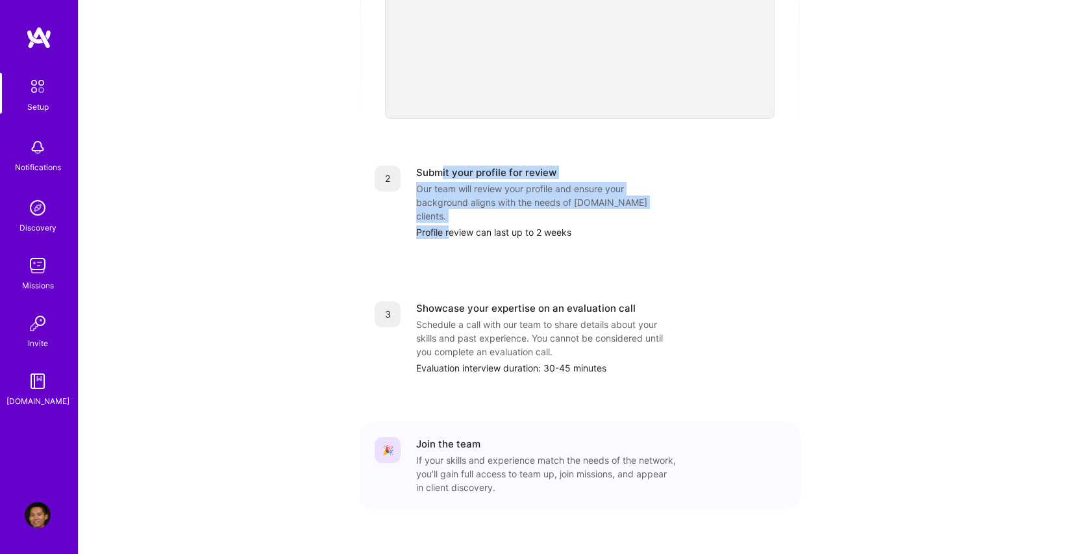
drag, startPoint x: 443, startPoint y: 161, endPoint x: 449, endPoint y: 207, distance: 46.5
click at [449, 207] on div "Submit your profile for review Our team will review your profile and ensure you…" at bounding box center [600, 202] width 369 height 73
click at [449, 225] on div "Profile review can last up to 2 weeks" at bounding box center [600, 232] width 369 height 14
